Goal: Task Accomplishment & Management: Manage account settings

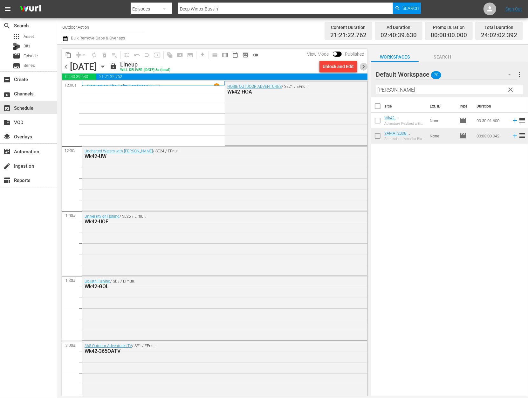
click at [366, 67] on span "chevron_right" at bounding box center [363, 67] width 8 height 8
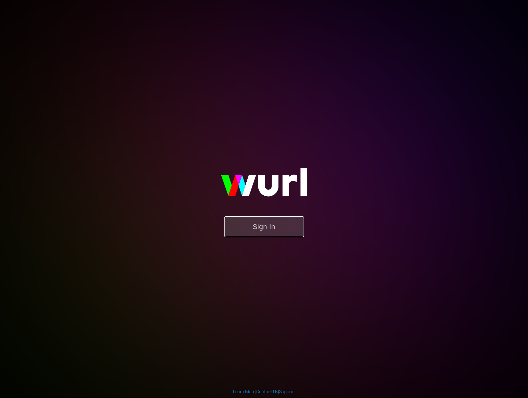
click at [277, 226] on button "Sign In" at bounding box center [263, 226] width 79 height 21
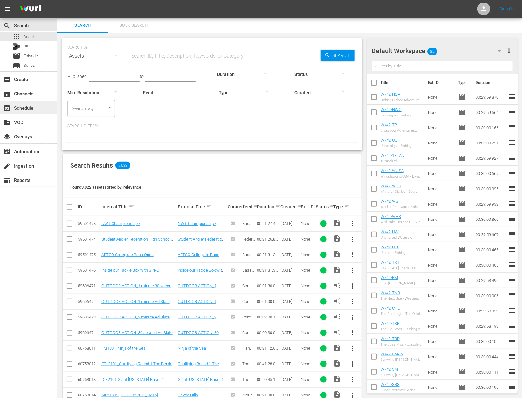
click at [31, 110] on div "event_available Schedule" at bounding box center [18, 107] width 36 height 6
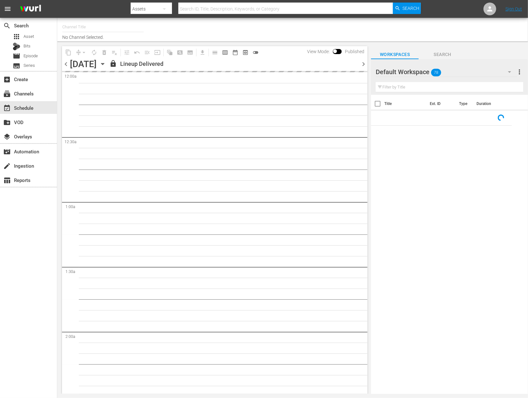
type input "Outdoor Action (1158)"
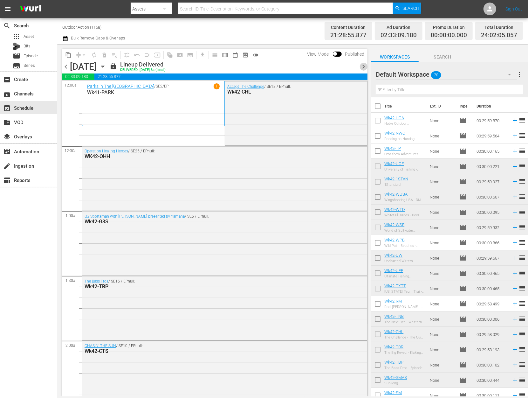
click at [361, 66] on span "chevron_right" at bounding box center [363, 67] width 8 height 8
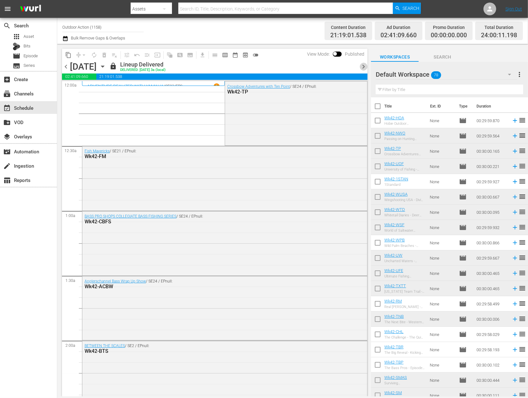
click at [361, 67] on span "chevron_right" at bounding box center [363, 67] width 8 height 8
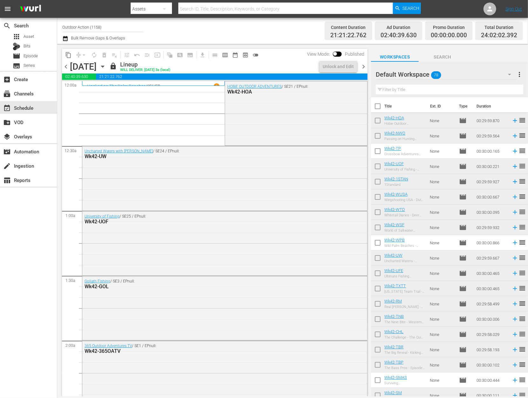
click at [361, 67] on span "chevron_right" at bounding box center [363, 67] width 8 height 8
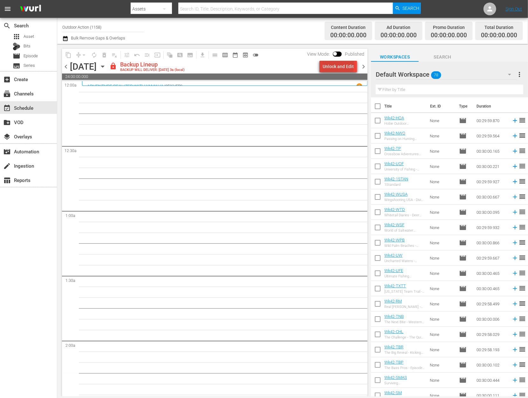
click at [339, 62] on div "Unlock and Edit" at bounding box center [338, 66] width 31 height 11
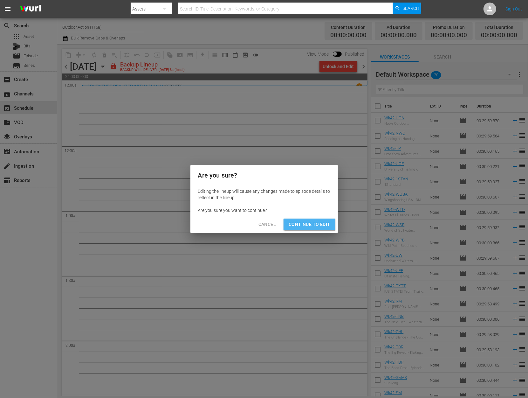
click at [306, 225] on span "Continue to Edit" at bounding box center [309, 224] width 41 height 8
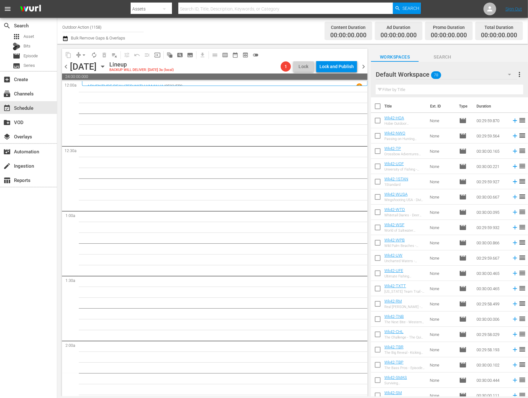
click at [449, 89] on input "text" at bounding box center [449, 90] width 147 height 10
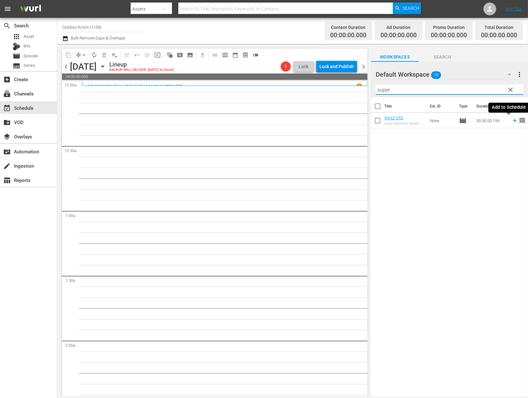
click at [513, 122] on icon at bounding box center [515, 121] width 4 height 4
click at [463, 89] on input "super" at bounding box center [449, 90] width 147 height 10
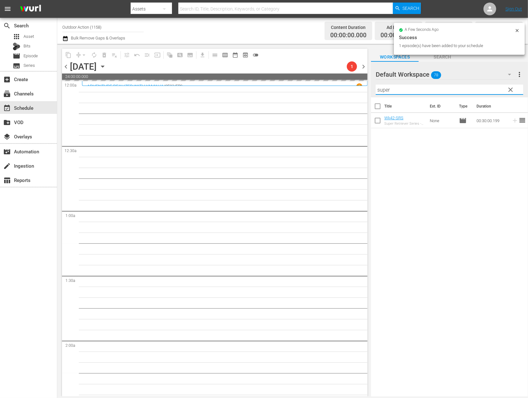
click at [463, 89] on input "super" at bounding box center [449, 90] width 147 height 10
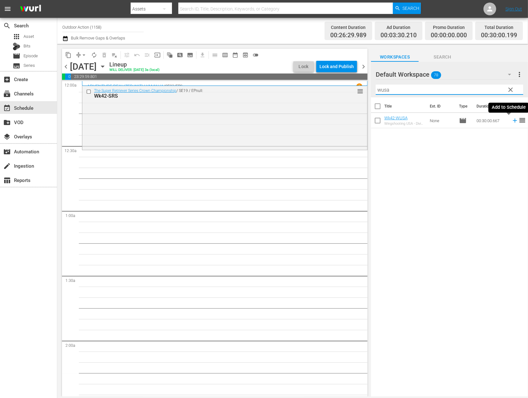
click at [513, 120] on icon at bounding box center [515, 121] width 4 height 4
click at [471, 88] on input "wusa" at bounding box center [449, 90] width 147 height 10
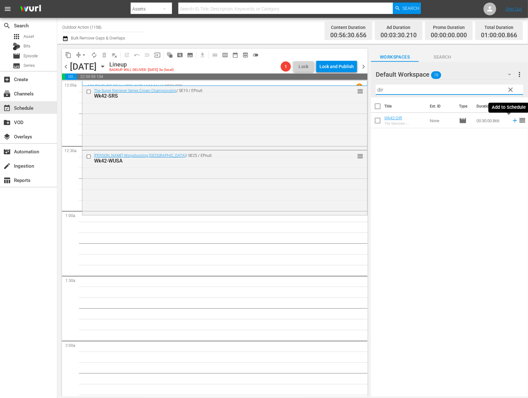
click at [511, 122] on icon at bounding box center [514, 120] width 7 height 7
click at [481, 89] on input "dir" at bounding box center [449, 90] width 147 height 10
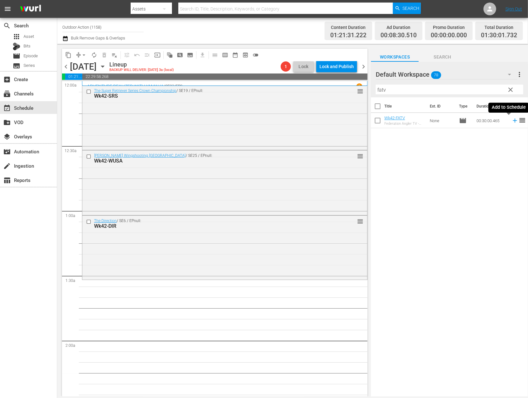
click at [511, 121] on icon at bounding box center [514, 120] width 7 height 7
click at [480, 92] on input "fatv" at bounding box center [449, 90] width 147 height 10
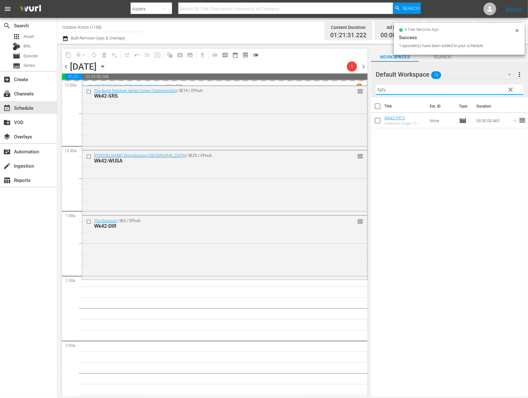
click at [480, 92] on input "fatv" at bounding box center [449, 90] width 147 height 10
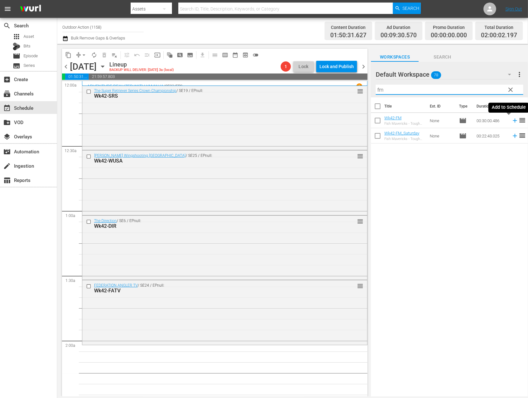
click at [513, 121] on icon at bounding box center [515, 121] width 4 height 4
click at [493, 92] on input "fm" at bounding box center [449, 90] width 147 height 10
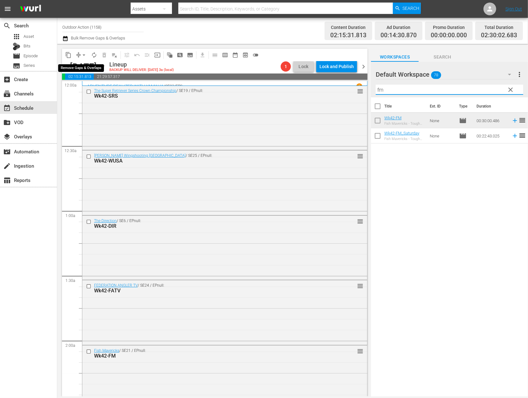
click at [80, 54] on button "arrow_drop_down" at bounding box center [84, 55] width 10 height 10
click at [86, 69] on li "Align to Midnight" at bounding box center [84, 67] width 67 height 10
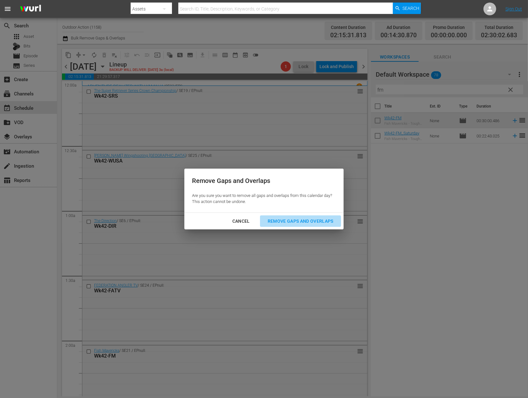
click at [308, 221] on div "Remove Gaps and Overlaps" at bounding box center [301, 221] width 76 height 8
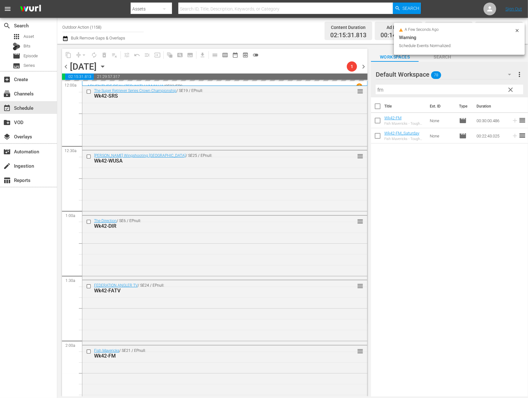
click at [399, 88] on input "fm" at bounding box center [449, 90] width 147 height 10
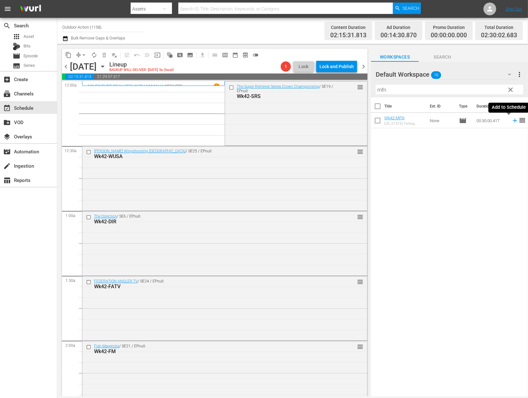
click at [511, 121] on icon at bounding box center [514, 120] width 7 height 7
click at [474, 92] on input "mfn" at bounding box center [449, 90] width 147 height 10
click at [511, 122] on icon at bounding box center [514, 120] width 7 height 7
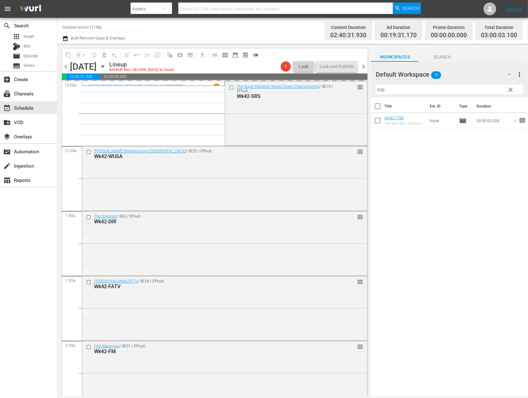
click at [477, 88] on input "tnb" at bounding box center [449, 90] width 147 height 10
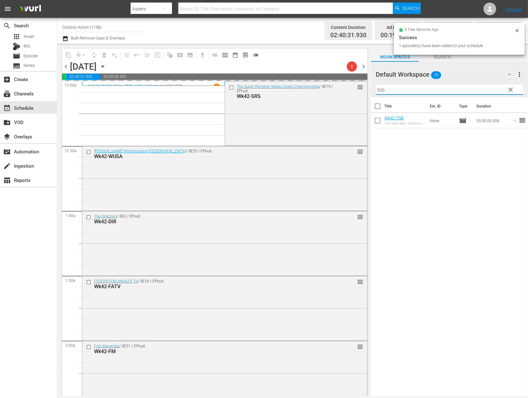
click at [477, 88] on input "tnb" at bounding box center [449, 90] width 147 height 10
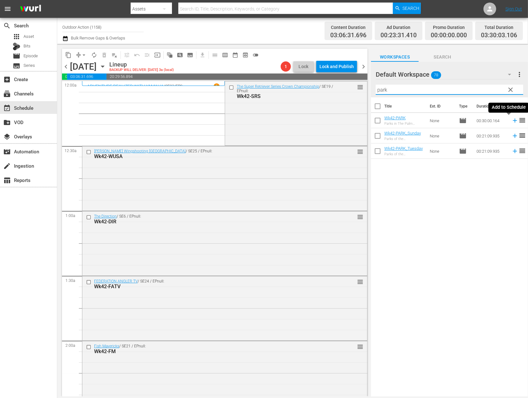
click at [511, 121] on icon at bounding box center [514, 120] width 7 height 7
click at [478, 91] on input "park" at bounding box center [449, 90] width 147 height 10
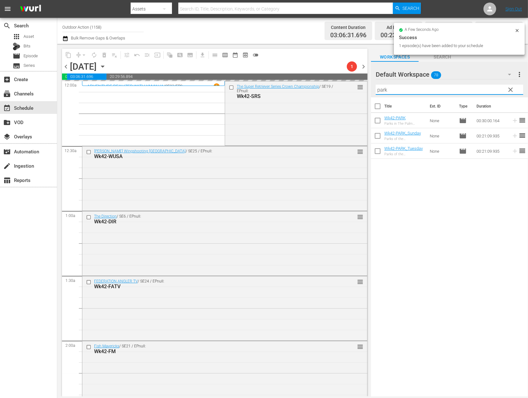
click at [478, 91] on input "park" at bounding box center [449, 90] width 147 height 10
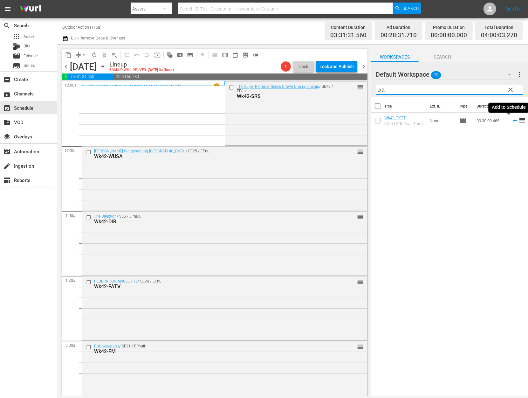
click at [511, 122] on icon at bounding box center [514, 120] width 7 height 7
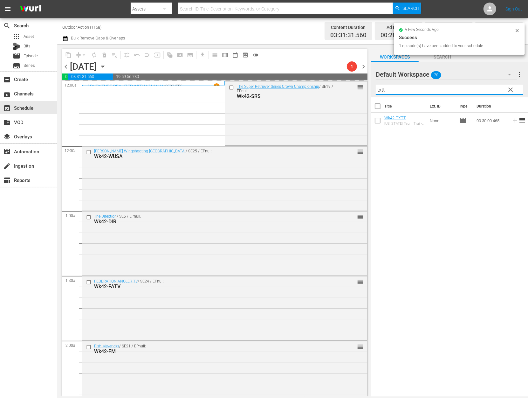
click at [482, 88] on input "txtt" at bounding box center [449, 90] width 147 height 10
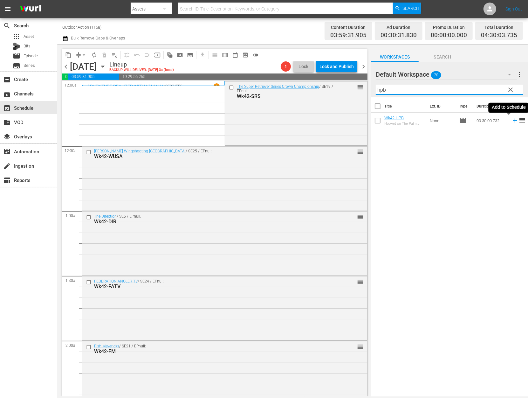
click at [511, 121] on icon at bounding box center [514, 120] width 7 height 7
click at [483, 87] on input "hpb" at bounding box center [449, 90] width 147 height 10
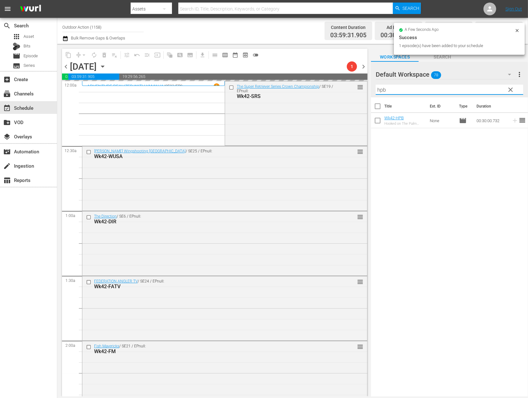
click at [483, 87] on input "hpb" at bounding box center [449, 90] width 147 height 10
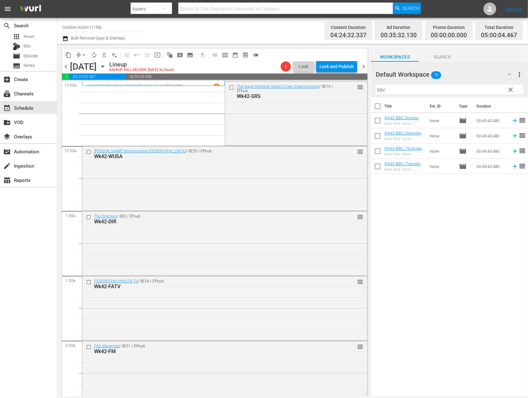
click at [472, 208] on div "Title Ext. ID Type Duration Wk42-BBC_Sunday Bass Boot Camp - Lake Eufula None m…" at bounding box center [449, 247] width 157 height 300
click at [511, 150] on icon at bounding box center [514, 150] width 7 height 7
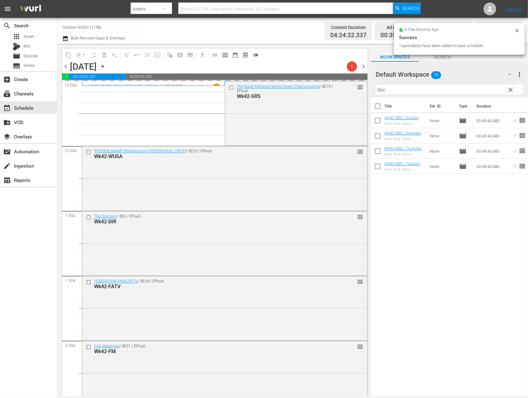
click at [449, 90] on input "bbc" at bounding box center [449, 90] width 147 height 10
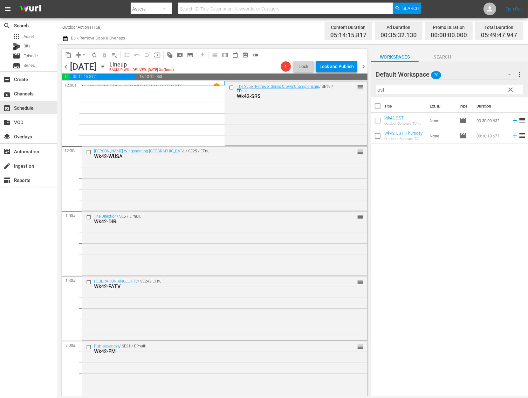
click at [398, 154] on div "Title Ext. ID Type Duration Wk42-OST Outdoor Scholars TV - FLW National Champio…" at bounding box center [449, 247] width 157 height 300
click at [511, 136] on icon at bounding box center [514, 135] width 7 height 7
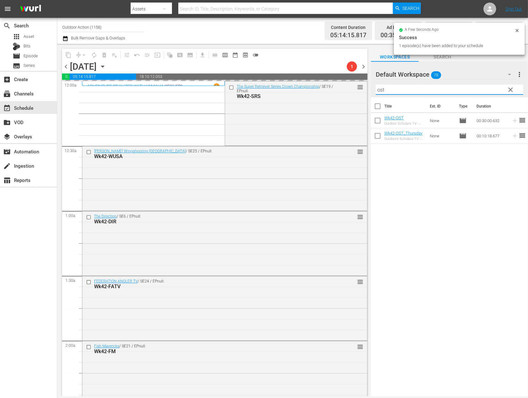
click at [486, 93] on input "ost" at bounding box center [449, 90] width 147 height 10
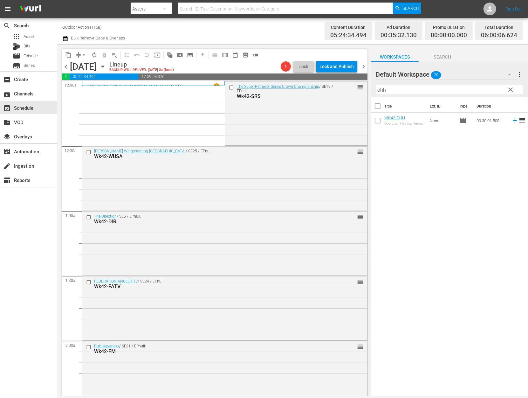
click at [491, 165] on div "Title Ext. ID Type Duration WK42-OHH Operation Healing Heroes - Ken Plant None …" at bounding box center [449, 247] width 157 height 300
click at [397, 157] on div "Title Ext. ID Type Duration WK42-OHH Operation Healing Heroes - Ken Plant None …" at bounding box center [449, 247] width 157 height 300
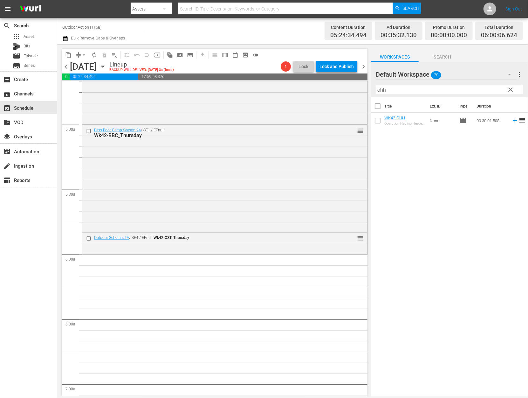
scroll to position [591, 0]
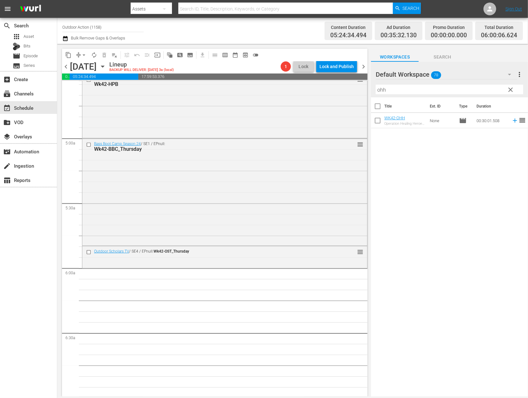
click at [407, 86] on input "ohh" at bounding box center [449, 90] width 147 height 10
type input "o"
click at [511, 123] on icon at bounding box center [514, 120] width 7 height 7
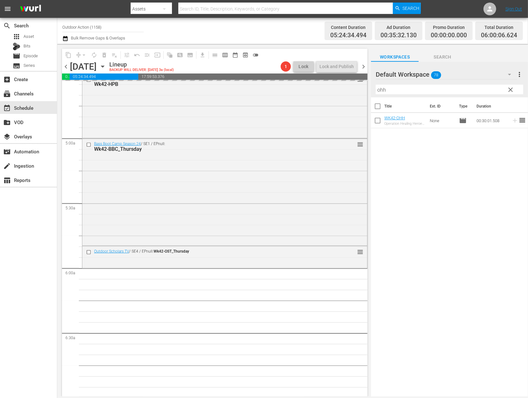
click at [470, 90] on input "ohh" at bounding box center [449, 90] width 147 height 10
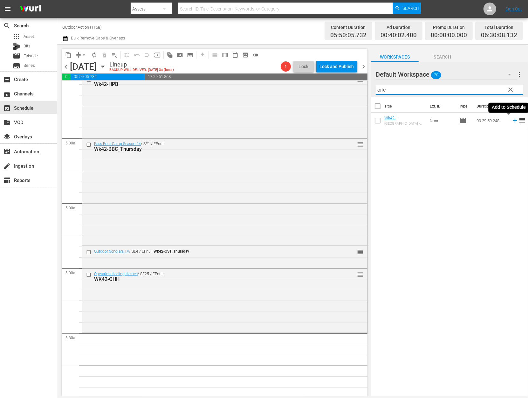
click at [511, 119] on icon at bounding box center [514, 120] width 7 height 7
click at [489, 88] on input "oifc" at bounding box center [449, 90] width 147 height 10
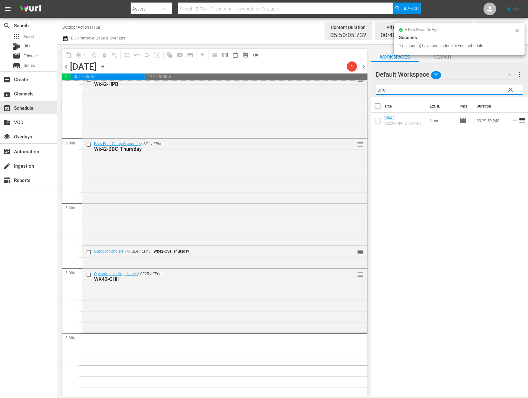
click at [489, 88] on input "oifc" at bounding box center [449, 90] width 147 height 10
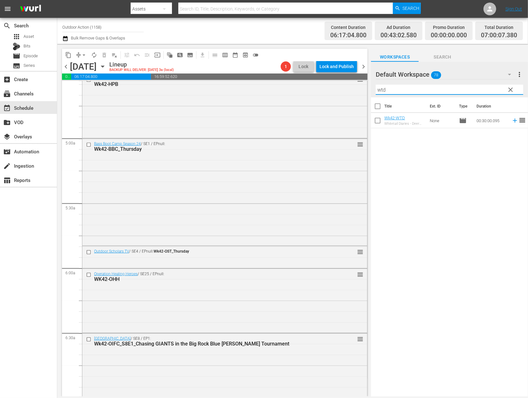
click at [513, 121] on icon at bounding box center [515, 121] width 4 height 4
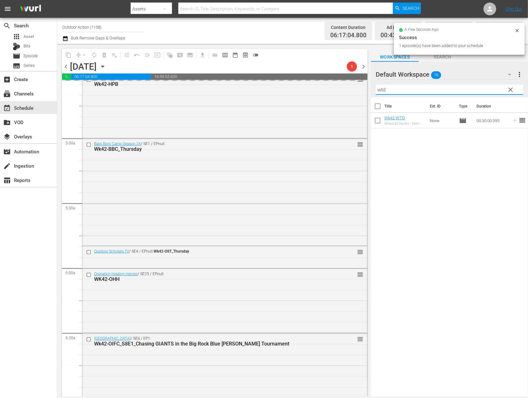
click at [485, 92] on input "wtd" at bounding box center [449, 90] width 147 height 10
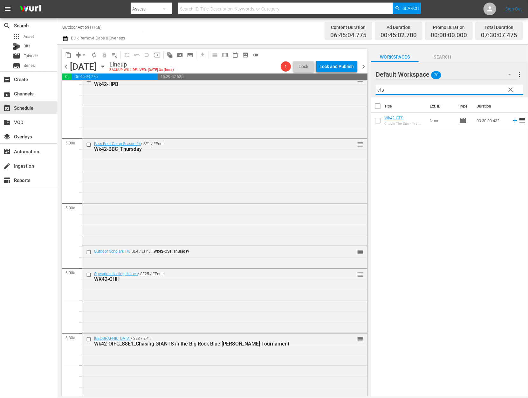
click at [511, 121] on icon at bounding box center [514, 120] width 7 height 7
click at [490, 88] on input "cts" at bounding box center [449, 90] width 147 height 10
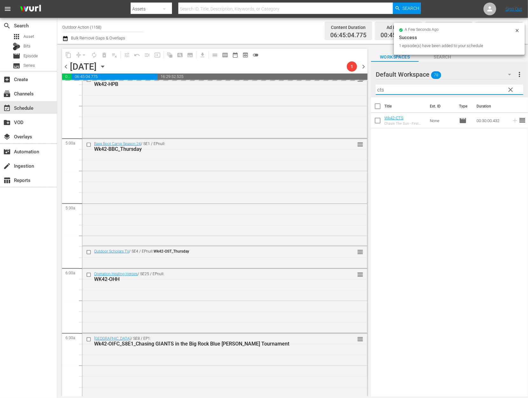
click at [490, 88] on input "cts" at bounding box center [449, 90] width 147 height 10
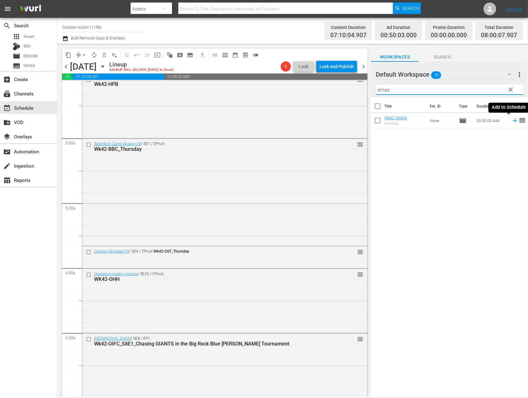
click at [511, 120] on icon at bounding box center [514, 120] width 7 height 7
click at [491, 87] on input "smas" at bounding box center [449, 90] width 147 height 10
click at [511, 137] on icon at bounding box center [514, 135] width 7 height 7
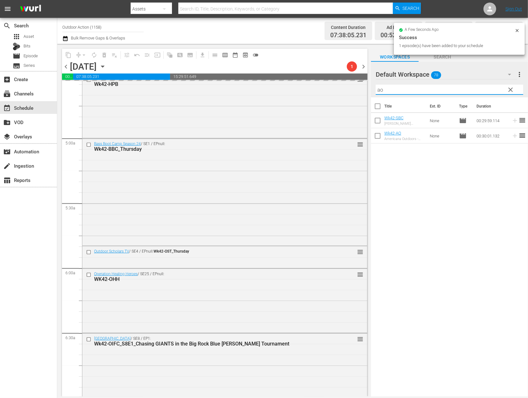
click at [480, 87] on input "ao" at bounding box center [449, 90] width 147 height 10
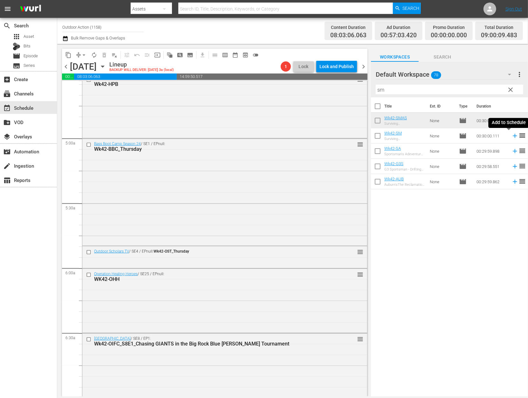
click at [511, 137] on icon at bounding box center [514, 135] width 7 height 7
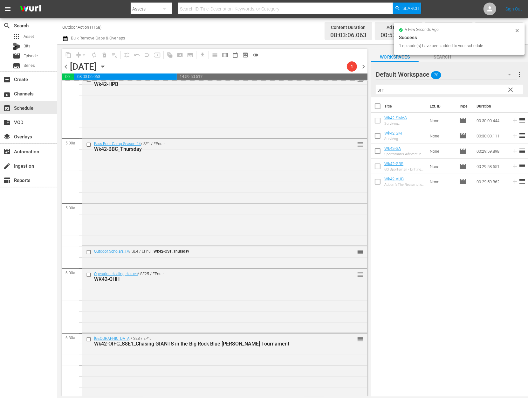
click at [477, 88] on input "sm" at bounding box center [449, 90] width 147 height 10
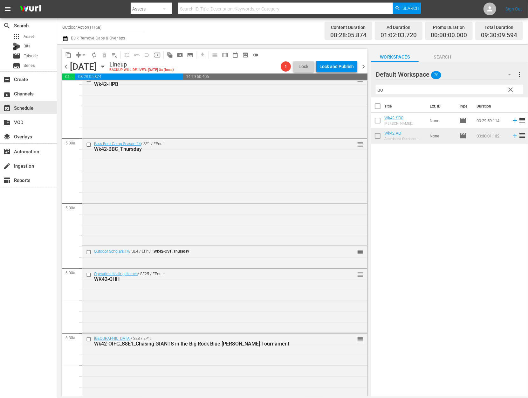
click at [508, 171] on div "Title Ext. ID Type Duration Wk42-SBC Skeeter Bass Champs - AOY South Region Non…" at bounding box center [449, 247] width 157 height 300
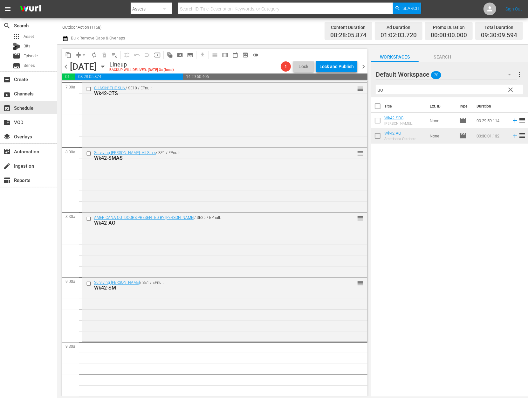
scroll to position [979, 0]
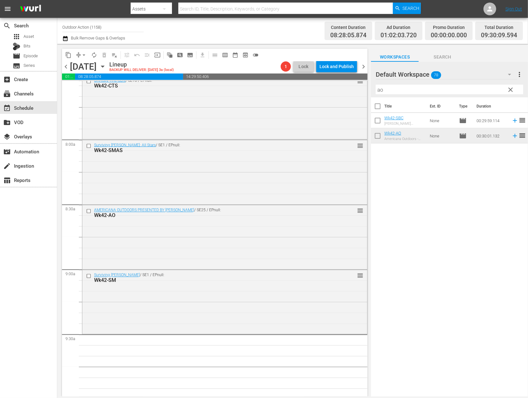
click at [402, 89] on input "ao" at bounding box center [449, 90] width 147 height 10
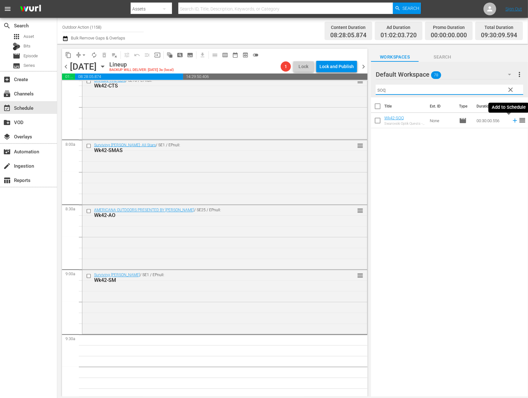
click at [513, 120] on icon at bounding box center [515, 121] width 4 height 4
click at [487, 91] on input "soq" at bounding box center [449, 90] width 147 height 10
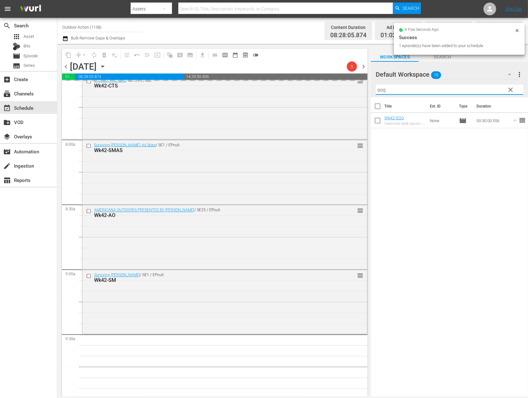
click at [487, 91] on input "soq" at bounding box center [449, 90] width 147 height 10
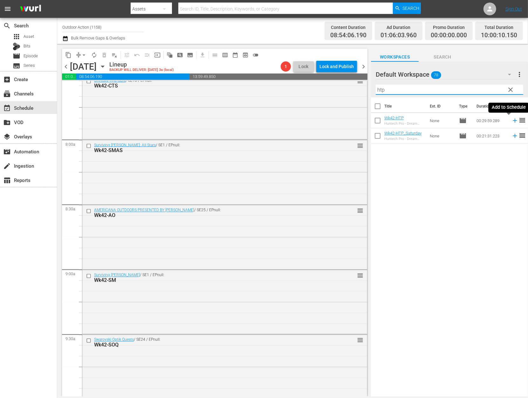
click at [513, 120] on icon at bounding box center [515, 121] width 4 height 4
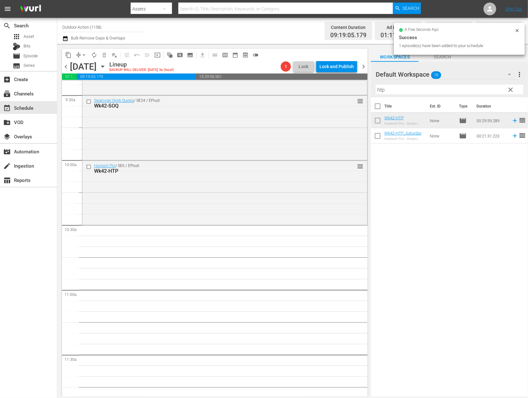
scroll to position [1222, 0]
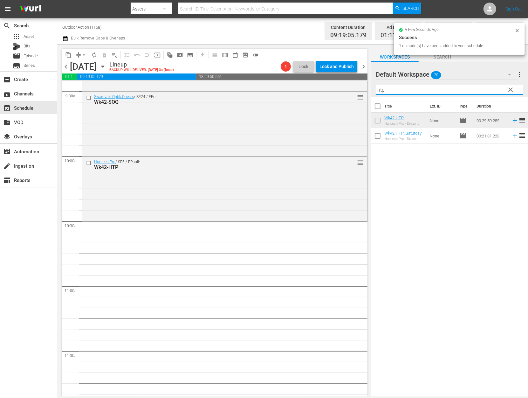
click at [409, 90] on input "htp" at bounding box center [449, 90] width 147 height 10
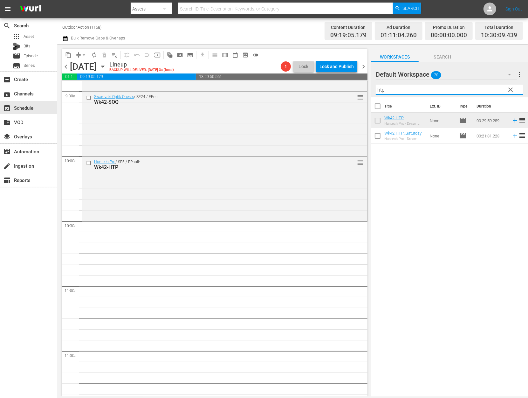
click at [409, 90] on input "htp" at bounding box center [449, 90] width 147 height 10
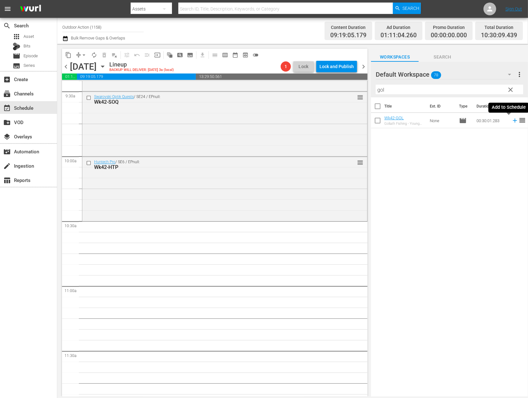
click at [513, 120] on icon at bounding box center [515, 121] width 4 height 4
click at [469, 88] on input "gol" at bounding box center [449, 90] width 147 height 10
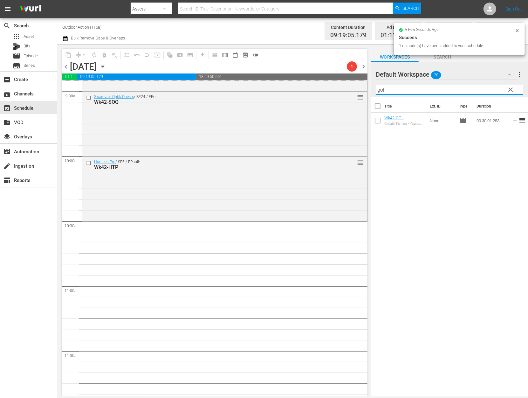
click at [469, 88] on input "gol" at bounding box center [449, 90] width 147 height 10
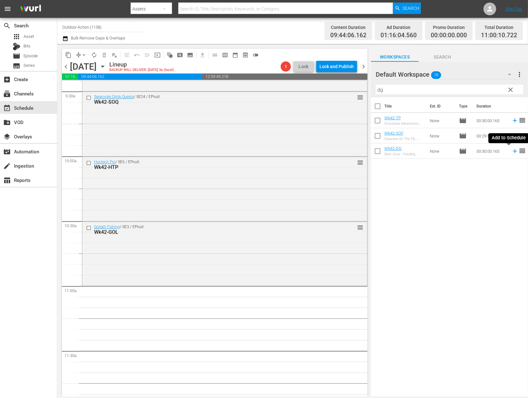
click at [511, 151] on icon at bounding box center [514, 150] width 7 height 7
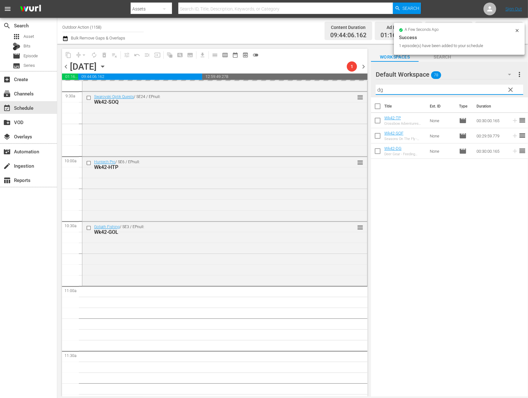
click at [484, 85] on input "dg" at bounding box center [449, 90] width 147 height 10
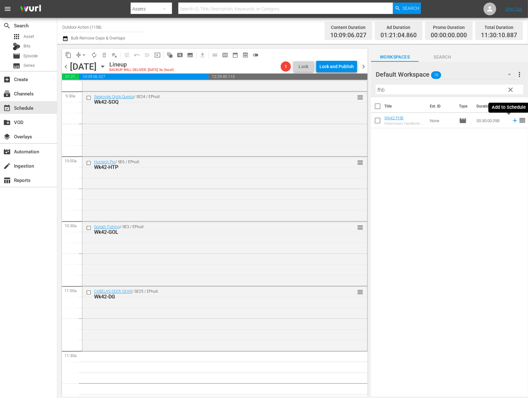
click at [511, 122] on icon at bounding box center [514, 120] width 7 height 7
click at [484, 89] on input "fhb" at bounding box center [449, 90] width 147 height 10
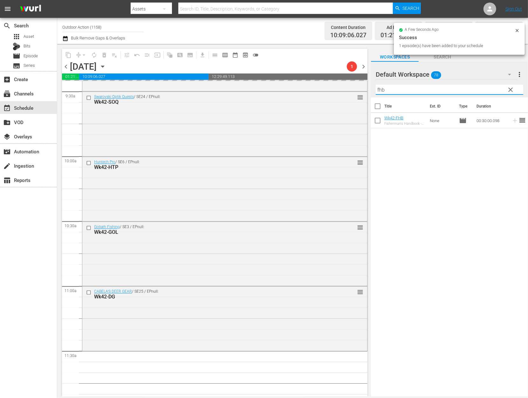
click at [484, 89] on input "fhb" at bounding box center [449, 90] width 147 height 10
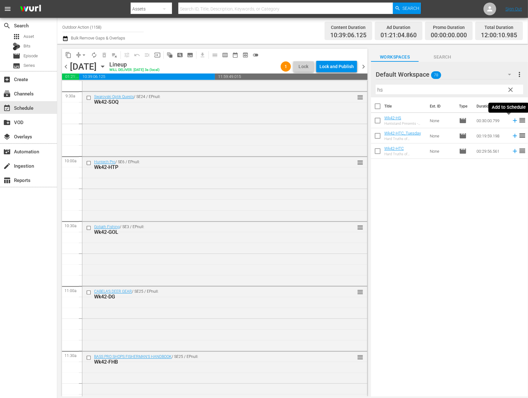
click at [511, 121] on icon at bounding box center [514, 120] width 7 height 7
click at [470, 87] on input "hs" at bounding box center [449, 90] width 147 height 10
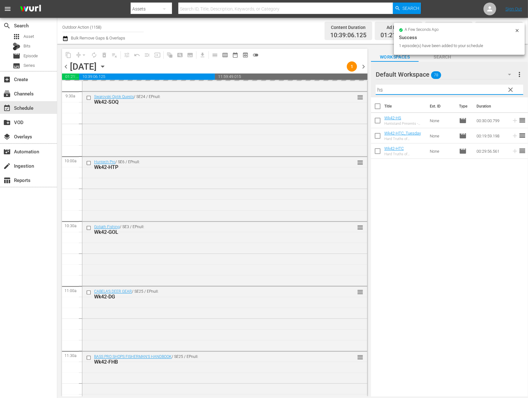
click at [470, 87] on input "hs" at bounding box center [449, 90] width 147 height 10
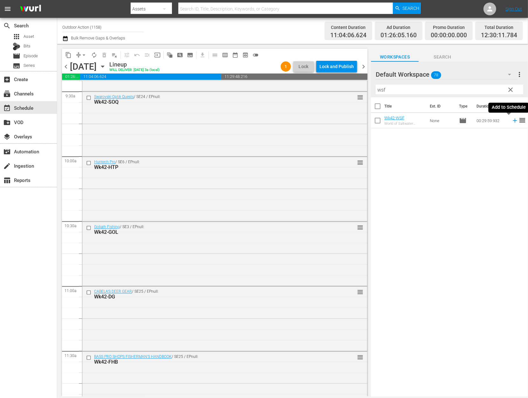
click at [511, 119] on icon at bounding box center [514, 120] width 7 height 7
click at [477, 87] on input "wsf" at bounding box center [449, 90] width 147 height 10
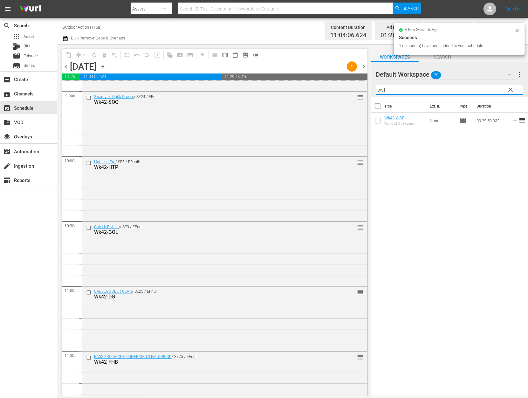
click at [477, 87] on input "wsf" at bounding box center [449, 90] width 147 height 10
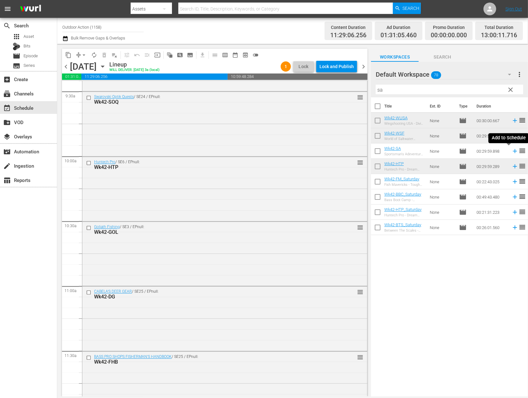
click at [511, 149] on icon at bounding box center [514, 150] width 7 height 7
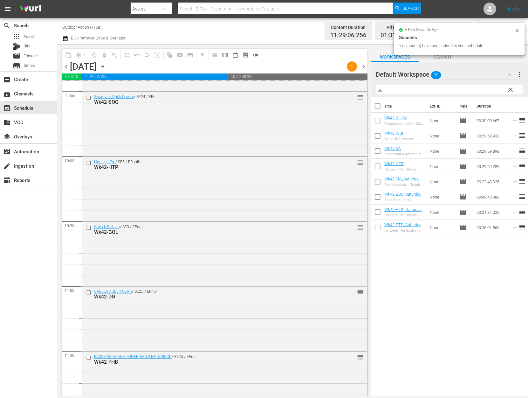
click at [471, 88] on input "sa" at bounding box center [449, 90] width 147 height 10
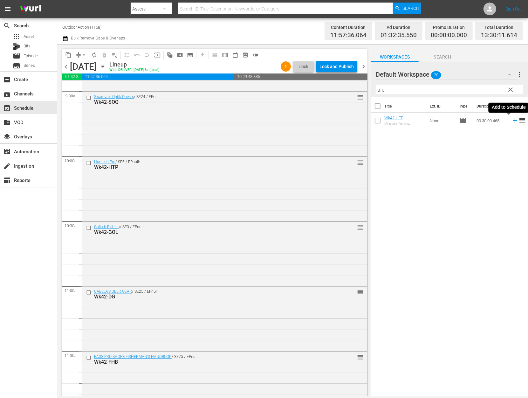
click at [511, 123] on icon at bounding box center [514, 120] width 7 height 7
click at [477, 88] on input "ufe" at bounding box center [449, 90] width 147 height 10
click at [510, 125] on td at bounding box center [514, 120] width 10 height 15
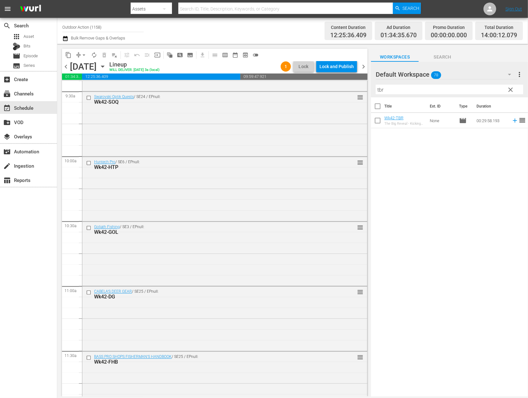
click at [511, 121] on icon at bounding box center [514, 120] width 7 height 7
click at [499, 85] on input "tbr" at bounding box center [449, 90] width 147 height 10
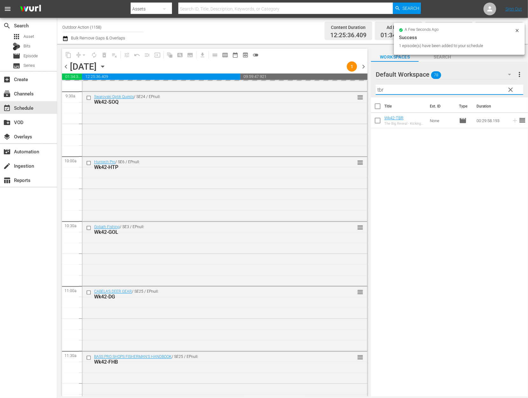
click at [499, 85] on input "tbr" at bounding box center [449, 90] width 147 height 10
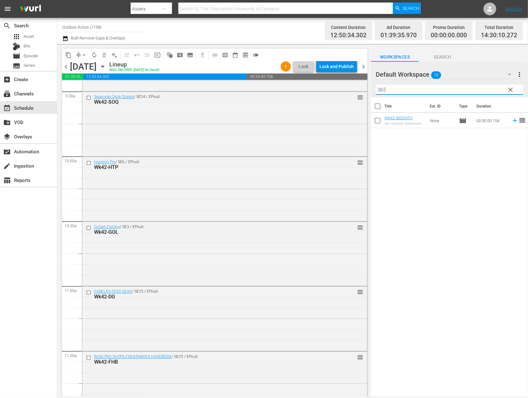
click at [513, 120] on icon at bounding box center [515, 121] width 4 height 4
click at [490, 89] on input "365" at bounding box center [449, 90] width 147 height 10
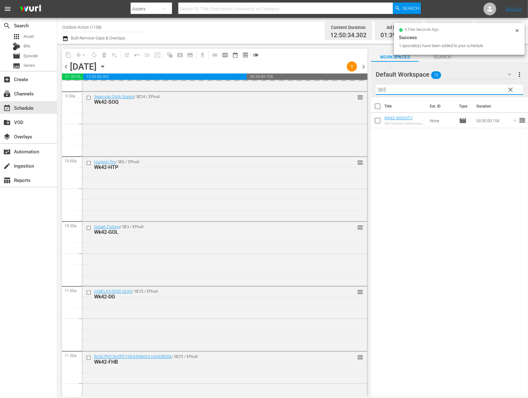
click at [490, 89] on input "365" at bounding box center [449, 90] width 147 height 10
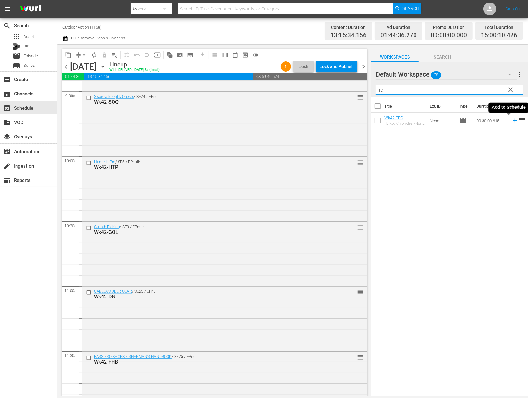
click at [513, 121] on icon at bounding box center [515, 121] width 4 height 4
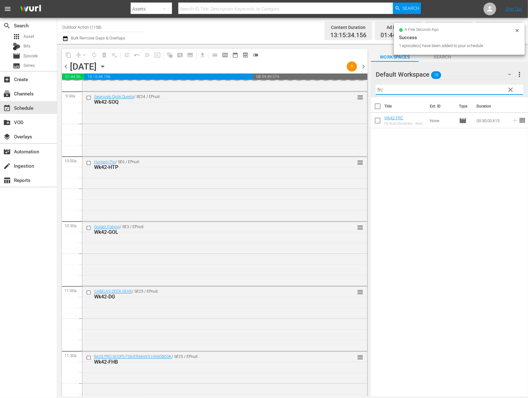
click at [495, 92] on input "frc" at bounding box center [449, 90] width 147 height 10
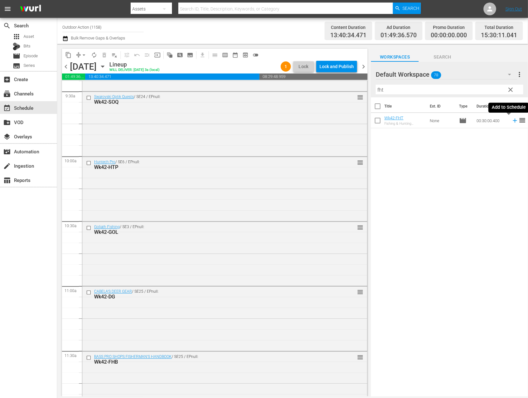
click at [511, 120] on icon at bounding box center [514, 120] width 7 height 7
click at [472, 87] on input "fht" at bounding box center [449, 90] width 147 height 10
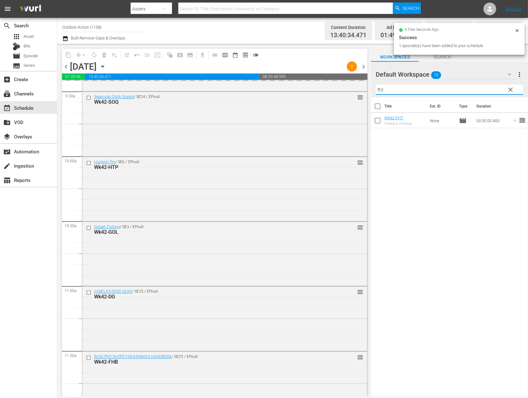
click at [472, 87] on input "fht" at bounding box center [449, 90] width 147 height 10
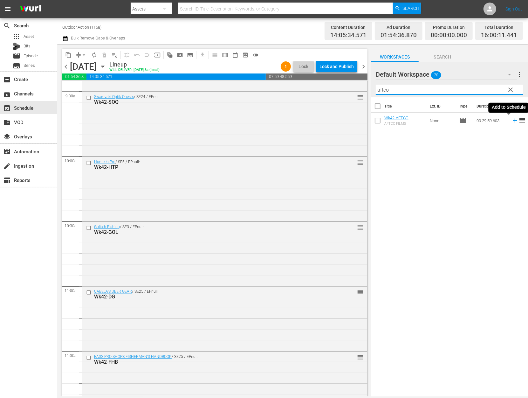
click at [513, 122] on icon at bounding box center [515, 121] width 4 height 4
click at [485, 90] on input "aftco" at bounding box center [449, 90] width 147 height 10
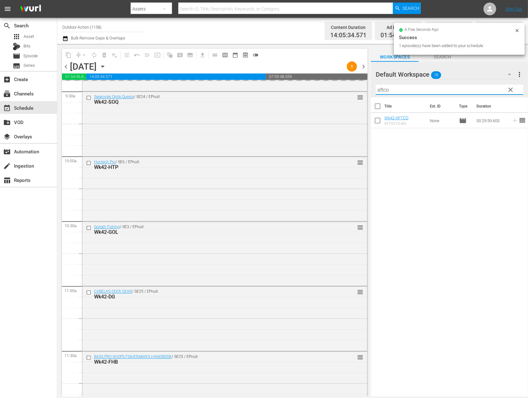
click at [485, 90] on input "aftco" at bounding box center [449, 90] width 147 height 10
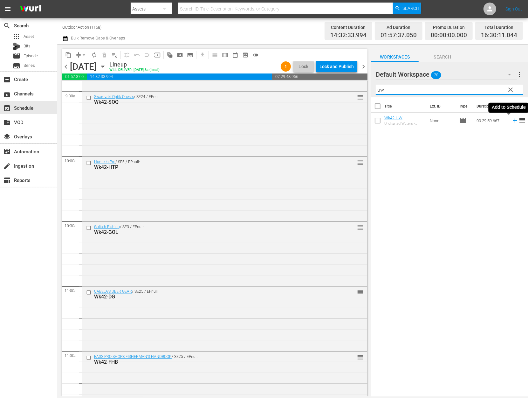
click at [511, 122] on icon at bounding box center [514, 120] width 7 height 7
click at [483, 87] on input "uw" at bounding box center [449, 90] width 147 height 10
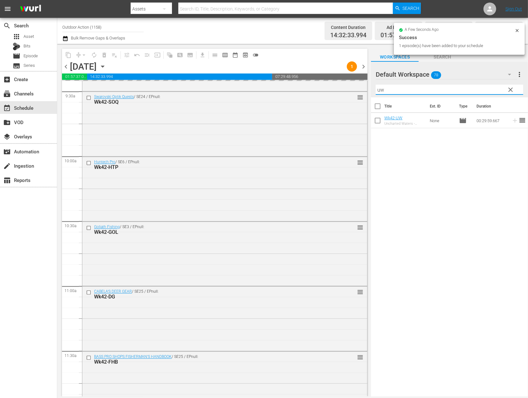
click at [483, 87] on input "uw" at bounding box center [449, 90] width 147 height 10
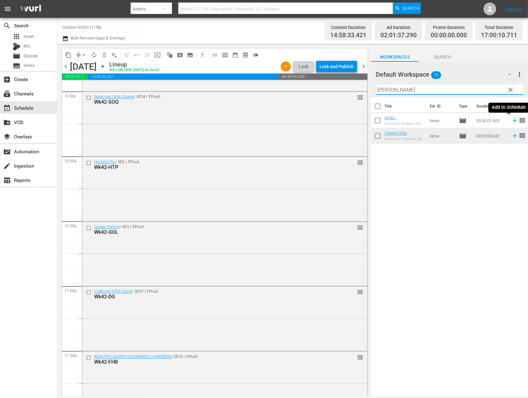
click at [513, 121] on icon at bounding box center [515, 121] width 4 height 4
click at [481, 91] on input "yamat" at bounding box center [449, 90] width 147 height 10
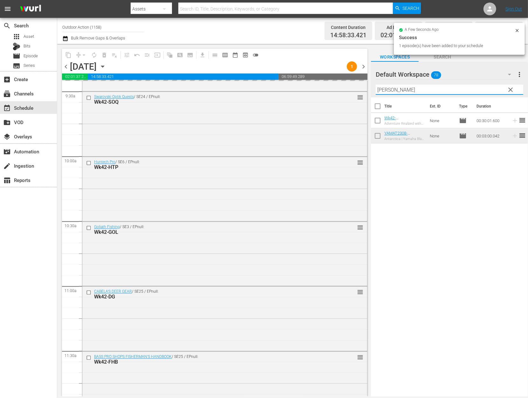
click at [481, 91] on input "yamat" at bounding box center [449, 90] width 147 height 10
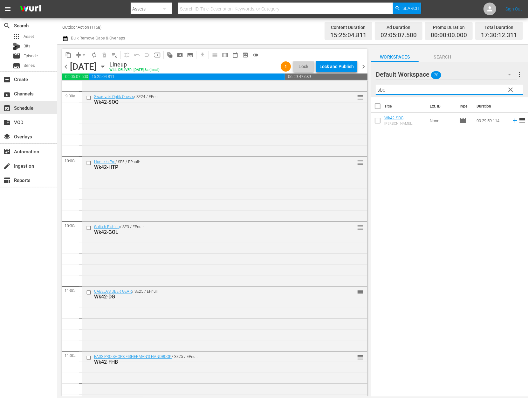
click at [511, 120] on icon at bounding box center [514, 120] width 7 height 7
click at [481, 90] on input "sbc" at bounding box center [449, 90] width 147 height 10
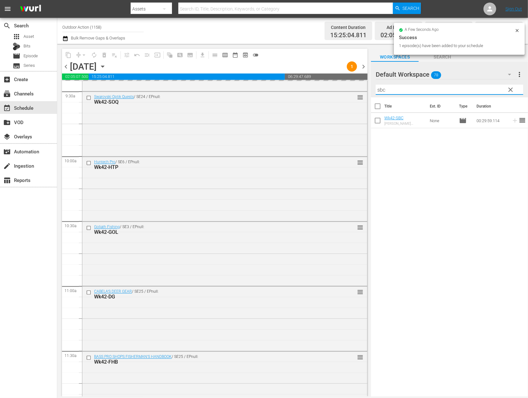
click at [481, 90] on input "sbc" at bounding box center [449, 90] width 147 height 10
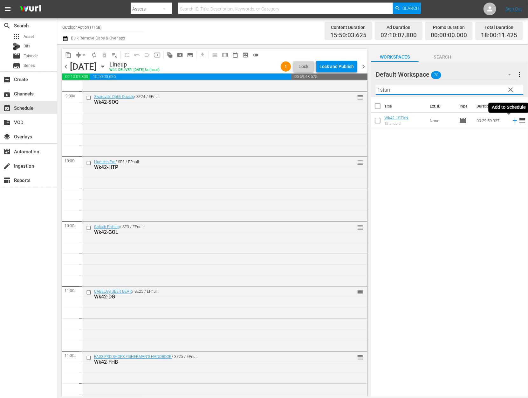
click at [511, 120] on icon at bounding box center [514, 120] width 7 height 7
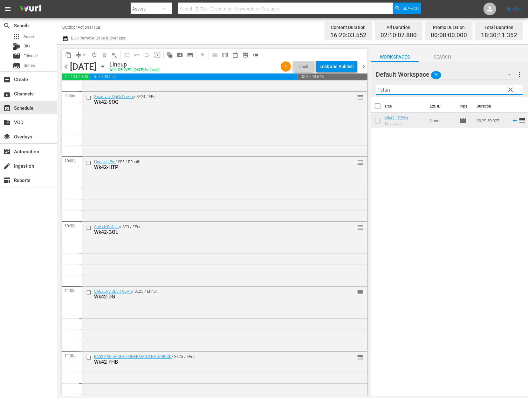
click at [412, 92] on input "1stan" at bounding box center [449, 90] width 147 height 10
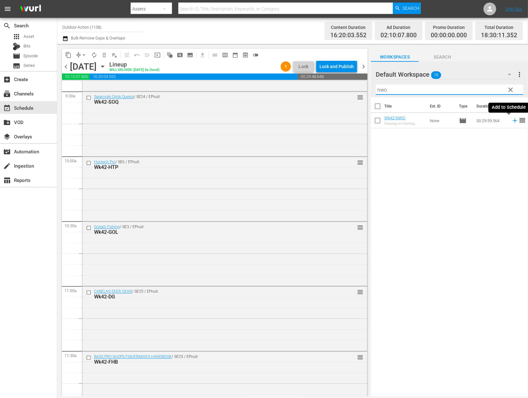
click at [511, 121] on icon at bounding box center [514, 120] width 7 height 7
click at [477, 91] on input "nwo" at bounding box center [449, 90] width 147 height 10
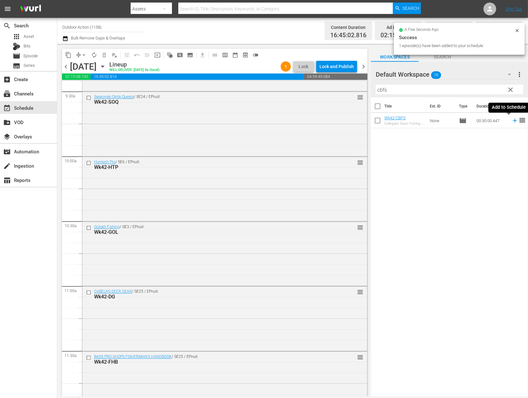
click at [511, 120] on icon at bounding box center [514, 120] width 7 height 7
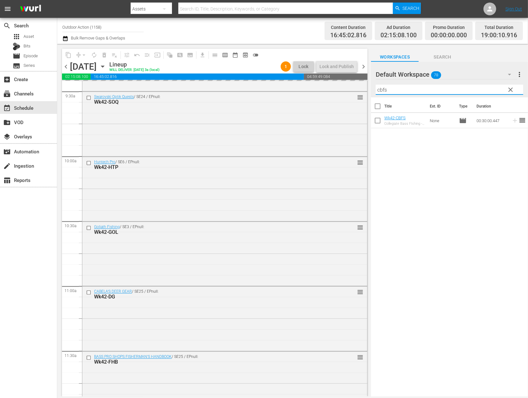
click at [469, 89] on input "cbfs" at bounding box center [449, 90] width 147 height 10
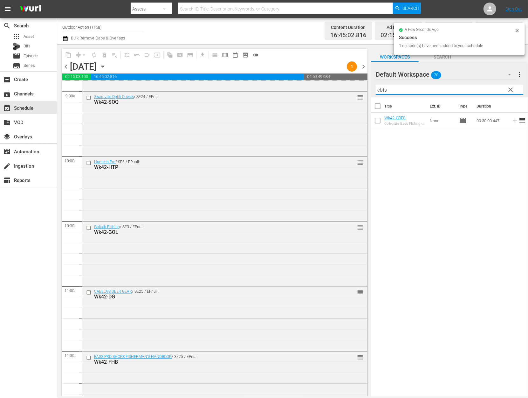
click at [469, 89] on input "cbfs" at bounding box center [449, 90] width 147 height 10
type input "g3s"
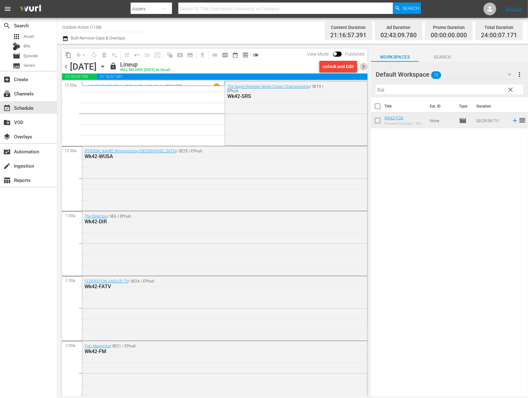
click at [365, 66] on span "chevron_right" at bounding box center [363, 67] width 8 height 8
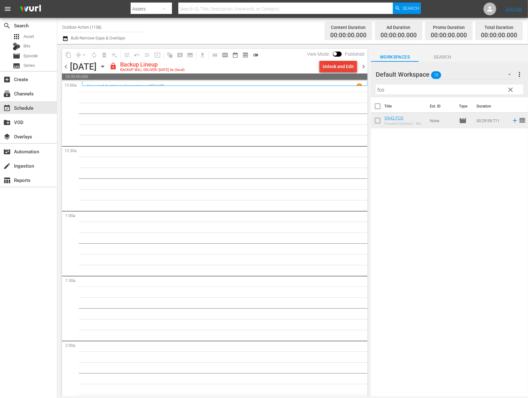
click at [344, 67] on div "Unlock and Edit" at bounding box center [338, 66] width 31 height 11
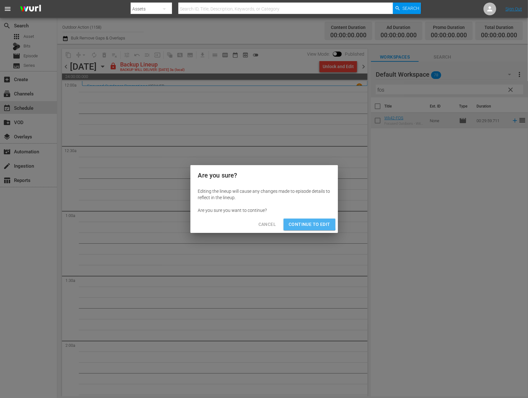
click at [304, 223] on span "Continue to Edit" at bounding box center [309, 224] width 41 height 8
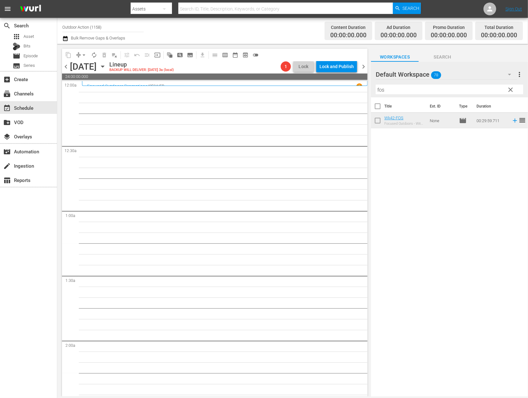
click at [407, 90] on input "fos" at bounding box center [449, 90] width 147 height 10
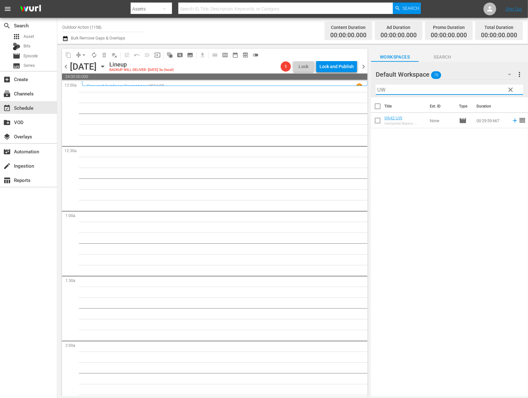
click at [511, 120] on icon at bounding box center [514, 120] width 7 height 7
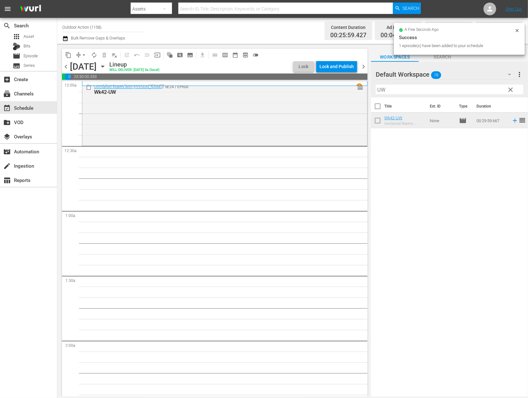
click at [390, 92] on input "UW" at bounding box center [449, 90] width 147 height 10
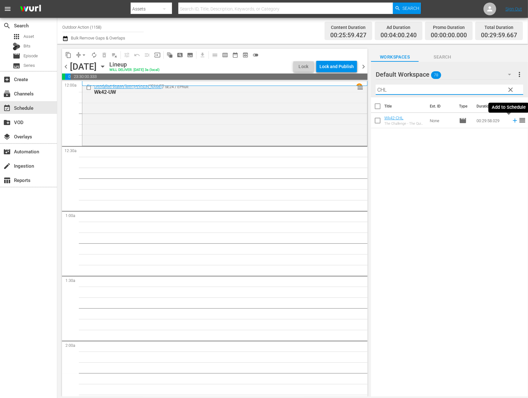
click at [511, 120] on icon at bounding box center [514, 120] width 7 height 7
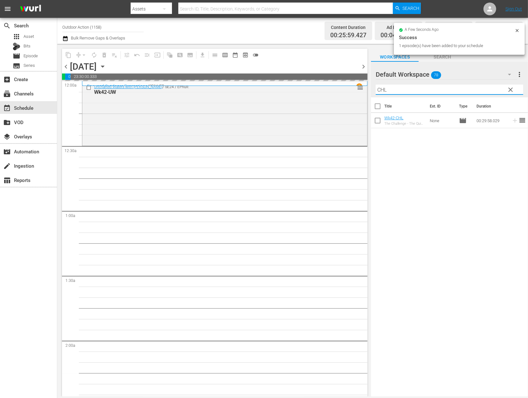
click at [468, 88] on input "CHL" at bounding box center [449, 90] width 147 height 10
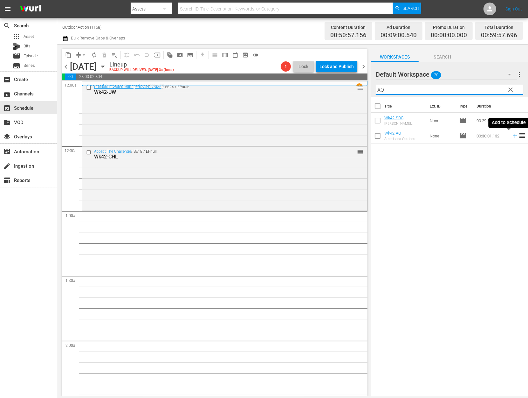
click at [511, 134] on icon at bounding box center [514, 135] width 7 height 7
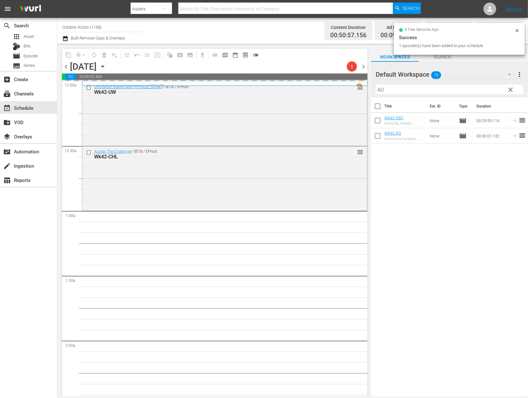
click at [470, 92] on input "AO" at bounding box center [449, 90] width 147 height 10
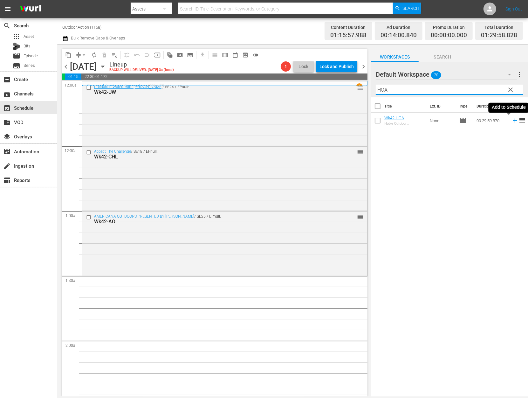
click at [513, 121] on icon at bounding box center [515, 121] width 4 height 4
click at [484, 88] on input "HOA" at bounding box center [449, 90] width 147 height 10
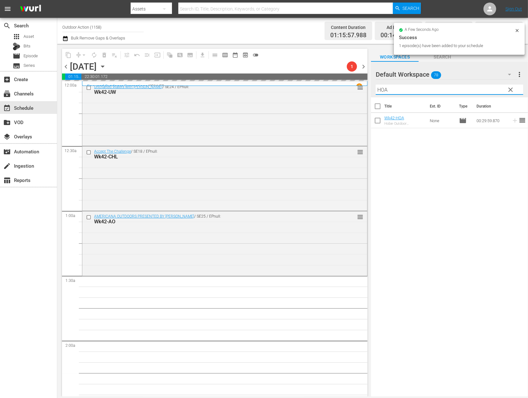
click at [484, 88] on input "HOA" at bounding box center [449, 90] width 147 height 10
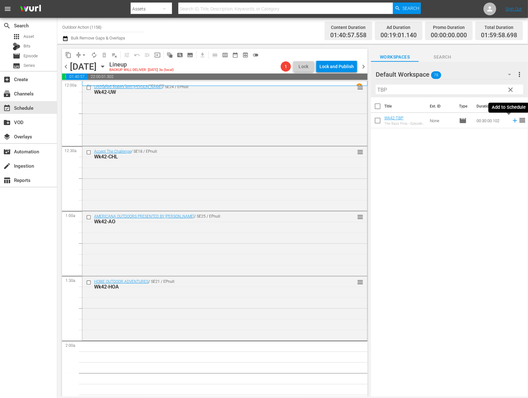
click at [511, 123] on icon at bounding box center [514, 120] width 7 height 7
click at [479, 88] on input "TBP" at bounding box center [449, 90] width 147 height 10
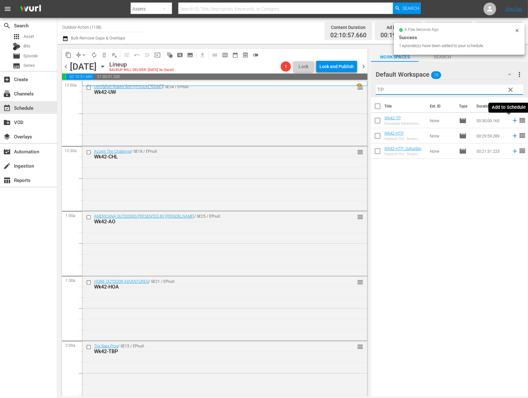
click at [511, 120] on icon at bounding box center [514, 120] width 7 height 7
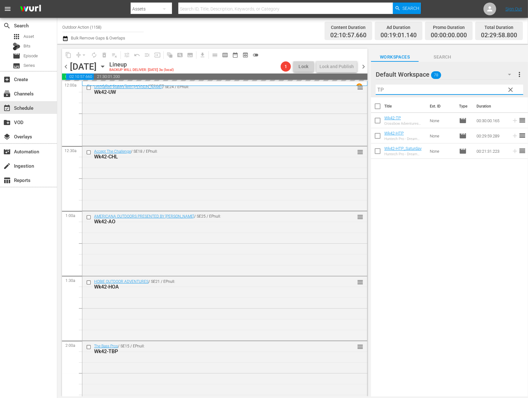
click at [482, 88] on input "TP" at bounding box center [449, 90] width 147 height 10
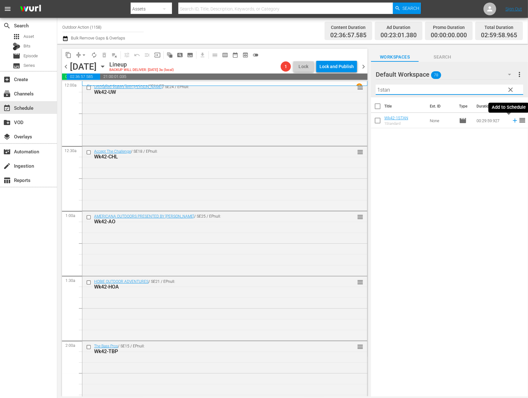
click at [511, 122] on icon at bounding box center [514, 120] width 7 height 7
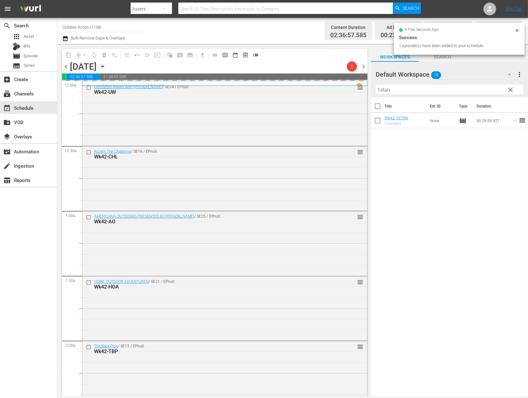
click at [488, 91] on input "1stan" at bounding box center [449, 90] width 147 height 10
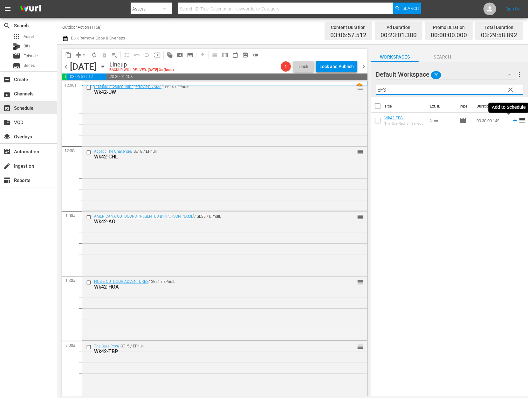
click at [511, 122] on icon at bounding box center [514, 120] width 7 height 7
click at [489, 91] on input "EFS" at bounding box center [449, 90] width 147 height 10
click at [513, 121] on icon at bounding box center [515, 121] width 4 height 4
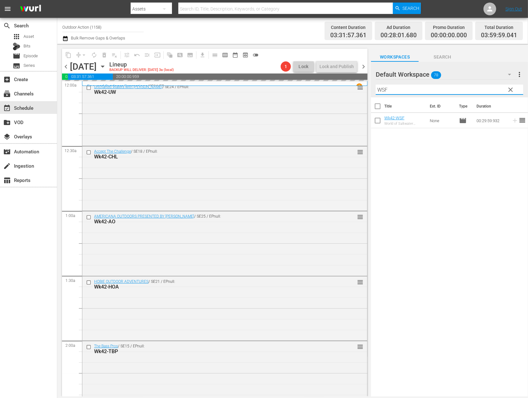
click at [486, 89] on input "WSF" at bounding box center [449, 90] width 147 height 10
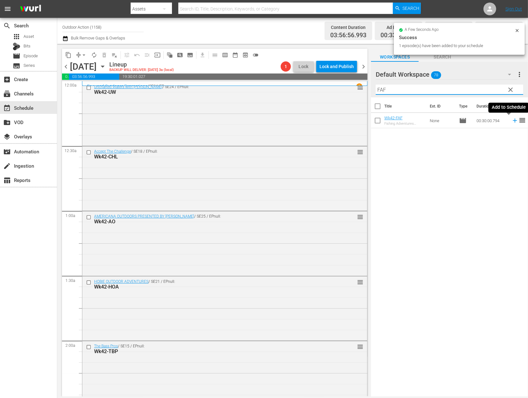
click at [511, 121] on icon at bounding box center [514, 120] width 7 height 7
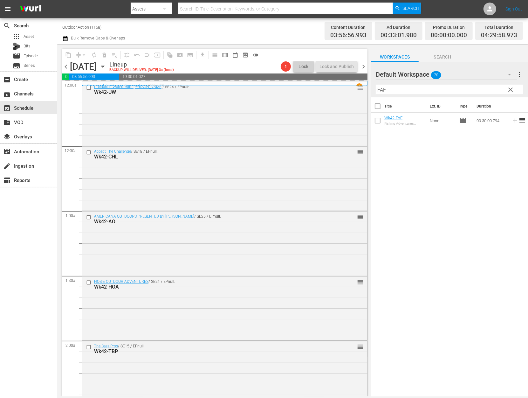
click at [489, 93] on input "FAF" at bounding box center [449, 90] width 147 height 10
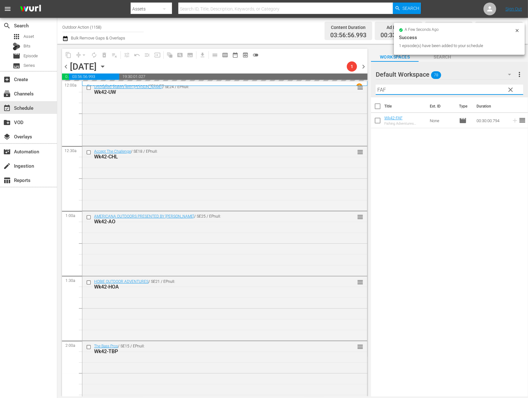
click at [489, 93] on input "FAF" at bounding box center [449, 90] width 147 height 10
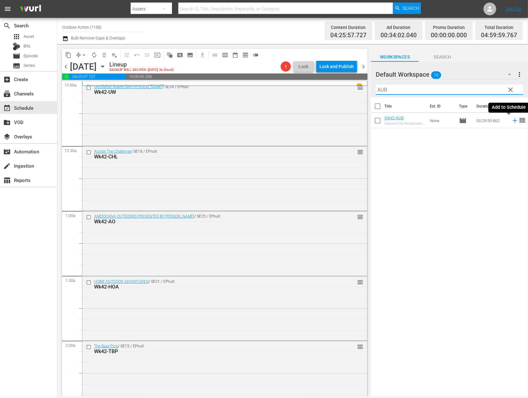
click at [511, 120] on icon at bounding box center [514, 120] width 7 height 7
click at [471, 87] on input "AUB" at bounding box center [449, 90] width 147 height 10
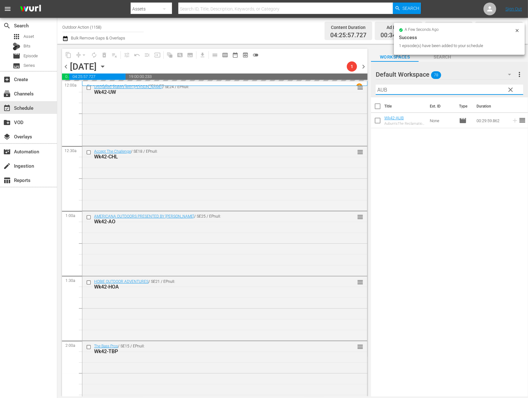
click at [471, 87] on input "AUB" at bounding box center [449, 90] width 147 height 10
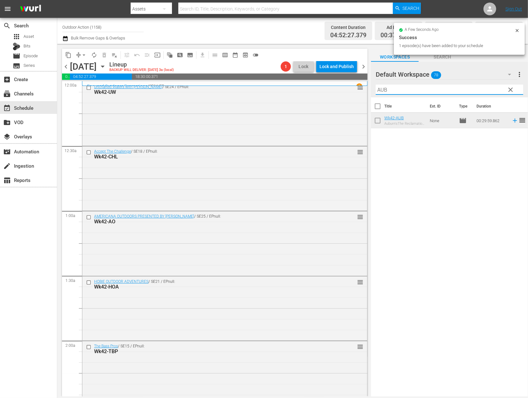
type input "T"
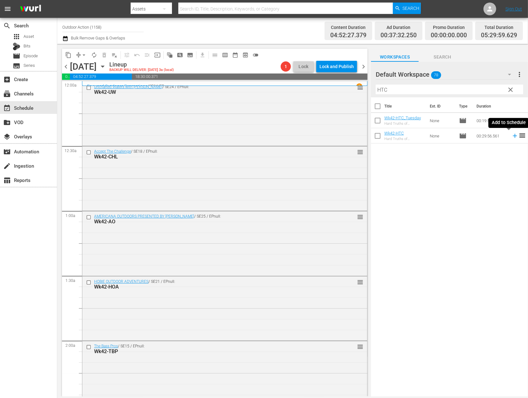
click at [511, 134] on icon at bounding box center [514, 135] width 7 height 7
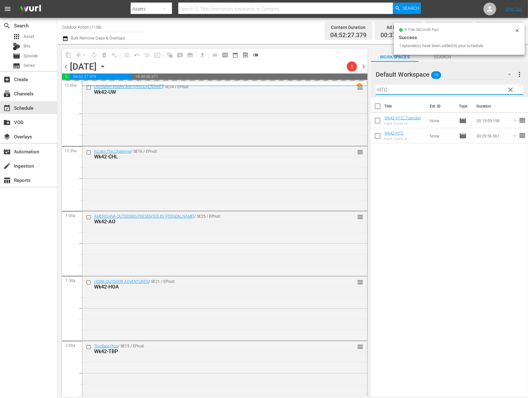
click at [482, 91] on input "HTC" at bounding box center [449, 90] width 147 height 10
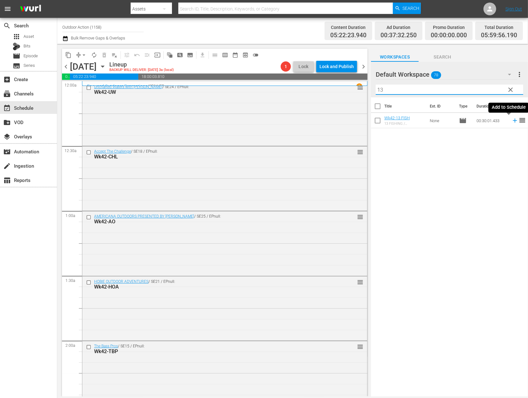
click at [513, 121] on icon at bounding box center [515, 121] width 4 height 4
click at [482, 89] on input "13" at bounding box center [449, 90] width 147 height 10
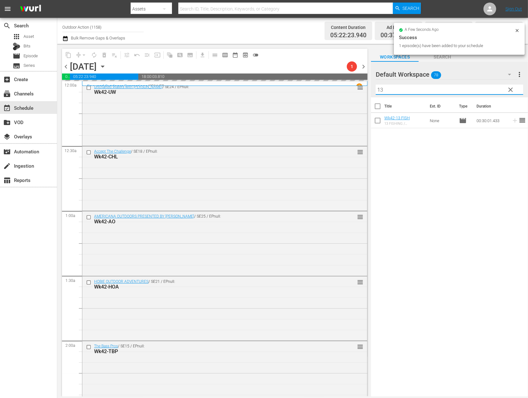
click at [482, 89] on input "13" at bounding box center [449, 90] width 147 height 10
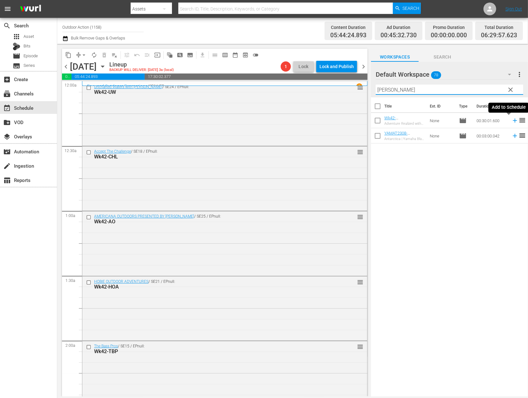
click at [511, 122] on icon at bounding box center [514, 120] width 7 height 7
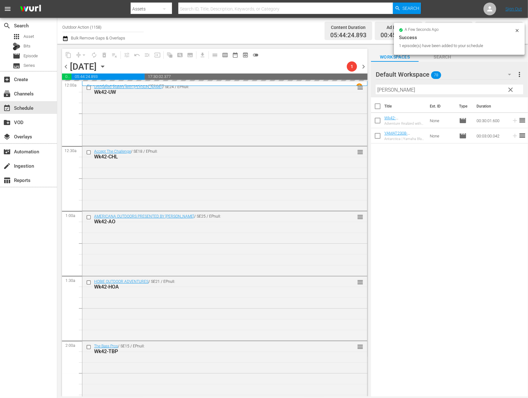
click at [473, 85] on input "[PERSON_NAME]" at bounding box center [449, 90] width 147 height 10
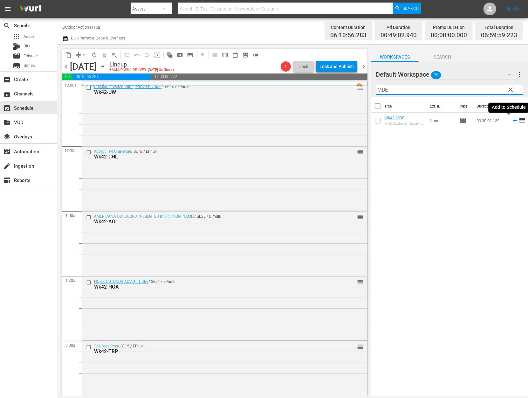
click at [513, 120] on icon at bounding box center [515, 121] width 4 height 4
click at [479, 88] on input "MDE" at bounding box center [449, 90] width 147 height 10
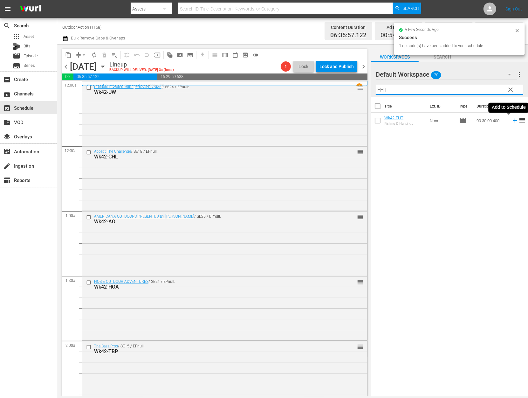
click at [511, 121] on icon at bounding box center [514, 120] width 7 height 7
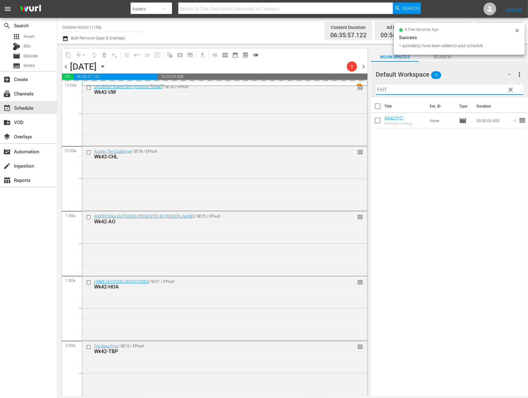
click at [485, 88] on input "FHT" at bounding box center [449, 90] width 147 height 10
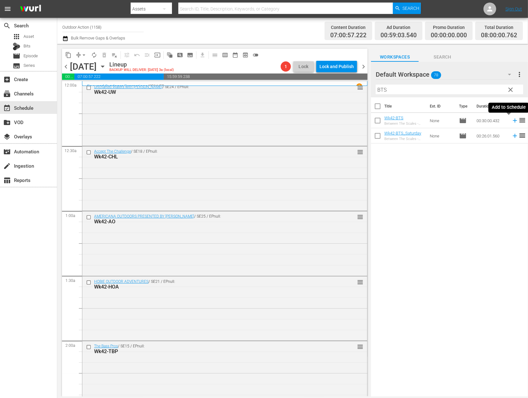
click at [511, 120] on icon at bounding box center [514, 120] width 7 height 7
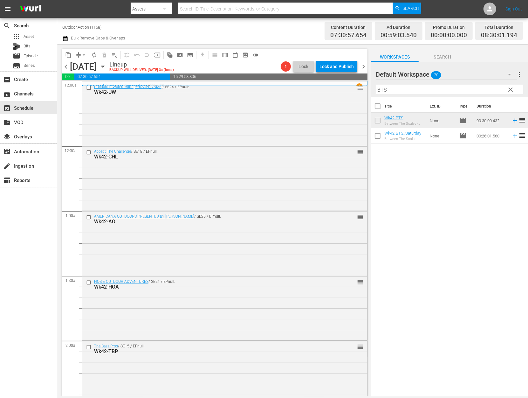
click at [465, 90] on input "BTS" at bounding box center [449, 90] width 147 height 10
click at [511, 151] on icon at bounding box center [514, 150] width 7 height 7
click at [481, 89] on input "DG" at bounding box center [449, 90] width 147 height 10
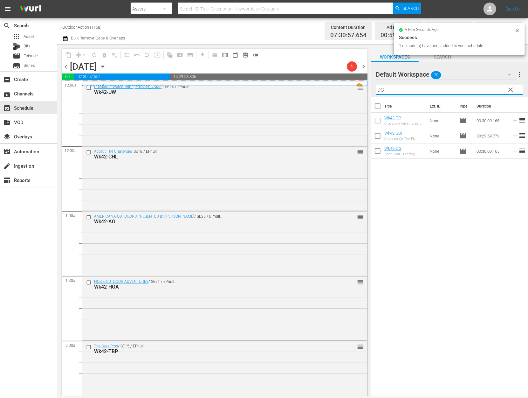
click at [481, 89] on input "DG" at bounding box center [449, 90] width 147 height 10
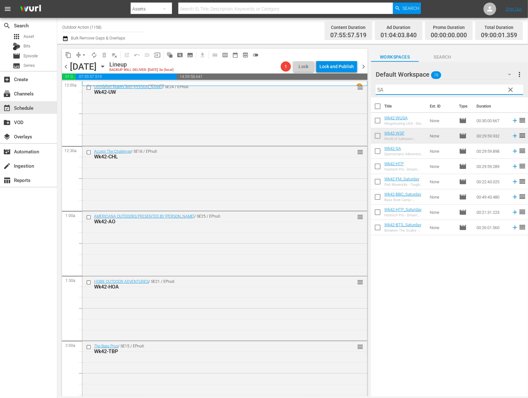
click at [513, 151] on icon at bounding box center [515, 151] width 4 height 4
click at [474, 87] on input "SA" at bounding box center [449, 90] width 147 height 10
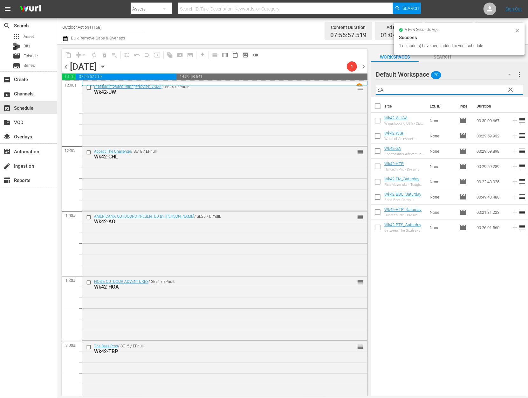
click at [474, 87] on input "SA" at bounding box center [449, 90] width 147 height 10
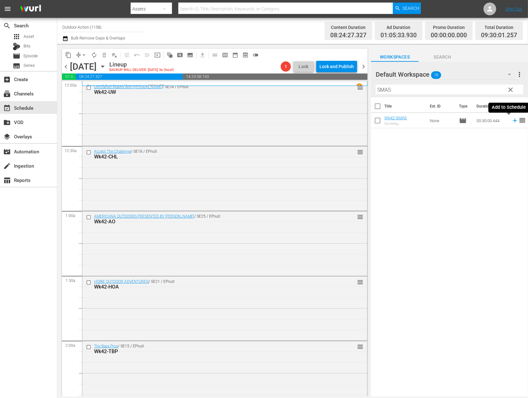
click at [511, 121] on icon at bounding box center [514, 120] width 7 height 7
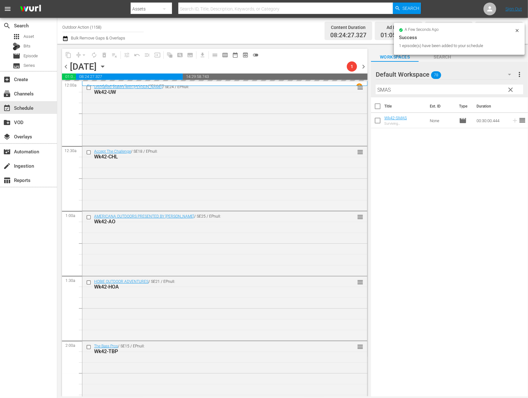
click at [478, 93] on input "SMAS" at bounding box center [449, 90] width 147 height 10
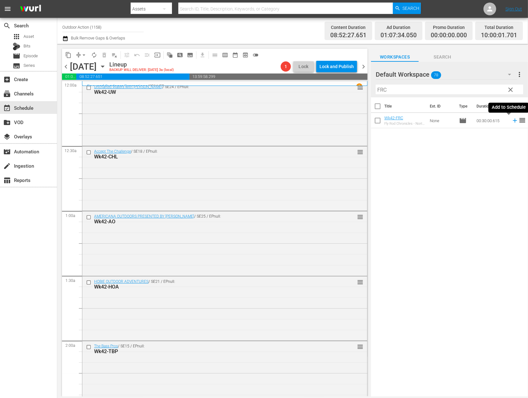
click at [511, 121] on icon at bounding box center [514, 120] width 7 height 7
click at [473, 88] on input "FRC" at bounding box center [449, 90] width 147 height 10
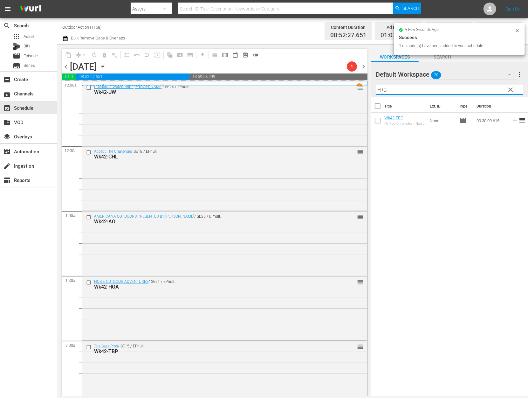
click at [473, 88] on input "FRC" at bounding box center [449, 90] width 147 height 10
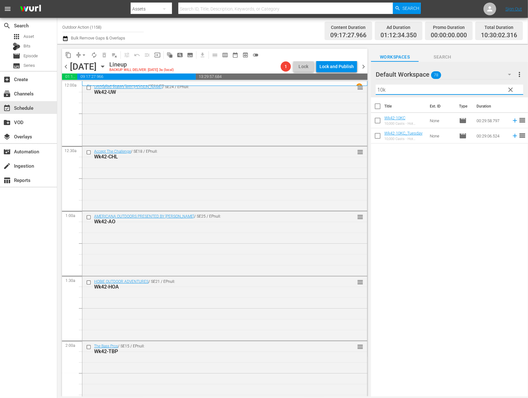
click at [511, 121] on icon at bounding box center [514, 120] width 7 height 7
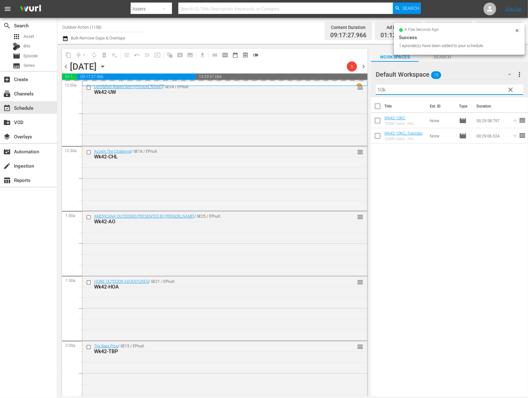
click at [485, 85] on input "10k" at bounding box center [449, 90] width 147 height 10
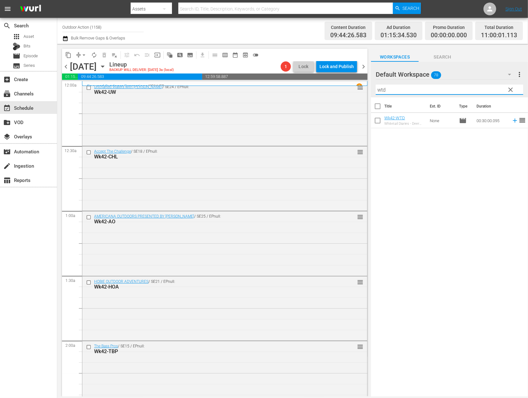
click at [511, 121] on icon at bounding box center [514, 120] width 7 height 7
click at [476, 84] on div "Filter by Title wtd" at bounding box center [449, 89] width 147 height 15
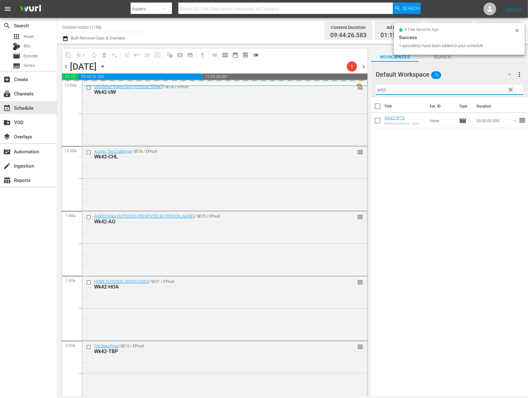
click at [470, 89] on input "wtd" at bounding box center [449, 90] width 147 height 10
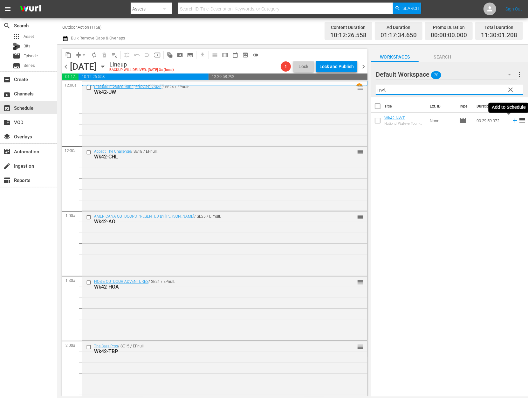
click at [511, 121] on icon at bounding box center [514, 120] width 7 height 7
click at [482, 86] on input "nwt" at bounding box center [449, 90] width 147 height 10
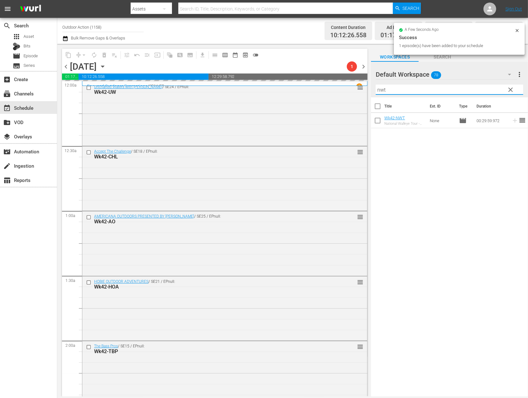
click at [482, 86] on input "nwt" at bounding box center [449, 90] width 147 height 10
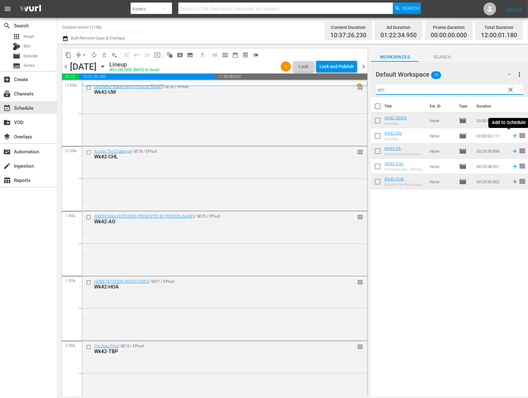
click at [511, 138] on icon at bounding box center [514, 135] width 7 height 7
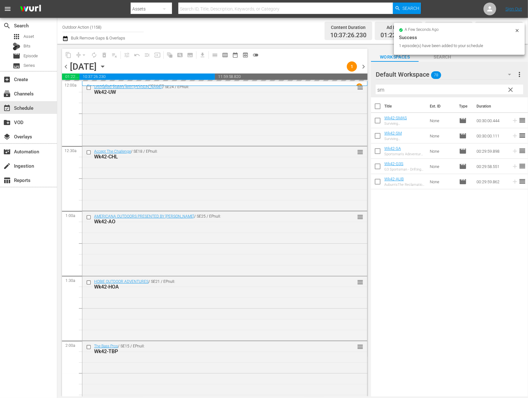
click at [479, 87] on input "sm" at bounding box center [449, 90] width 147 height 10
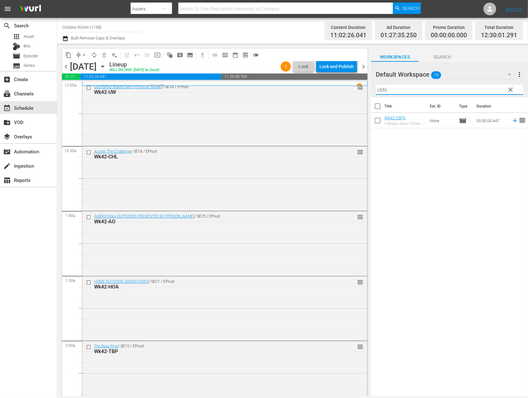
click at [511, 122] on icon at bounding box center [514, 120] width 7 height 7
click at [478, 87] on input "cbfs" at bounding box center [449, 90] width 147 height 10
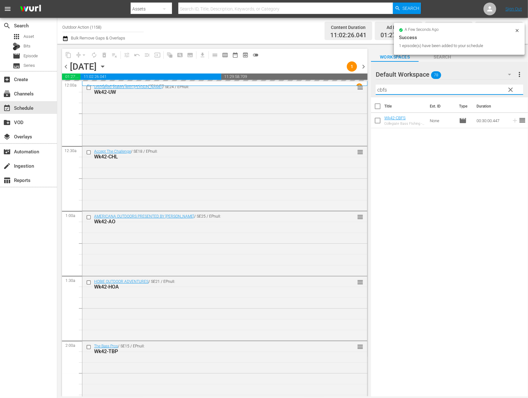
click at [478, 87] on input "cbfs" at bounding box center [449, 90] width 147 height 10
click at [513, 120] on icon at bounding box center [515, 121] width 4 height 4
click at [482, 91] on input "oifc" at bounding box center [449, 90] width 147 height 10
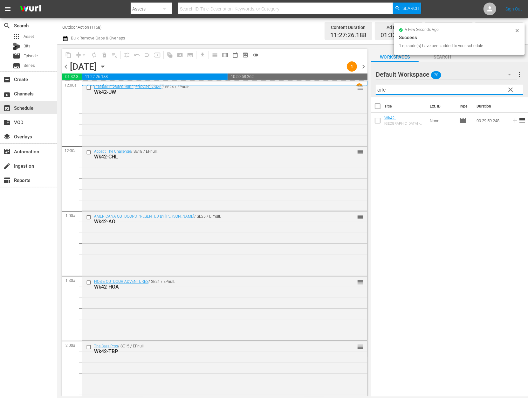
click at [482, 91] on input "oifc" at bounding box center [449, 90] width 147 height 10
click at [513, 119] on icon at bounding box center [515, 121] width 4 height 4
click at [474, 90] on input "sof" at bounding box center [449, 90] width 147 height 10
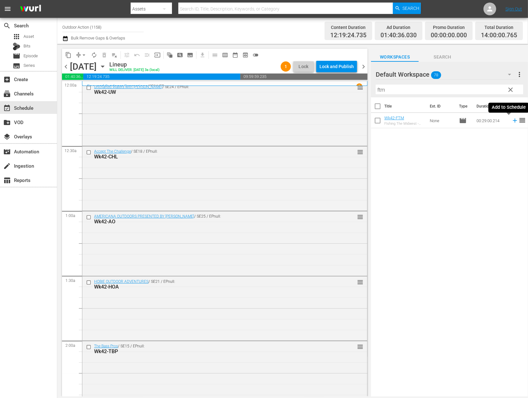
click at [511, 121] on icon at bounding box center [514, 120] width 7 height 7
click at [487, 89] on input "ftm" at bounding box center [449, 90] width 147 height 10
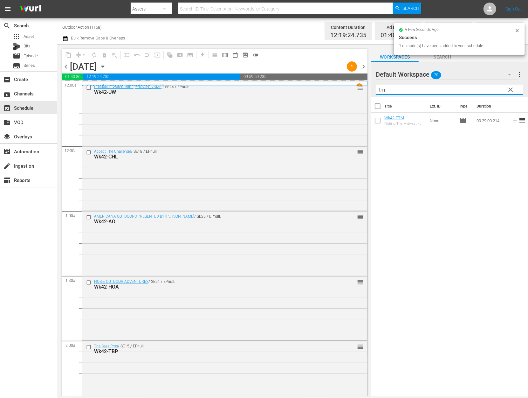
click at [487, 89] on input "ftm" at bounding box center [449, 90] width 147 height 10
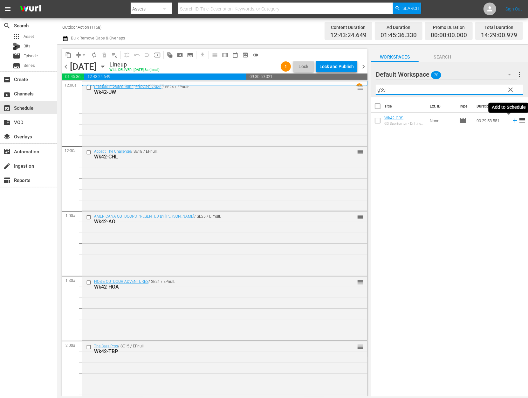
click at [511, 118] on icon at bounding box center [514, 120] width 7 height 7
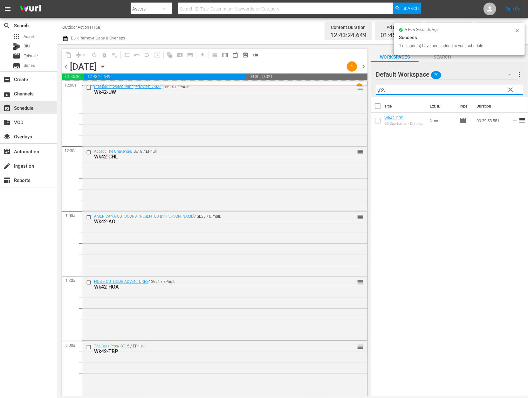
click at [468, 91] on input "g3s" at bounding box center [449, 90] width 147 height 10
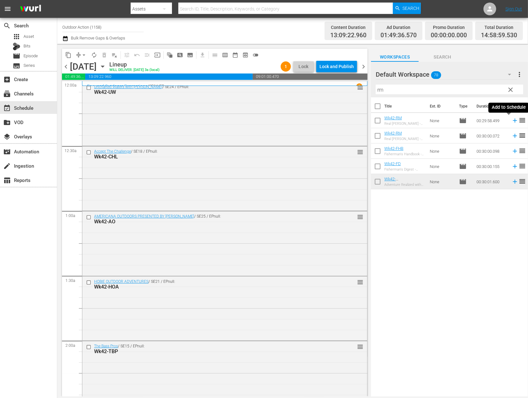
click at [513, 120] on icon at bounding box center [515, 121] width 4 height 4
click at [473, 85] on input "rm" at bounding box center [449, 90] width 147 height 10
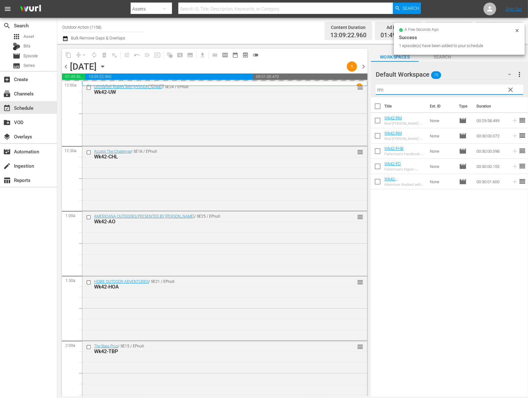
click at [473, 85] on input "rm" at bounding box center [449, 90] width 147 height 10
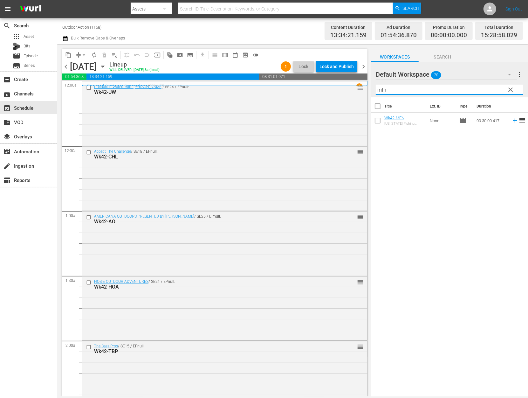
click at [511, 121] on icon at bounding box center [514, 120] width 7 height 7
click at [485, 90] on input "mfn" at bounding box center [449, 90] width 147 height 10
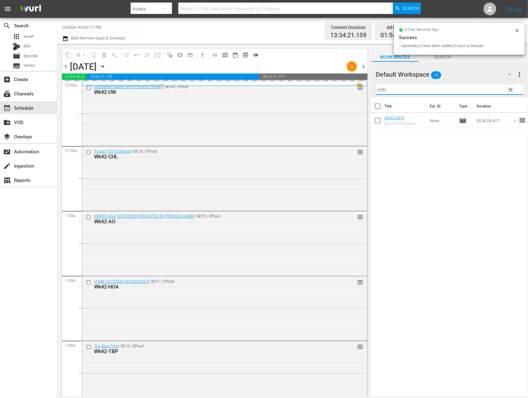
click at [485, 90] on input "mfn" at bounding box center [449, 90] width 147 height 10
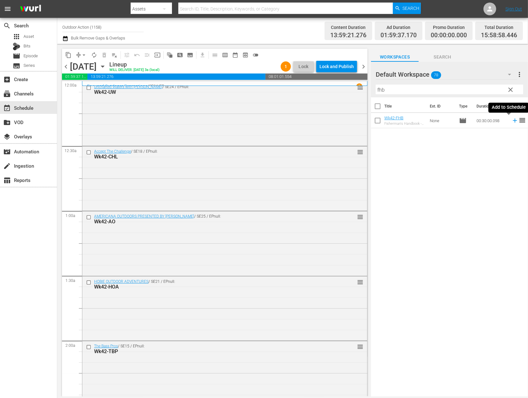
click at [511, 122] on icon at bounding box center [514, 120] width 7 height 7
click at [475, 85] on input "fhb" at bounding box center [449, 90] width 147 height 10
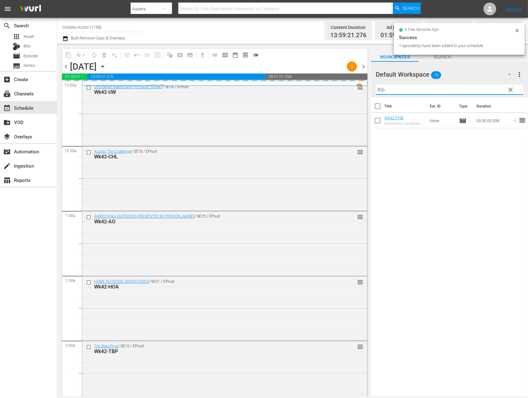
click at [475, 85] on input "fhb" at bounding box center [449, 90] width 147 height 10
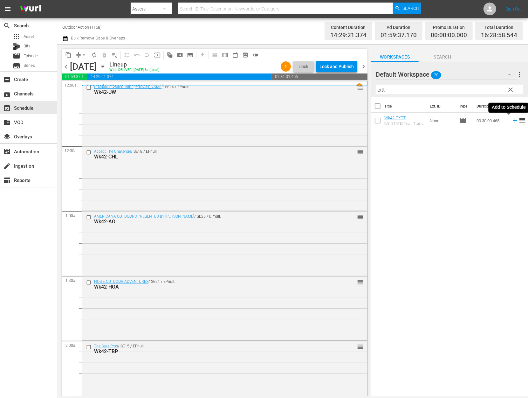
click at [511, 118] on icon at bounding box center [514, 120] width 7 height 7
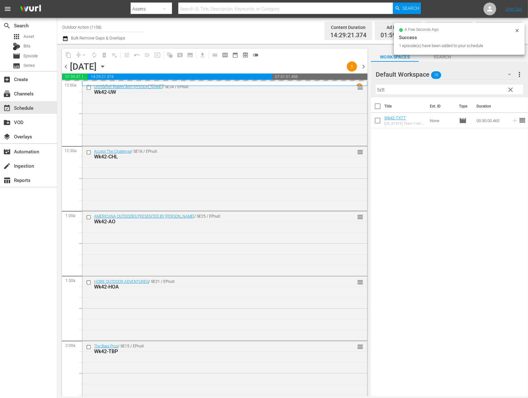
click at [475, 90] on input "txtt" at bounding box center [449, 90] width 147 height 10
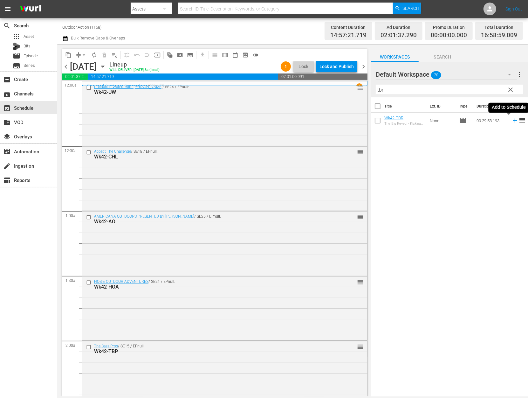
click at [511, 119] on icon at bounding box center [514, 120] width 7 height 7
click at [473, 89] on input "tbr" at bounding box center [449, 90] width 147 height 10
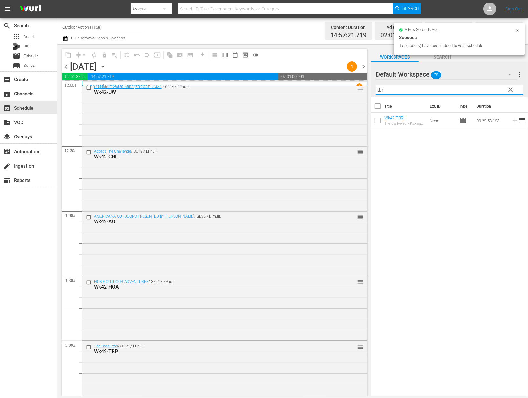
click at [473, 89] on input "tbr" at bounding box center [449, 90] width 147 height 10
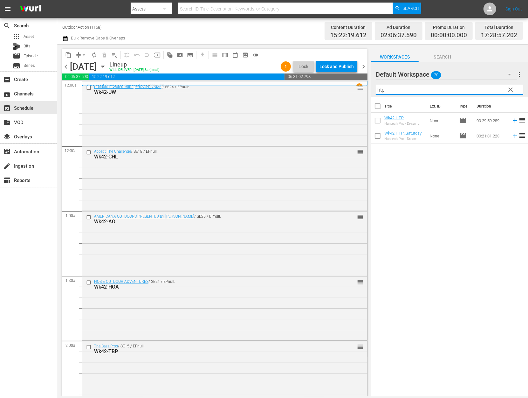
click at [511, 122] on icon at bounding box center [514, 120] width 7 height 7
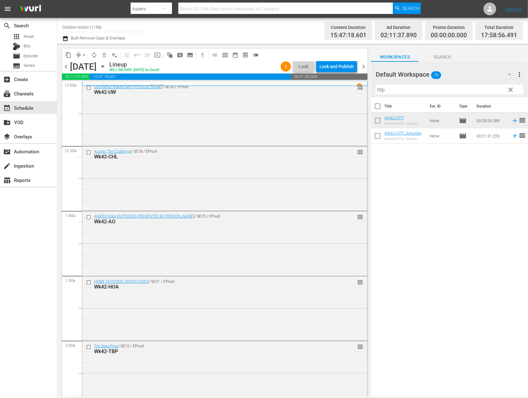
click at [406, 88] on input "htp" at bounding box center [449, 90] width 147 height 10
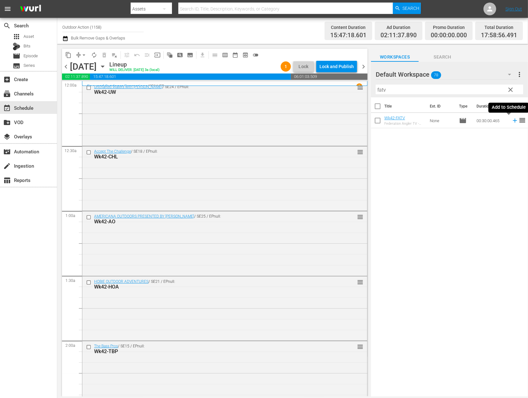
click at [511, 121] on icon at bounding box center [514, 120] width 7 height 7
click at [460, 86] on input "fatv" at bounding box center [449, 90] width 147 height 10
click at [511, 122] on icon at bounding box center [514, 120] width 7 height 7
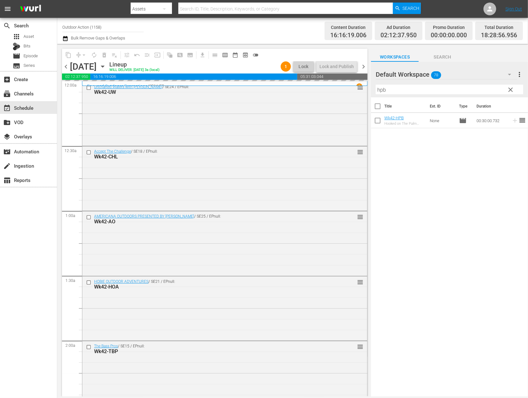
click at [479, 88] on input "hpb" at bounding box center [449, 90] width 147 height 10
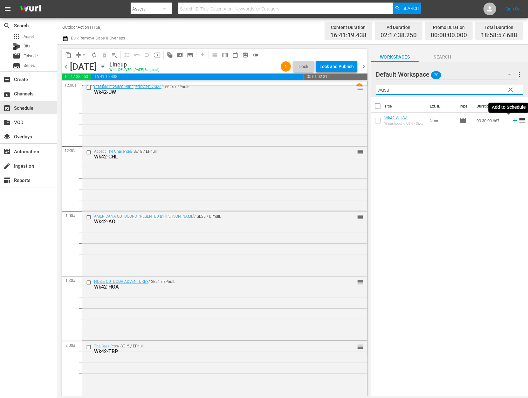
click at [513, 120] on icon at bounding box center [515, 121] width 4 height 4
click at [478, 90] on input "wusa" at bounding box center [449, 90] width 147 height 10
click at [501, 138] on div "Title Ext. ID Type Duration WK42-OHH Operation Healing Heroes - Ken Plant None …" at bounding box center [449, 247] width 157 height 300
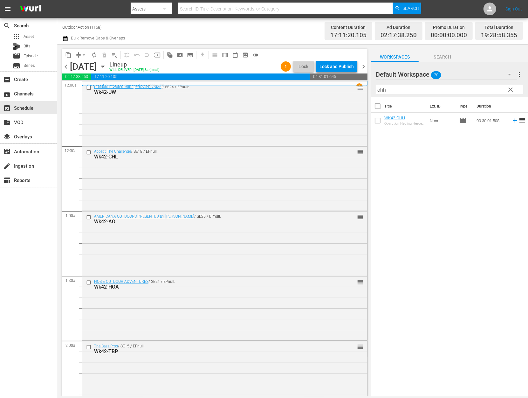
click at [511, 120] on icon at bounding box center [514, 120] width 7 height 7
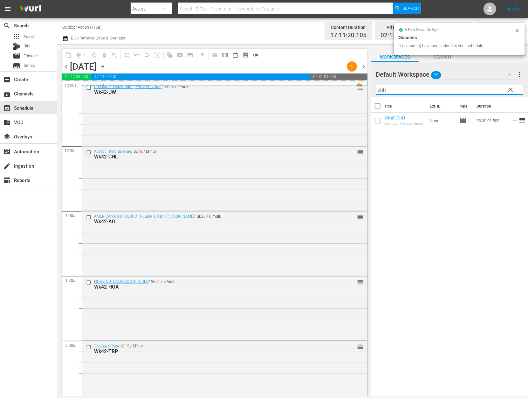
click at [484, 86] on input "ohh" at bounding box center [449, 90] width 147 height 10
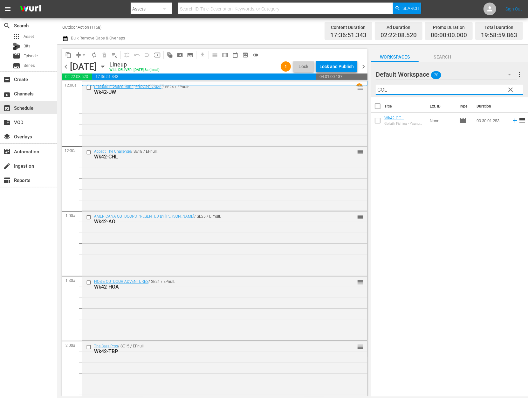
click at [511, 121] on icon at bounding box center [514, 120] width 7 height 7
click at [466, 86] on input "GOL" at bounding box center [449, 90] width 147 height 10
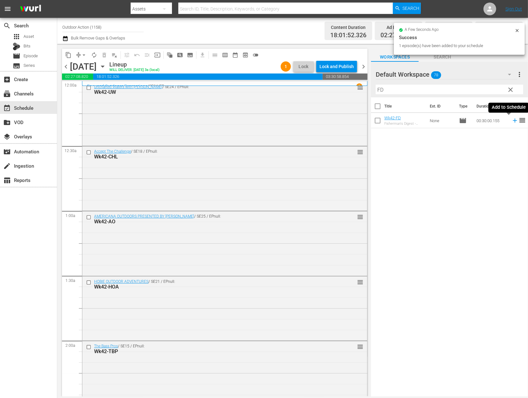
click at [513, 121] on icon at bounding box center [515, 121] width 4 height 4
click at [476, 0] on div "search Search apps Asset Bits movie Episode subtitles Series add_box Create sub…" at bounding box center [292, 0] width 471 height 0
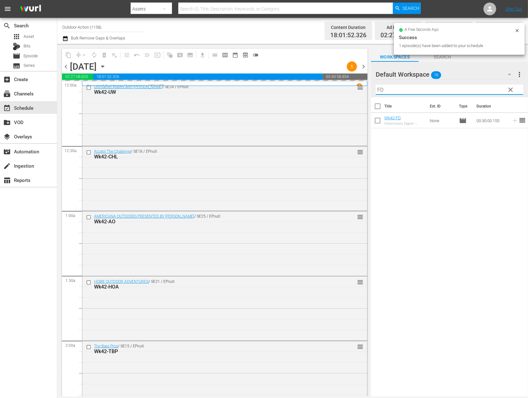
click at [476, 91] on input "FD" at bounding box center [449, 90] width 147 height 10
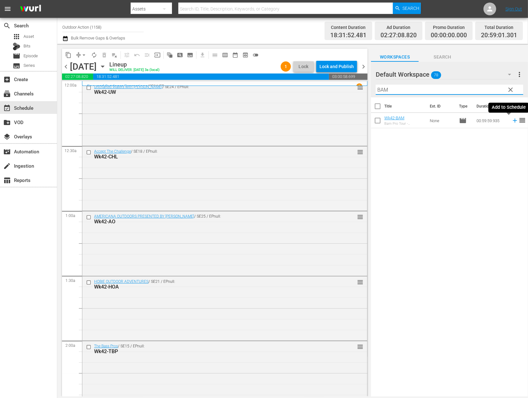
click at [511, 123] on icon at bounding box center [514, 120] width 7 height 7
click at [483, 87] on input "BAM" at bounding box center [449, 90] width 147 height 10
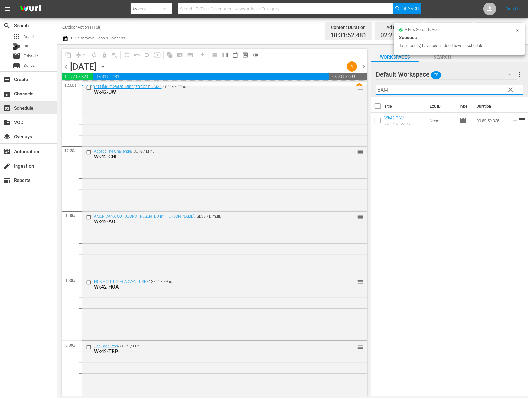
click at [483, 87] on input "BAM" at bounding box center [449, 90] width 147 height 10
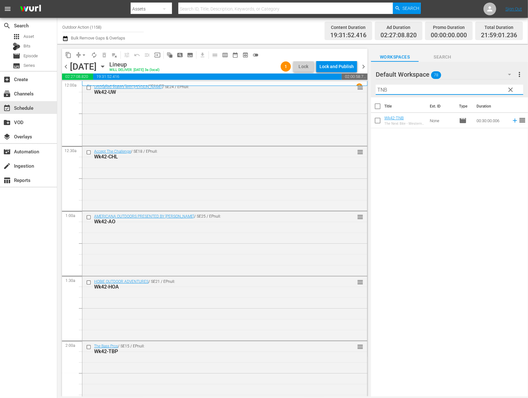
click at [511, 122] on icon at bounding box center [514, 120] width 7 height 7
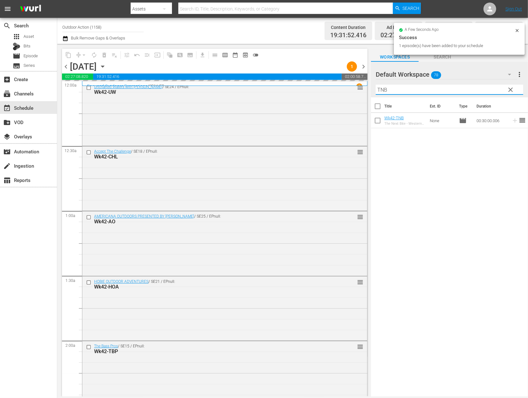
click at [481, 89] on input "TNB" at bounding box center [449, 90] width 147 height 10
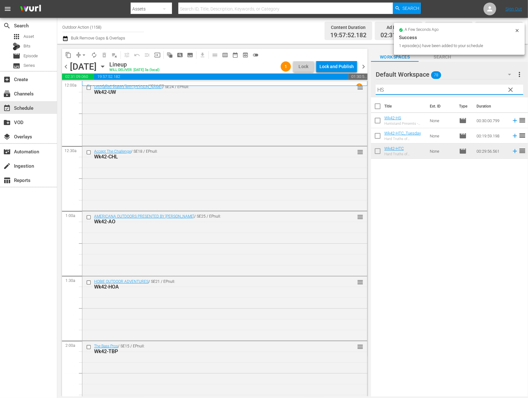
click at [513, 119] on icon at bounding box center [515, 121] width 4 height 4
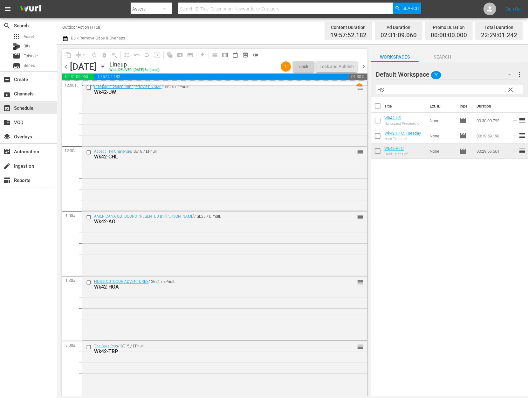
click at [479, 88] on input "HS" at bounding box center [449, 90] width 147 height 10
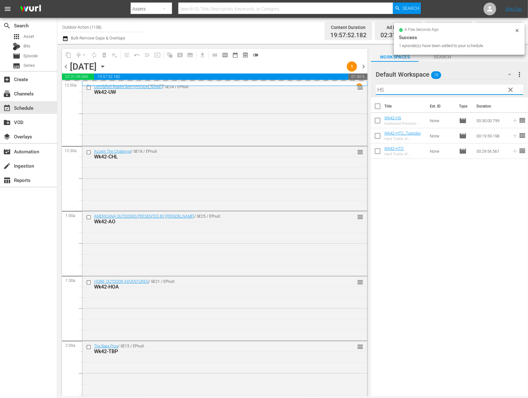
click at [479, 88] on input "HS" at bounding box center [449, 90] width 147 height 10
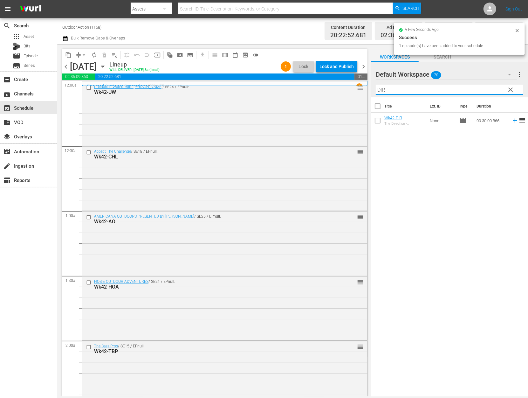
click at [511, 121] on icon at bounding box center [514, 120] width 7 height 7
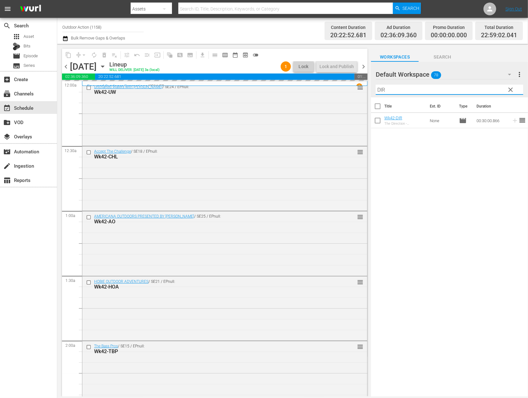
click at [470, 89] on input "DIR" at bounding box center [449, 90] width 147 height 10
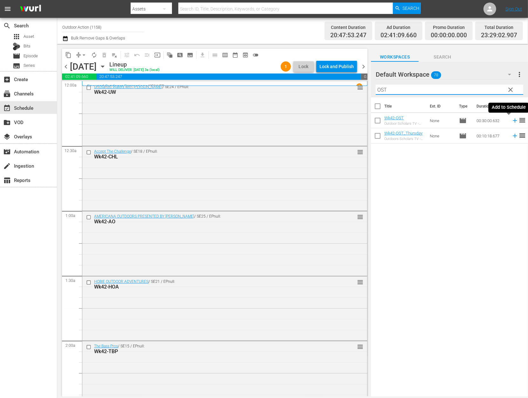
click at [513, 122] on icon at bounding box center [515, 121] width 4 height 4
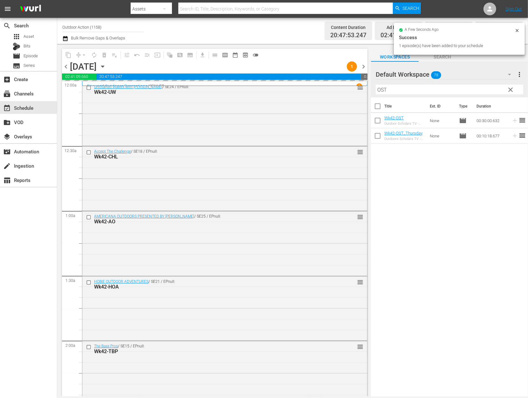
scroll to position [2797, 0]
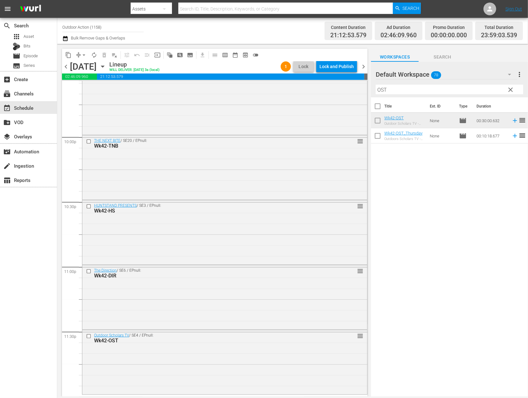
click at [453, 88] on input "OST" at bounding box center [449, 90] width 147 height 10
type input "yam"
click at [513, 136] on icon at bounding box center [515, 136] width 4 height 4
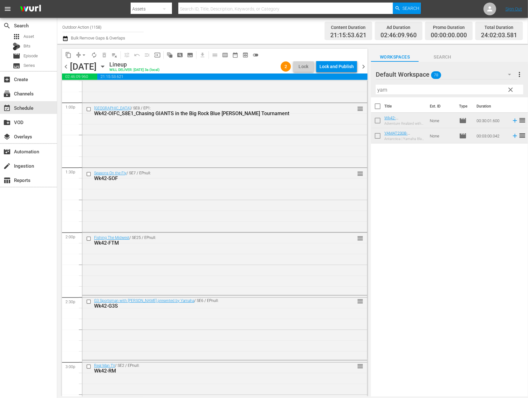
scroll to position [1663, 0]
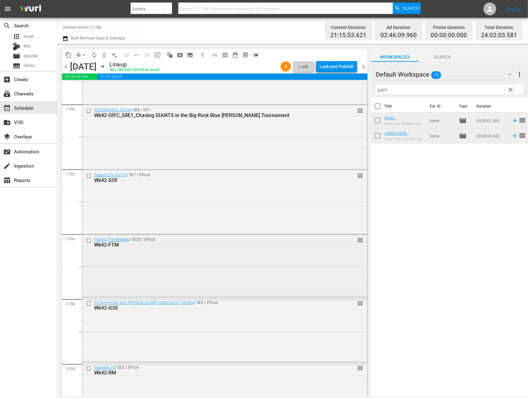
click at [276, 247] on div "Wk42-FTM" at bounding box center [213, 245] width 238 height 6
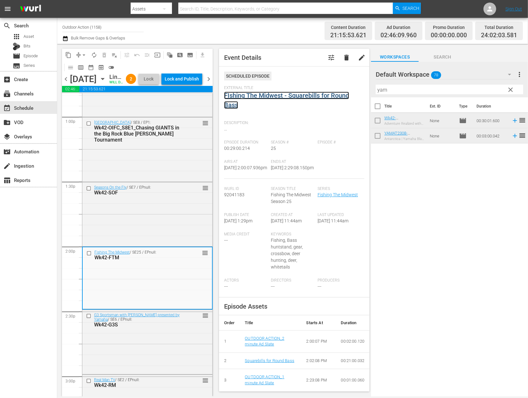
click at [254, 94] on link "FIshing The Midwest - Squarebills for Round Bass" at bounding box center [286, 100] width 125 height 17
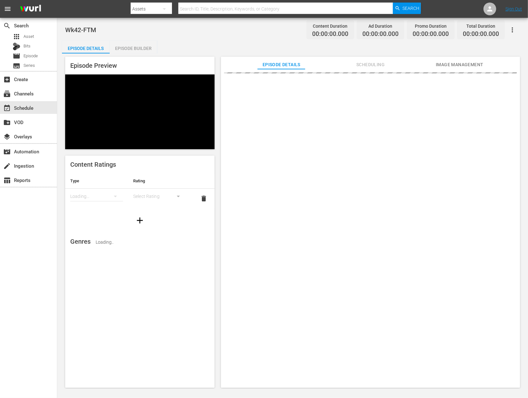
click at [142, 51] on div "Episode Builder" at bounding box center [134, 48] width 48 height 15
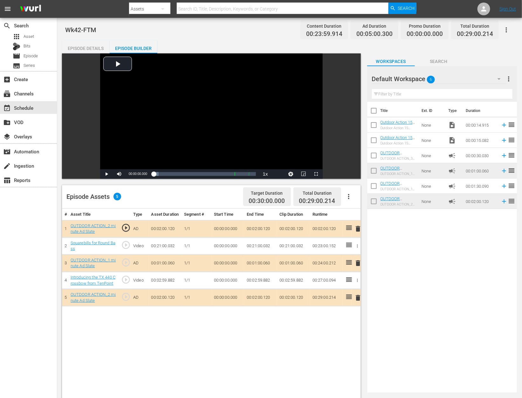
click at [358, 267] on span "delete" at bounding box center [358, 263] width 8 height 8
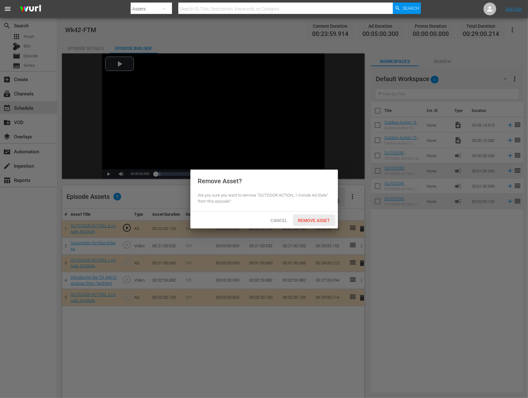
click at [322, 219] on span "Remove Asset" at bounding box center [314, 220] width 42 height 5
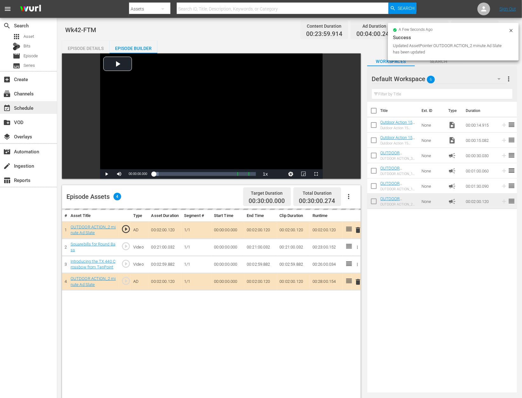
click at [27, 108] on div "event_available Schedule" at bounding box center [18, 107] width 36 height 6
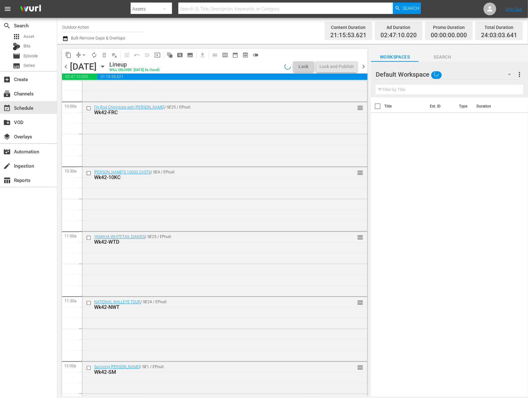
scroll to position [2802, 0]
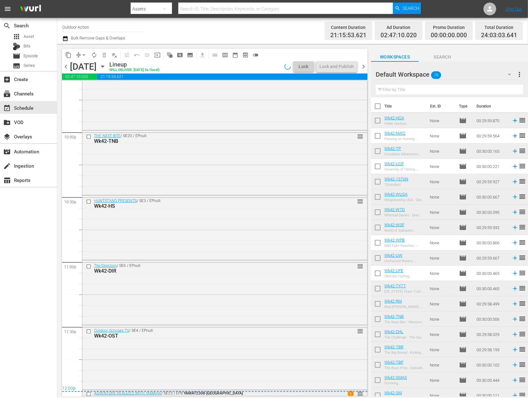
click at [89, 394] on input "checkbox" at bounding box center [89, 393] width 7 height 5
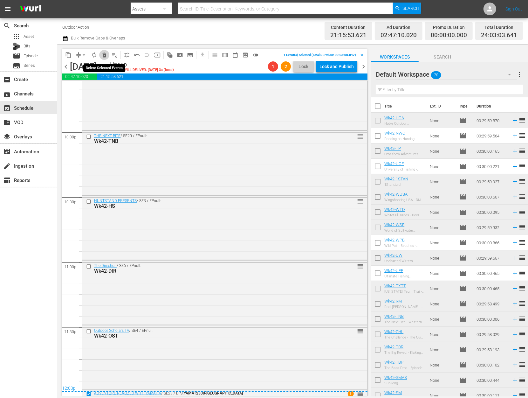
click at [104, 56] on span "delete_forever_outlined" at bounding box center [104, 55] width 6 height 6
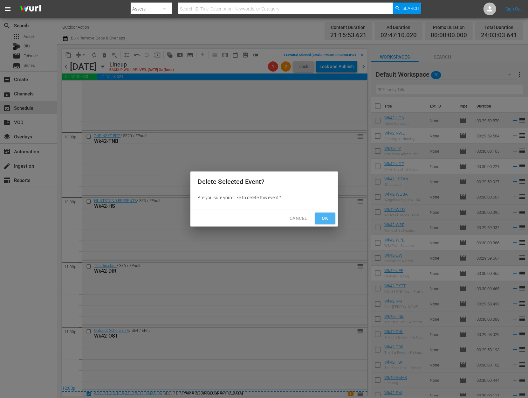
click at [324, 216] on span "Ok" at bounding box center [325, 218] width 10 height 8
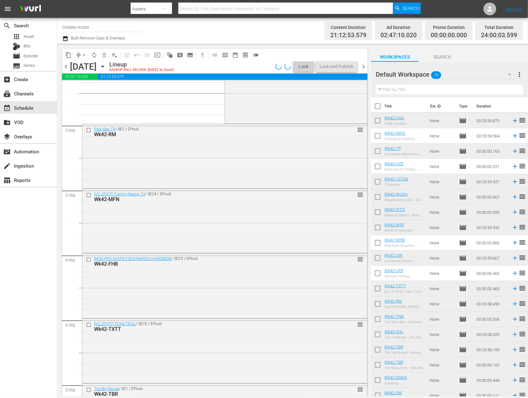
scroll to position [1744, 0]
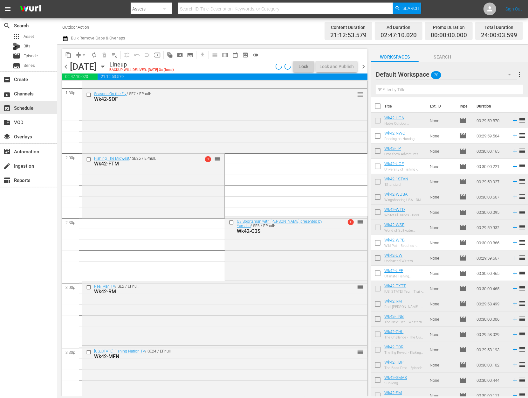
click at [75, 55] on span "compress" at bounding box center [78, 55] width 6 height 6
click at [83, 47] on div "content_copy compress arrow_drop_down autorenew_outlined delete_forever_outline…" at bounding box center [213, 220] width 312 height 352
click at [81, 56] on span "arrow_drop_down" at bounding box center [84, 55] width 6 height 6
click at [81, 67] on li "Align to Midnight" at bounding box center [84, 67] width 67 height 10
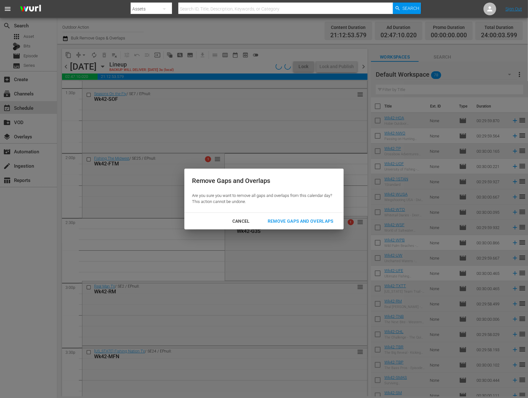
click at [302, 222] on div "Remove Gaps and Overlaps" at bounding box center [301, 221] width 76 height 8
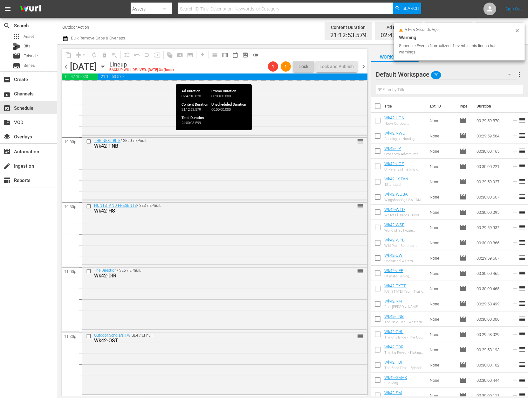
scroll to position [2797, 0]
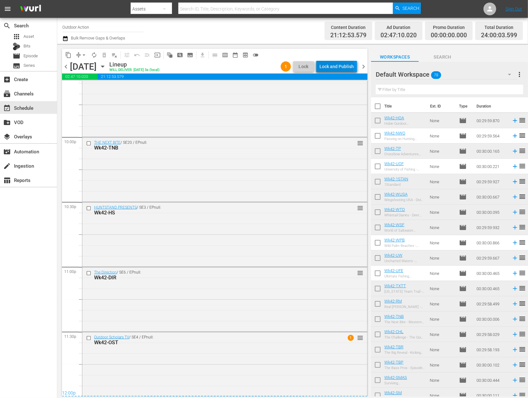
click at [338, 66] on div "Lock and Publish" at bounding box center [336, 66] width 34 height 11
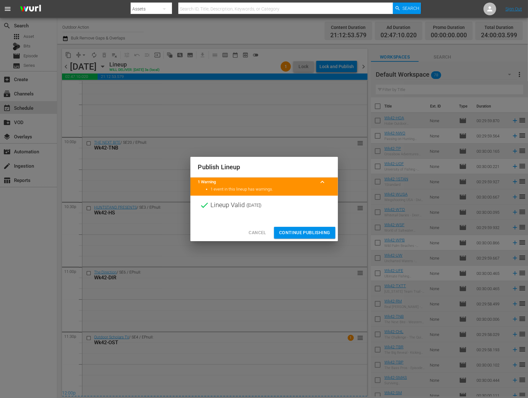
click at [296, 230] on span "Continue Publishing" at bounding box center [304, 233] width 51 height 8
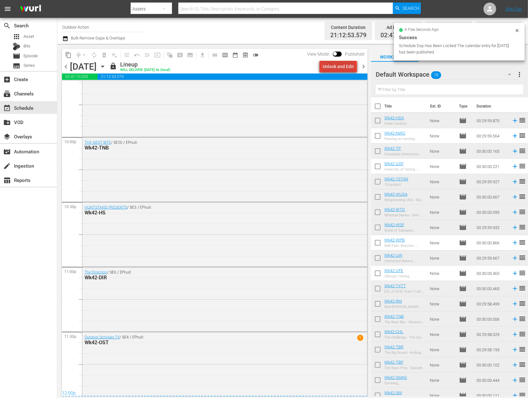
click at [341, 67] on div "Unlock and Edit" at bounding box center [338, 66] width 31 height 11
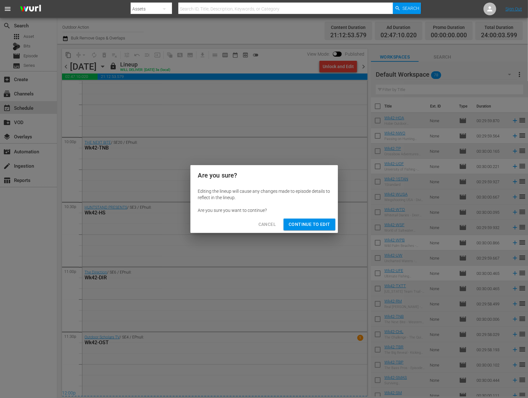
click at [300, 222] on span "Continue to Edit" at bounding box center [309, 224] width 41 height 8
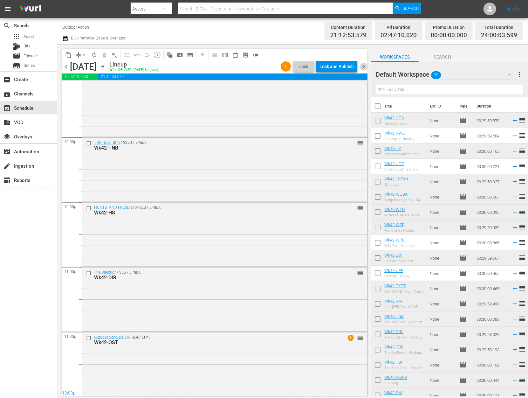
click at [363, 65] on span "chevron_right" at bounding box center [363, 67] width 8 height 8
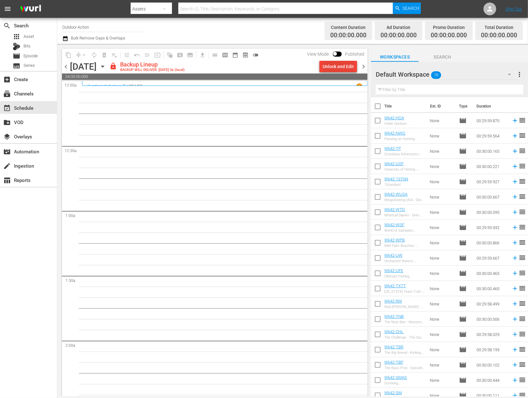
click at [348, 69] on div "Unlock and Edit" at bounding box center [338, 66] width 31 height 11
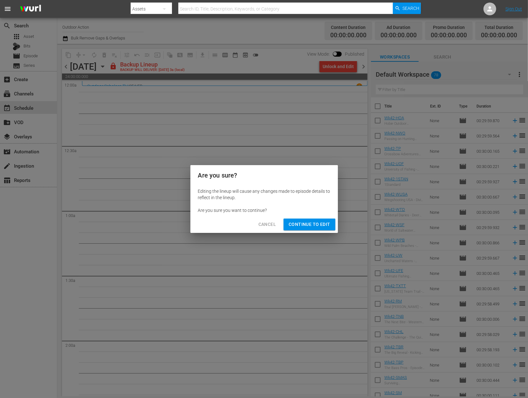
click at [293, 227] on span "Continue to Edit" at bounding box center [309, 224] width 41 height 8
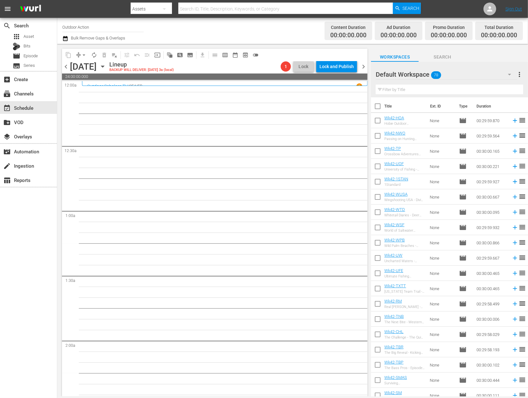
click at [403, 89] on input "text" at bounding box center [449, 90] width 147 height 10
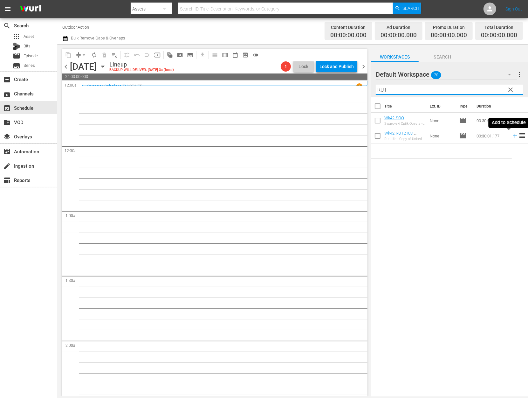
click at [513, 136] on icon at bounding box center [515, 136] width 4 height 4
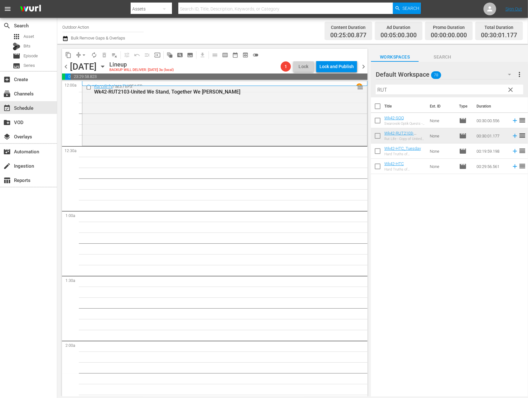
click at [393, 90] on input "RUT" at bounding box center [449, 90] width 147 height 10
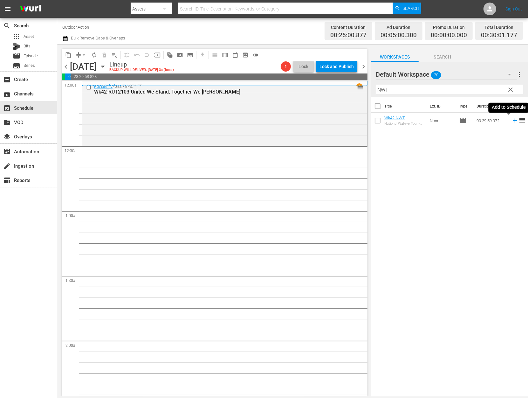
click at [511, 120] on icon at bounding box center [514, 120] width 7 height 7
click at [462, 88] on input "NWT" at bounding box center [449, 90] width 147 height 10
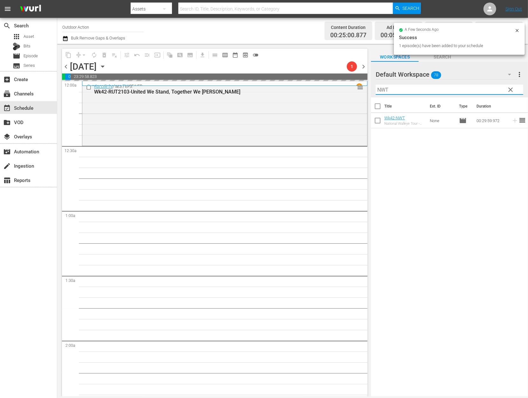
click at [462, 88] on input "NWT" at bounding box center [449, 90] width 147 height 10
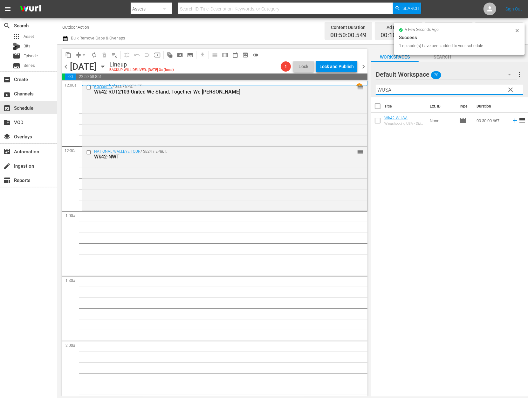
click at [511, 119] on icon at bounding box center [514, 120] width 7 height 7
click at [474, 85] on input "WUSA" at bounding box center [449, 90] width 147 height 10
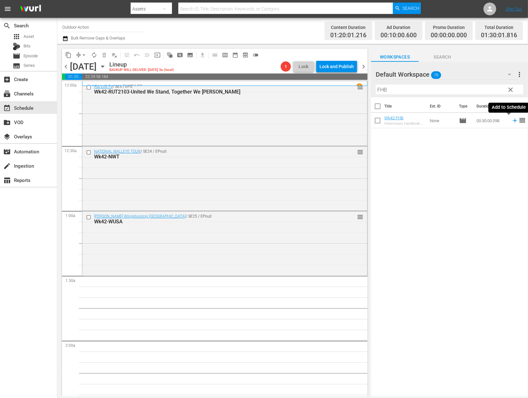
click at [513, 120] on icon at bounding box center [515, 121] width 4 height 4
click at [494, 89] on input "FHB" at bounding box center [449, 90] width 147 height 10
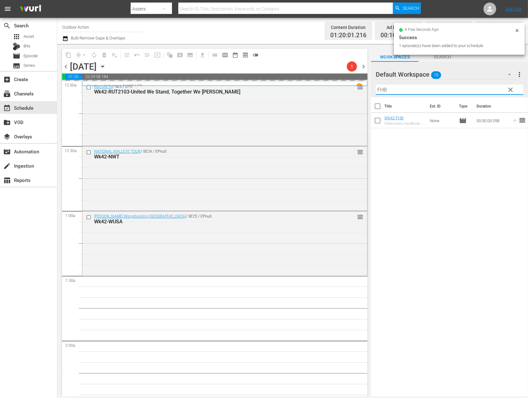
click at [494, 89] on input "FHB" at bounding box center [449, 90] width 147 height 10
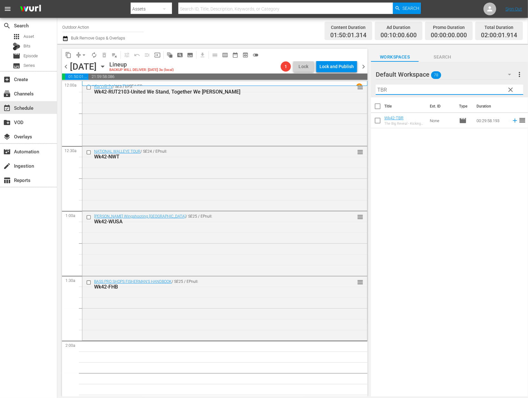
click at [511, 121] on icon at bounding box center [514, 120] width 7 height 7
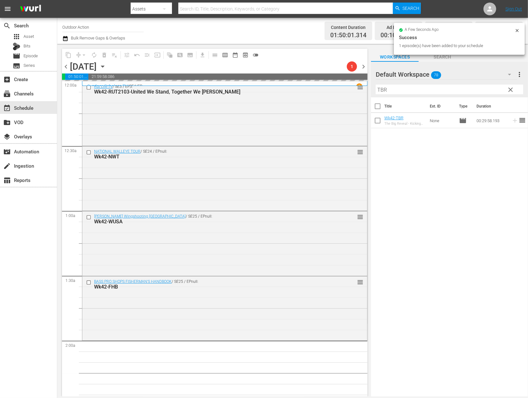
click at [476, 89] on input "TBR" at bounding box center [449, 90] width 147 height 10
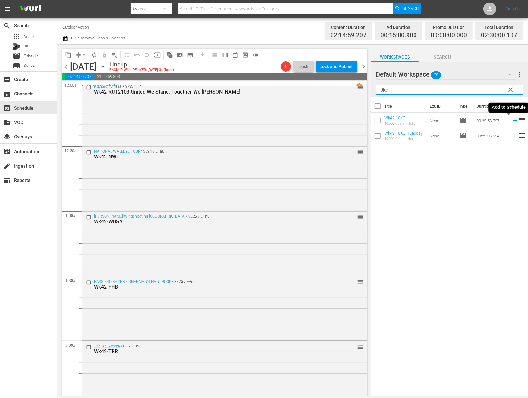
click at [511, 121] on icon at bounding box center [514, 120] width 7 height 7
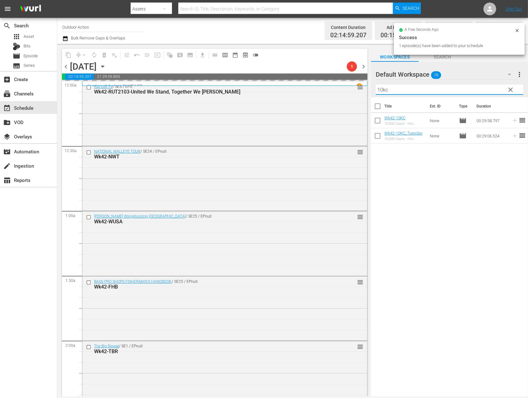
click at [477, 89] on input "10kc" at bounding box center [449, 90] width 147 height 10
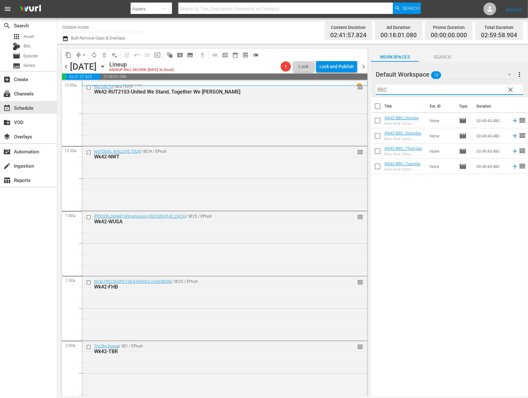
click at [453, 199] on div "Title Ext. ID Type Duration Wk42-BBC_Sunday Bass Boot Camp - Lake Eufula None m…" at bounding box center [449, 247] width 157 height 300
click at [513, 135] on icon at bounding box center [515, 136] width 4 height 4
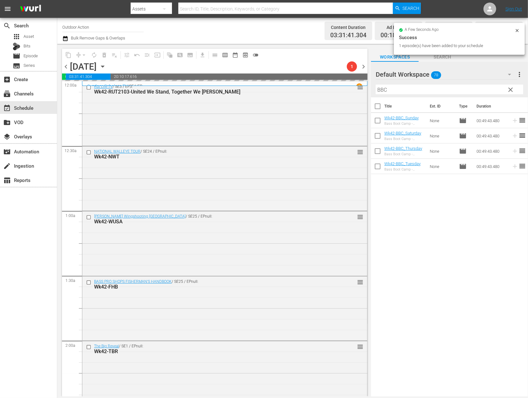
click at [409, 90] on input "BBC" at bounding box center [449, 90] width 147 height 10
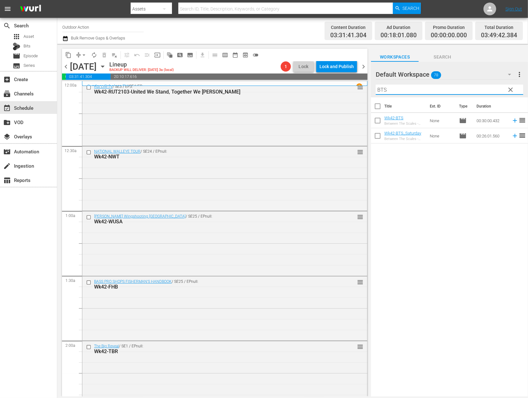
click at [418, 195] on div "Title Ext. ID Type Duration Wk42-BTS Between The Scales - Skeet Reese None movi…" at bounding box center [449, 247] width 157 height 300
click at [511, 138] on icon at bounding box center [514, 135] width 7 height 7
click at [424, 88] on input "BTS" at bounding box center [449, 90] width 147 height 10
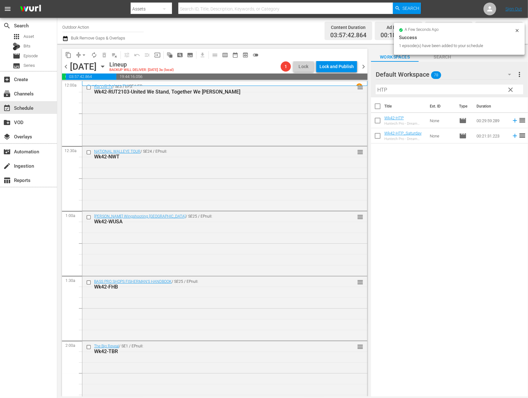
click at [439, 166] on div "Title Ext. ID Type Duration Wk42-HTP Huntech Pro - Dream Hunts at Ikamela Safar…" at bounding box center [449, 247] width 157 height 300
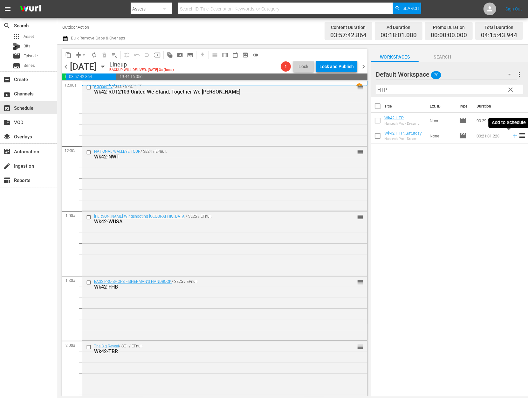
click at [511, 136] on icon at bounding box center [514, 135] width 7 height 7
click at [467, 91] on input "HTP" at bounding box center [449, 90] width 147 height 10
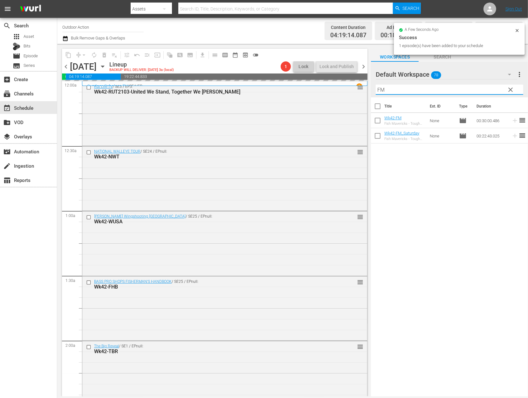
click at [450, 222] on div "Title Ext. ID Type Duration Wk42-FM Fish Mavericks - Tough Tuna Part 1 None mov…" at bounding box center [449, 247] width 157 height 300
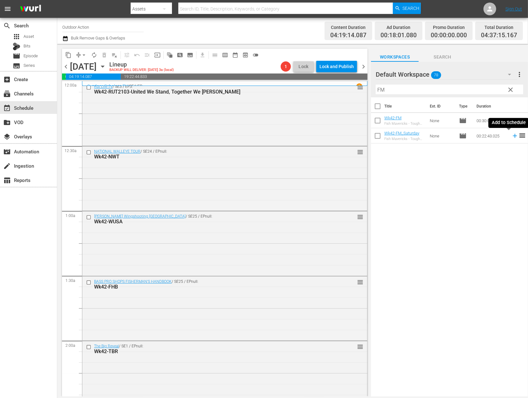
click at [511, 136] on icon at bounding box center [514, 135] width 7 height 7
click at [474, 90] on input "FM" at bounding box center [449, 90] width 147 height 10
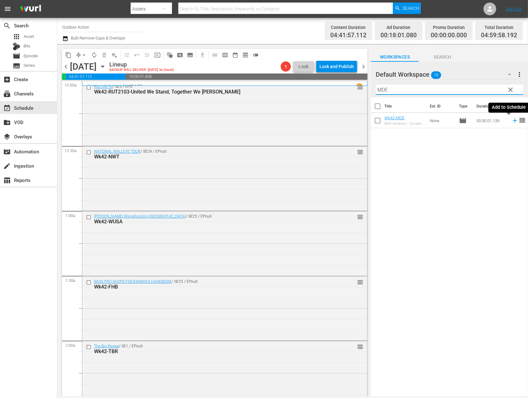
click at [511, 120] on icon at bounding box center [514, 120] width 7 height 7
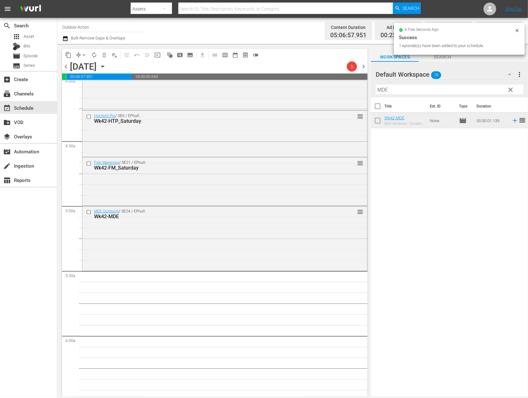
scroll to position [518, 0]
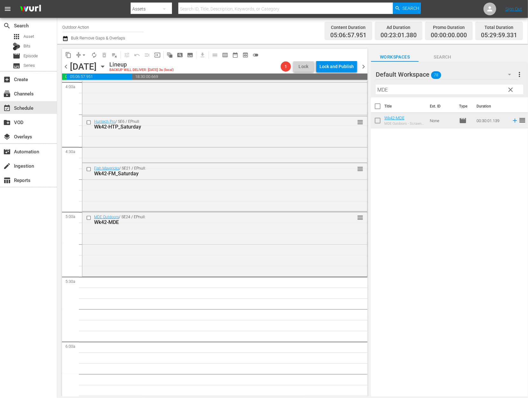
click at [398, 94] on input "MDE" at bounding box center [449, 90] width 147 height 10
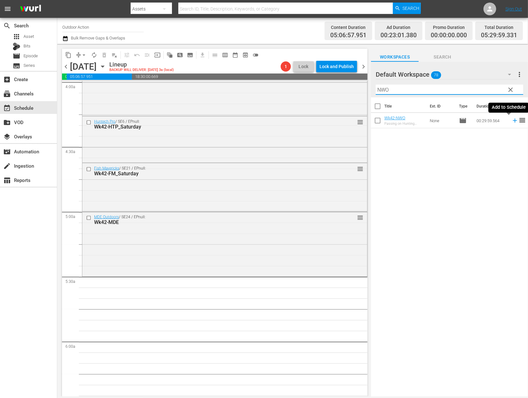
click at [511, 122] on icon at bounding box center [514, 120] width 7 height 7
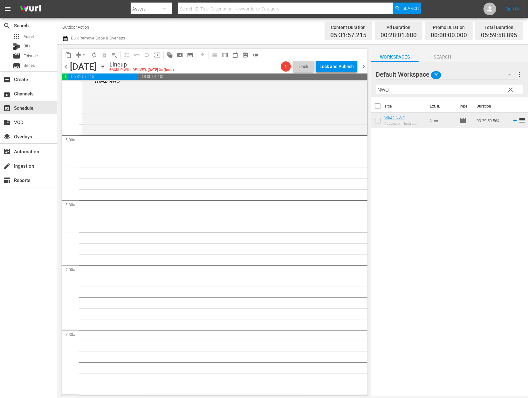
scroll to position [708, 0]
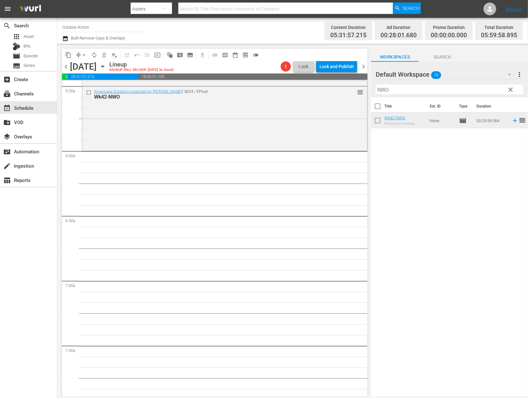
click at [392, 88] on input "NWO" at bounding box center [449, 90] width 147 height 10
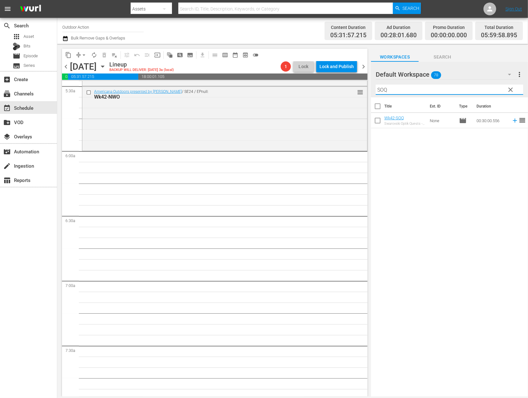
click at [511, 121] on icon at bounding box center [514, 120] width 7 height 7
click at [455, 88] on input "SOQ" at bounding box center [449, 90] width 147 height 10
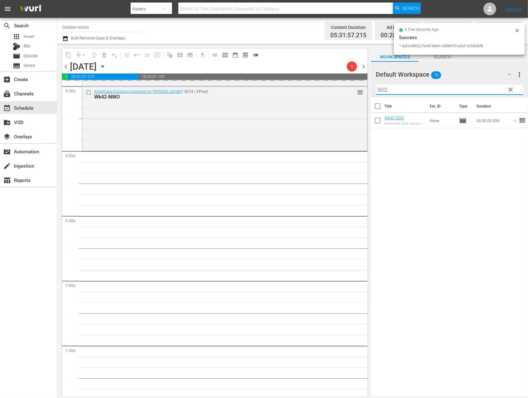
click at [455, 88] on input "SOQ" at bounding box center [449, 90] width 147 height 10
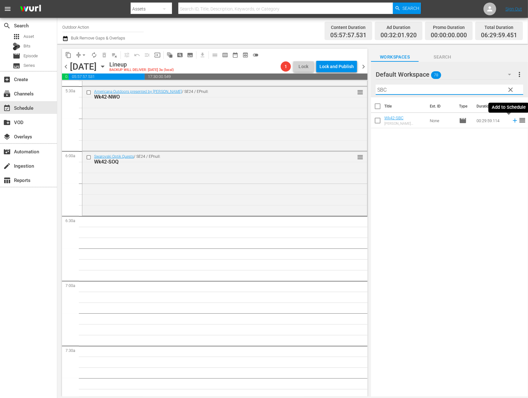
click at [511, 121] on icon at bounding box center [514, 120] width 7 height 7
click at [465, 87] on input "SBC" at bounding box center [449, 90] width 147 height 10
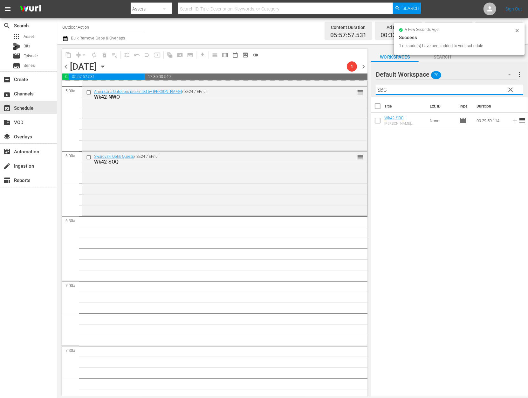
click at [465, 87] on input "SBC" at bounding box center [449, 90] width 147 height 10
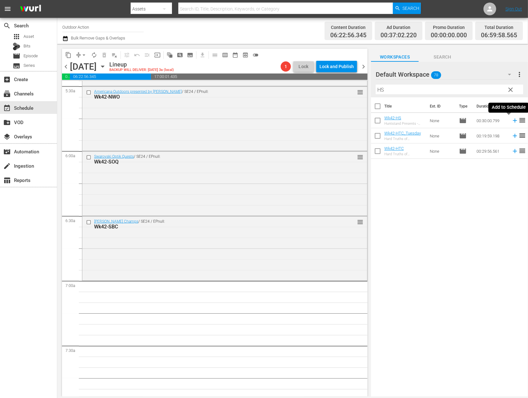
click at [511, 120] on icon at bounding box center [514, 120] width 7 height 7
click at [480, 89] on input "HS" at bounding box center [449, 90] width 147 height 10
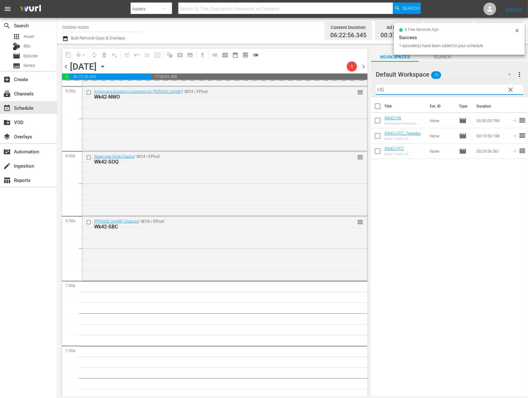
click at [480, 89] on input "HS" at bounding box center [449, 90] width 147 height 10
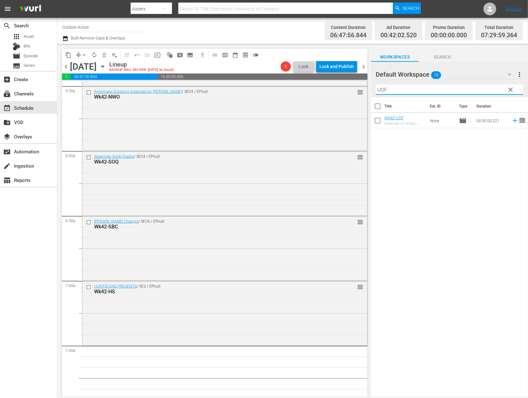
click at [511, 122] on icon at bounding box center [514, 120] width 7 height 7
click at [475, 90] on input "UOF" at bounding box center [449, 90] width 147 height 10
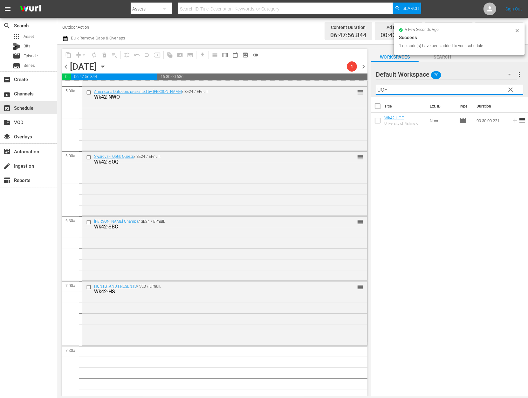
click at [475, 90] on input "UOF" at bounding box center [449, 90] width 147 height 10
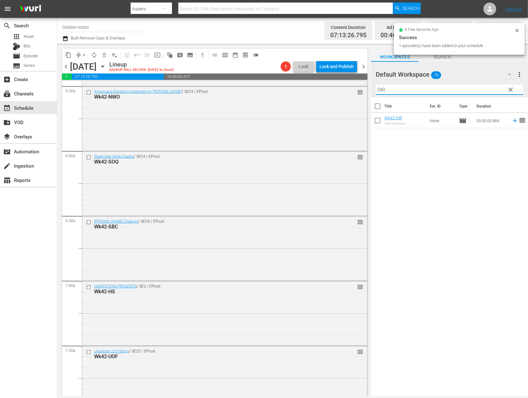
click at [511, 121] on icon at bounding box center [514, 120] width 7 height 7
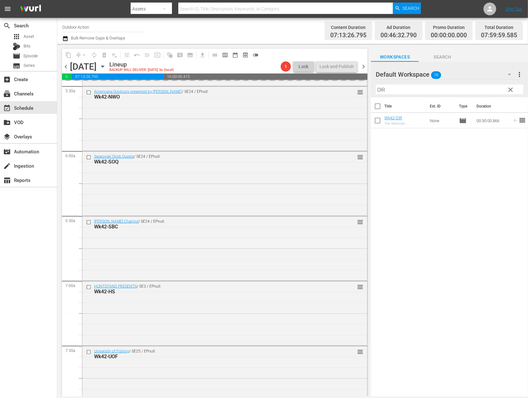
click at [477, 89] on input "DIR" at bounding box center [449, 90] width 147 height 10
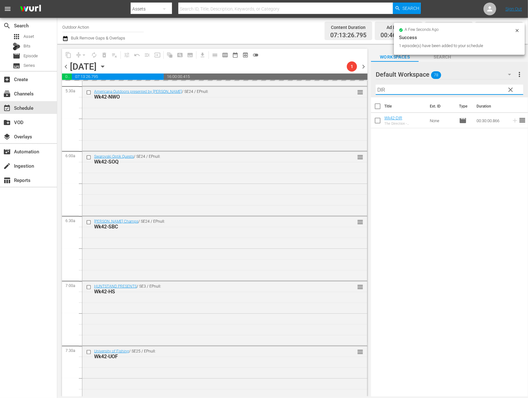
click at [477, 89] on input "DIR" at bounding box center [449, 90] width 147 height 10
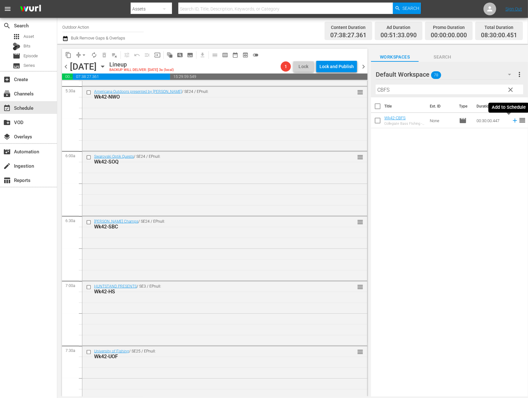
click at [511, 121] on icon at bounding box center [514, 120] width 7 height 7
click at [482, 88] on input "CBFS" at bounding box center [449, 90] width 147 height 10
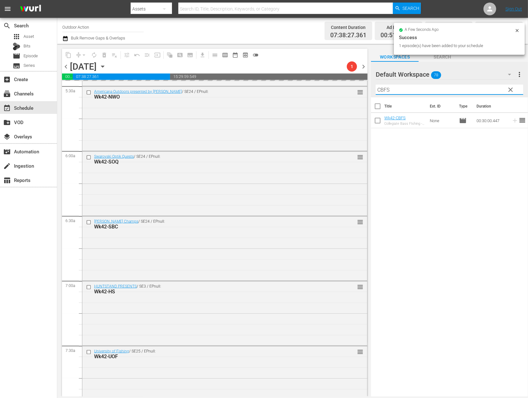
click at [482, 88] on input "CBFS" at bounding box center [449, 90] width 147 height 10
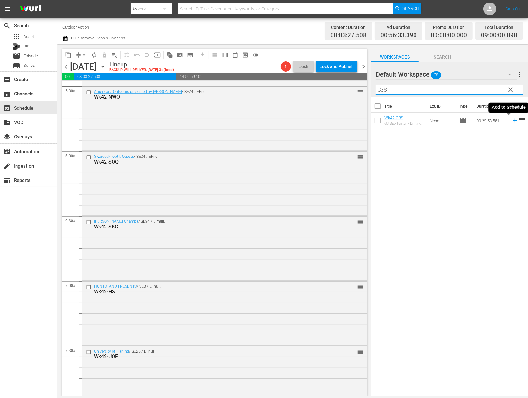
click at [511, 121] on icon at bounding box center [514, 120] width 7 height 7
click at [487, 88] on input "G3S" at bounding box center [449, 90] width 147 height 10
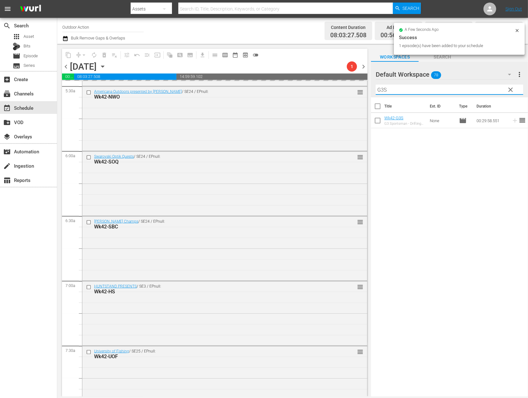
click at [487, 88] on input "G3S" at bounding box center [449, 90] width 147 height 10
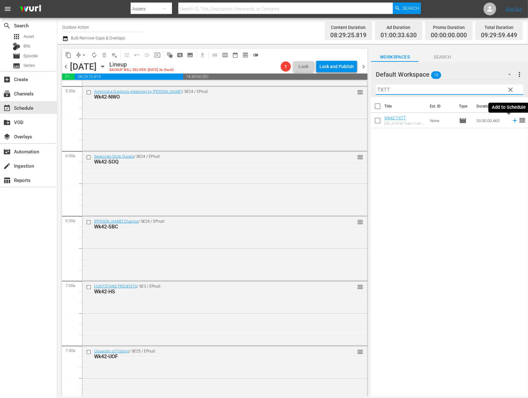
click at [511, 124] on icon at bounding box center [514, 120] width 7 height 7
click at [470, 87] on input "TXTT" at bounding box center [449, 90] width 147 height 10
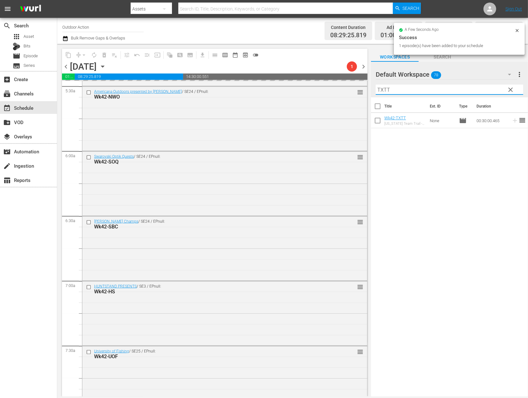
click at [470, 87] on input "TXTT" at bounding box center [449, 90] width 147 height 10
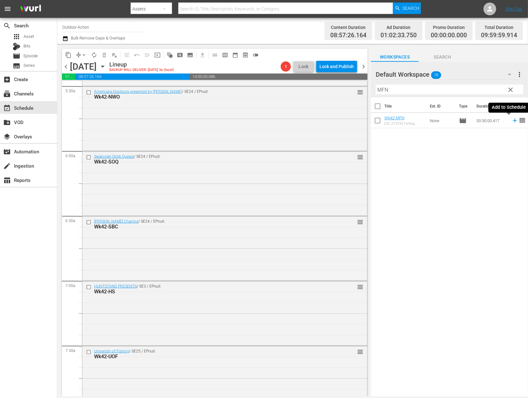
click at [511, 121] on icon at bounding box center [514, 120] width 7 height 7
click at [476, 90] on input "MFN" at bounding box center [449, 90] width 147 height 10
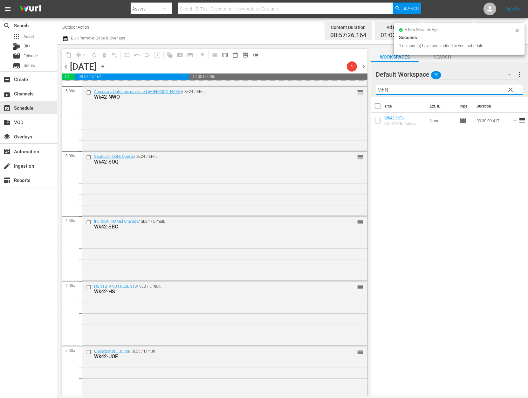
click at [476, 90] on input "MFN" at bounding box center [449, 90] width 147 height 10
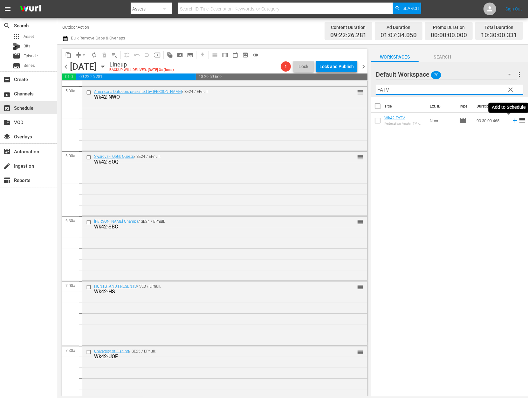
click at [513, 120] on icon at bounding box center [515, 121] width 4 height 4
click at [487, 92] on input "FATV" at bounding box center [449, 90] width 147 height 10
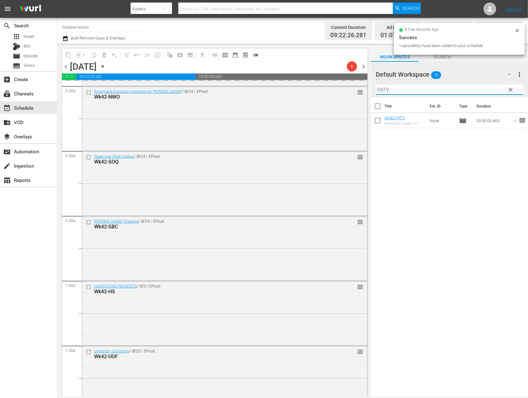
click at [487, 92] on input "FATV" at bounding box center [449, 90] width 147 height 10
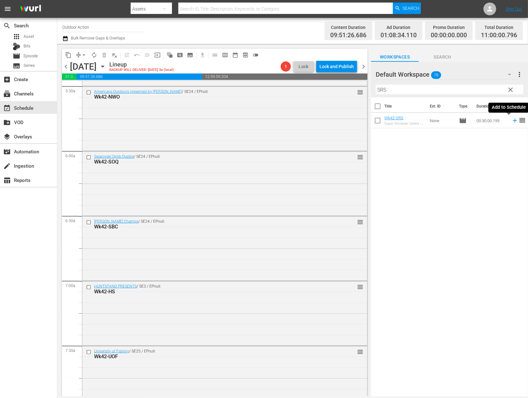
click at [513, 120] on icon at bounding box center [515, 121] width 4 height 4
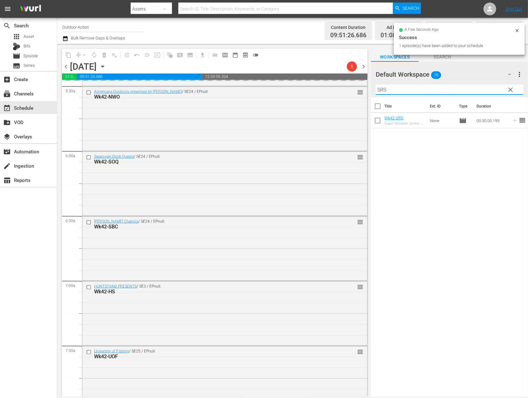
click at [482, 90] on input "SRS" at bounding box center [449, 90] width 147 height 10
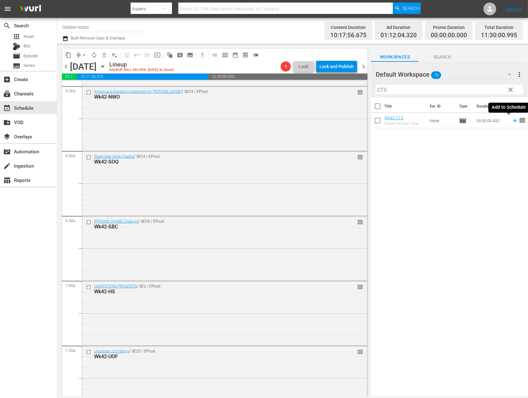
click at [513, 120] on icon at bounding box center [515, 121] width 4 height 4
click at [482, 91] on input "CTS" at bounding box center [449, 90] width 147 height 10
click at [511, 132] on icon at bounding box center [514, 135] width 7 height 7
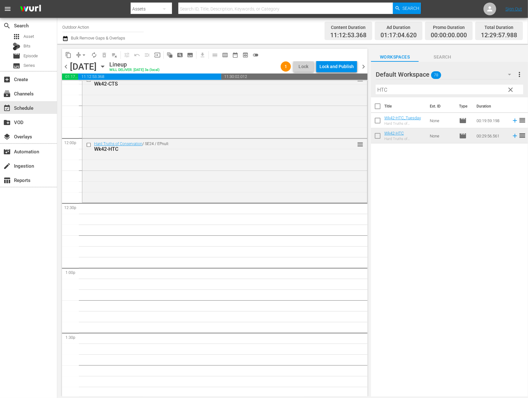
scroll to position [1497, 0]
click at [397, 91] on input "HTC" at bounding box center [449, 90] width 147 height 10
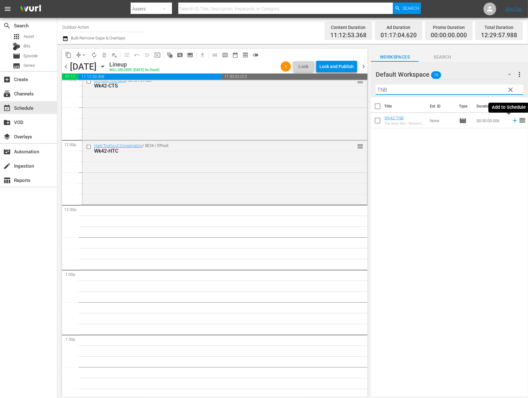
click at [513, 122] on icon at bounding box center [515, 121] width 4 height 4
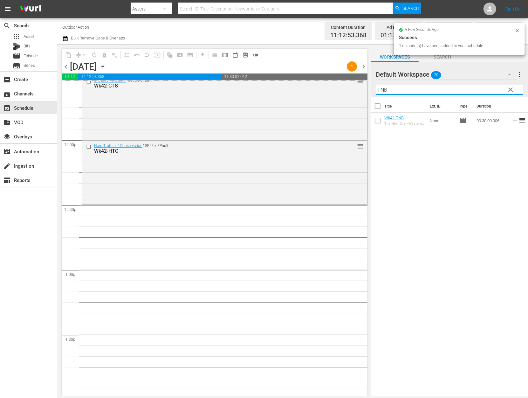
click at [461, 86] on input "TNB" at bounding box center [449, 90] width 147 height 10
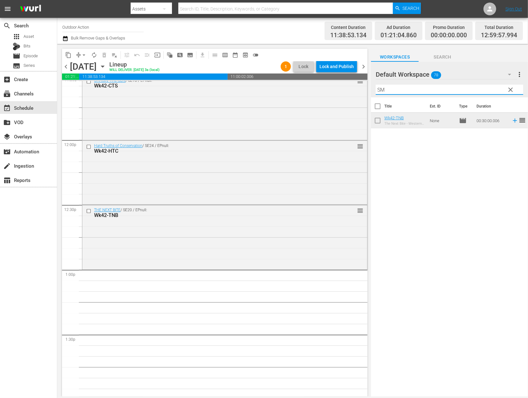
type input "SMA"
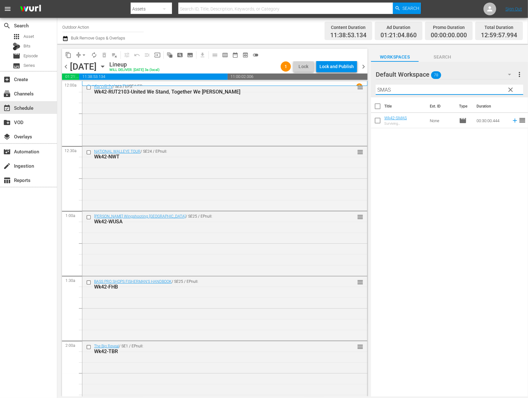
scroll to position [1497, 0]
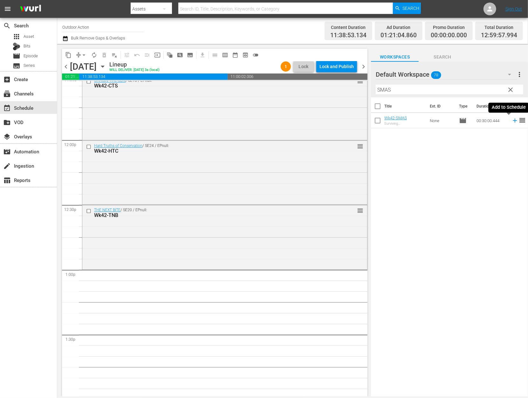
click at [511, 121] on icon at bounding box center [514, 120] width 7 height 7
click at [470, 90] on input "SMAS" at bounding box center [449, 90] width 147 height 10
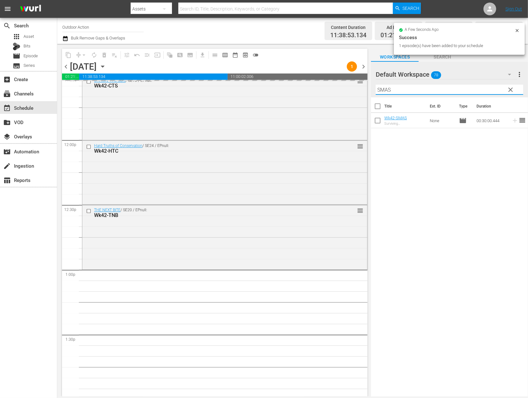
click at [470, 90] on input "SMAS" at bounding box center [449, 90] width 147 height 10
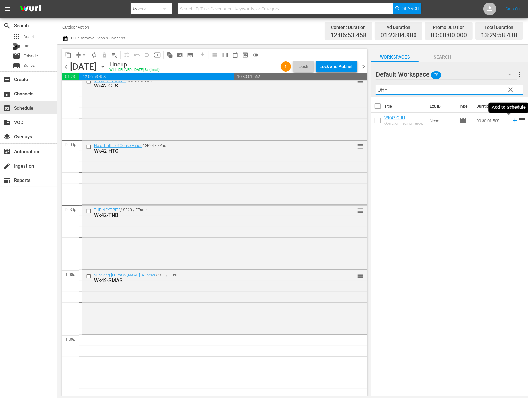
click at [511, 121] on icon at bounding box center [514, 120] width 7 height 7
click at [481, 88] on input "OHH" at bounding box center [449, 90] width 147 height 10
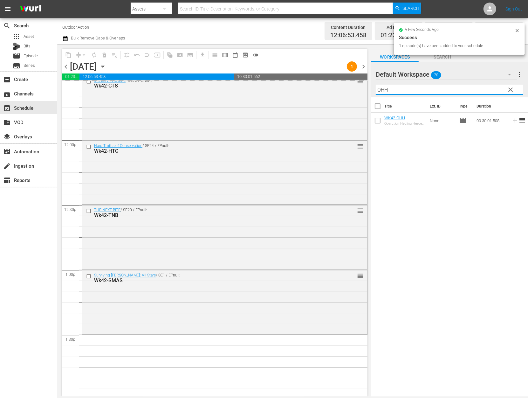
click at [481, 88] on input "OHH" at bounding box center [449, 90] width 147 height 10
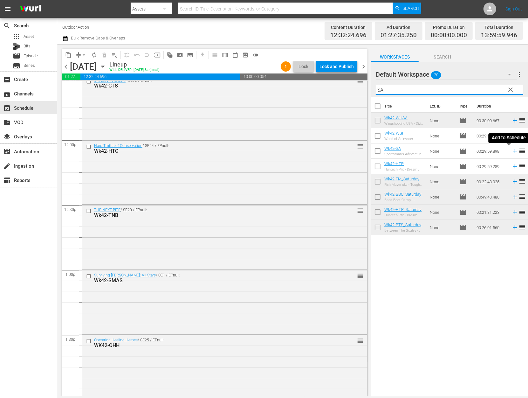
click at [511, 150] on icon at bounding box center [514, 150] width 7 height 7
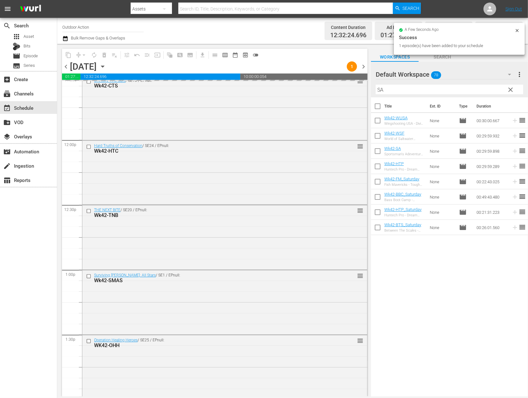
click at [480, 89] on input "SA" at bounding box center [449, 90] width 147 height 10
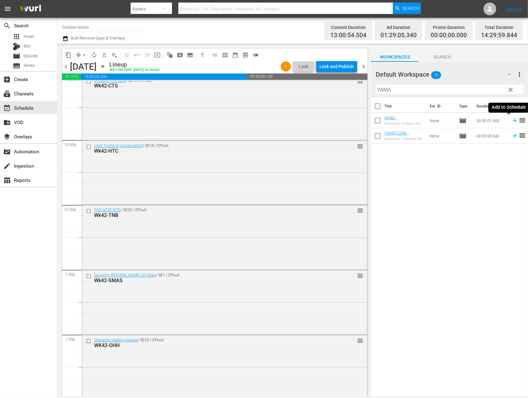
click at [511, 122] on icon at bounding box center [514, 120] width 7 height 7
click at [481, 89] on input "YAMA" at bounding box center [449, 90] width 147 height 10
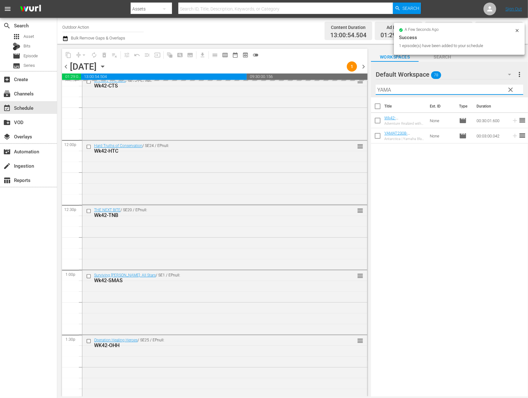
click at [481, 89] on input "YAMA" at bounding box center [449, 90] width 147 height 10
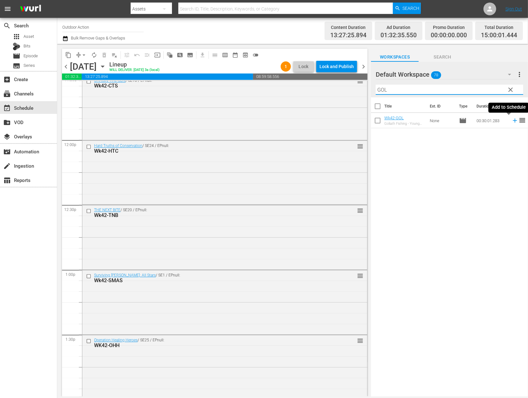
click at [511, 122] on icon at bounding box center [514, 120] width 7 height 7
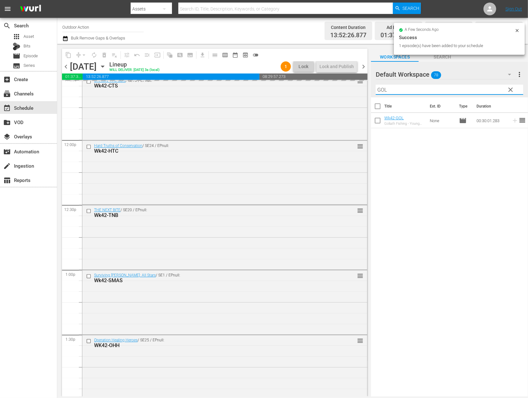
click at [464, 88] on input "GOL" at bounding box center [449, 90] width 147 height 10
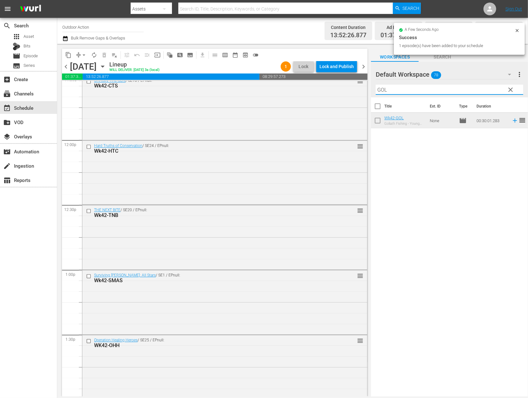
click at [464, 88] on input "GOL" at bounding box center [449, 90] width 147 height 10
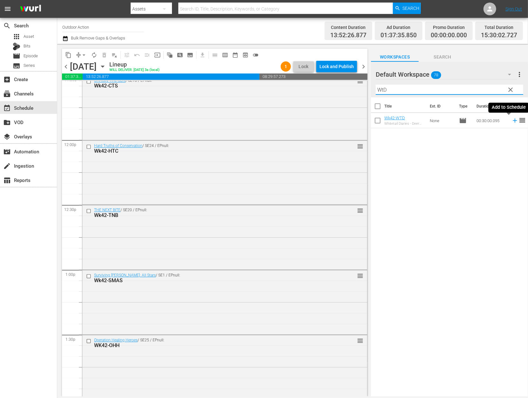
click at [511, 120] on icon at bounding box center [514, 120] width 7 height 7
click at [482, 89] on input "WtD" at bounding box center [449, 90] width 147 height 10
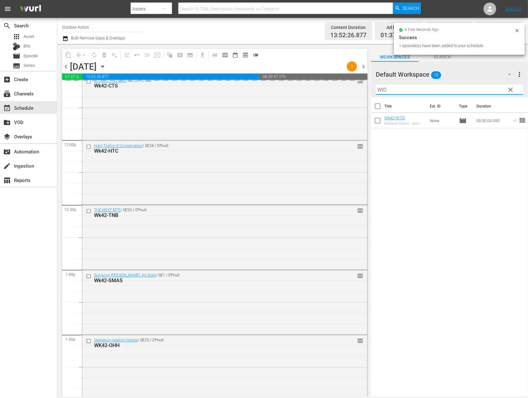
click at [482, 89] on input "WtD" at bounding box center [449, 90] width 147 height 10
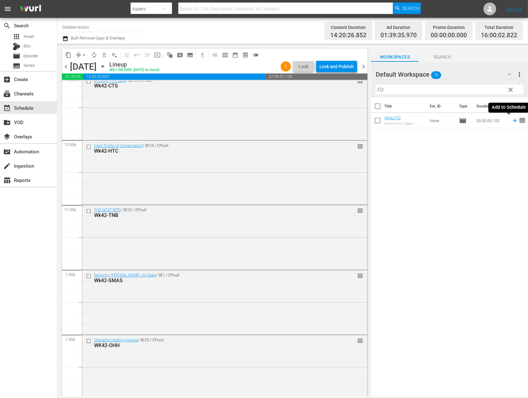
click at [511, 121] on icon at bounding box center [514, 120] width 7 height 7
click at [486, 89] on input "FD" at bounding box center [449, 90] width 147 height 10
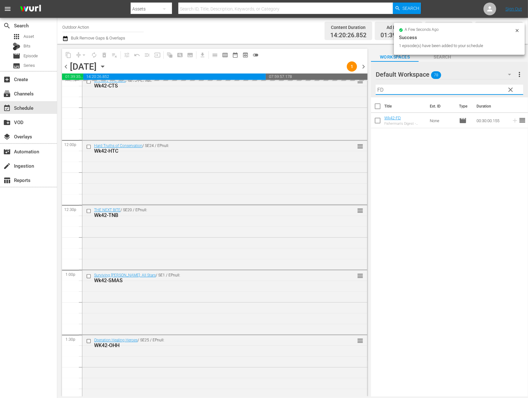
click at [486, 89] on input "FD" at bounding box center [449, 90] width 147 height 10
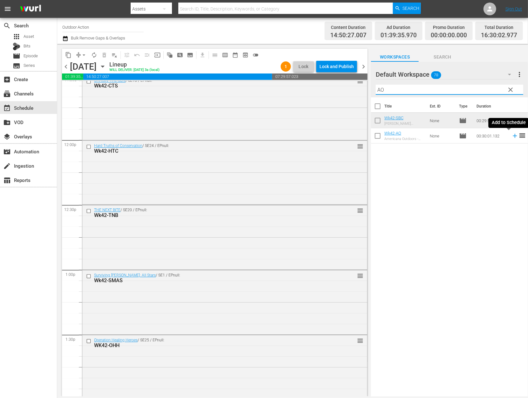
click at [513, 137] on icon at bounding box center [515, 136] width 4 height 4
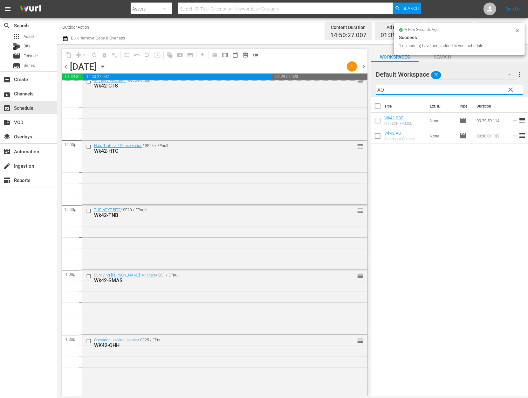
click at [485, 91] on input "AO" at bounding box center [449, 90] width 147 height 10
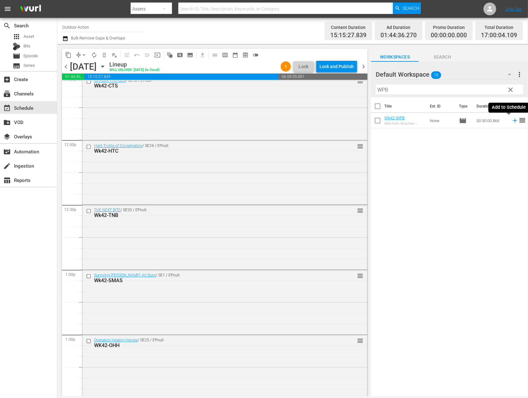
click at [511, 123] on icon at bounding box center [514, 120] width 7 height 7
click at [485, 84] on div "Filter by Title WPB" at bounding box center [449, 89] width 147 height 15
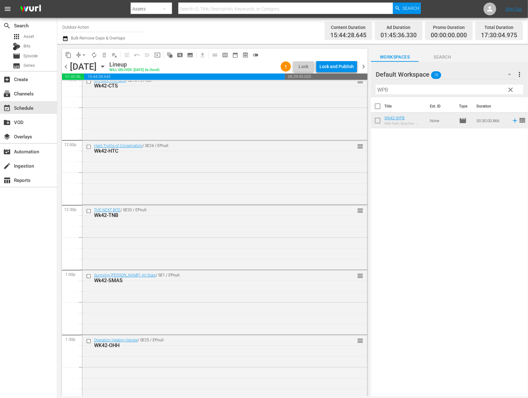
click at [488, 91] on input "WPB" at bounding box center [449, 90] width 147 height 10
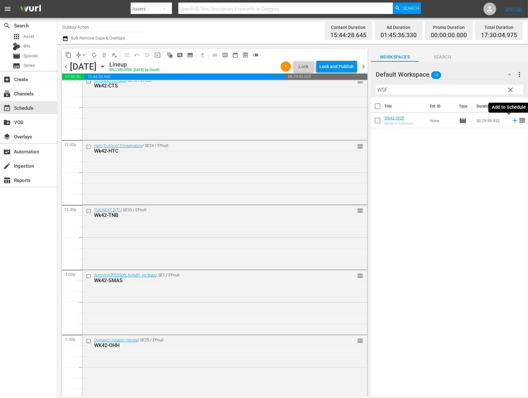
click at [513, 120] on icon at bounding box center [515, 121] width 4 height 4
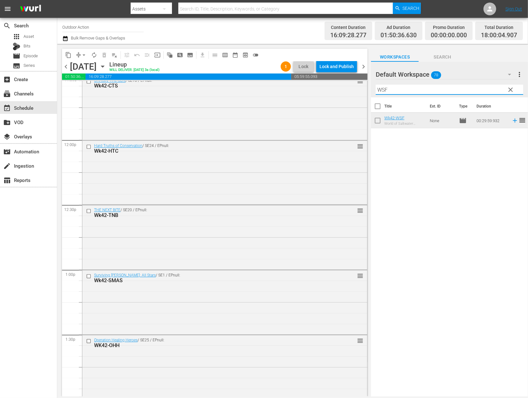
click at [436, 93] on input "WSF" at bounding box center [449, 90] width 147 height 10
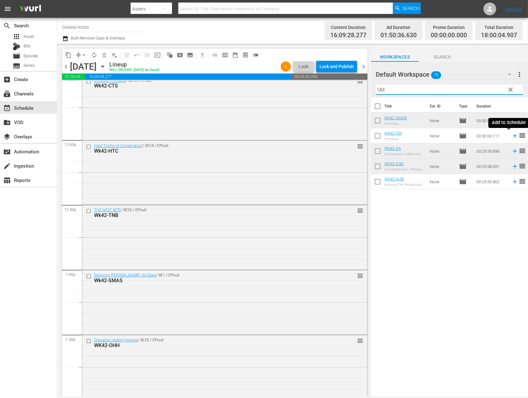
click at [511, 136] on icon at bounding box center [514, 135] width 7 height 7
click at [465, 86] on input "SM" at bounding box center [449, 90] width 147 height 10
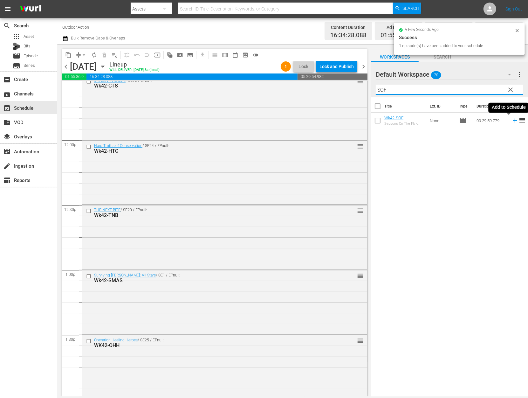
click at [511, 120] on icon at bounding box center [514, 120] width 7 height 7
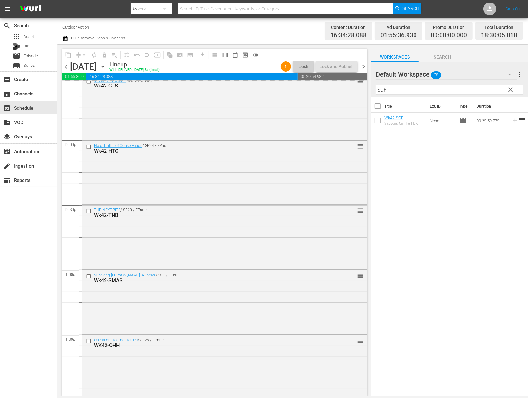
click at [482, 87] on input "SOF" at bounding box center [449, 90] width 147 height 10
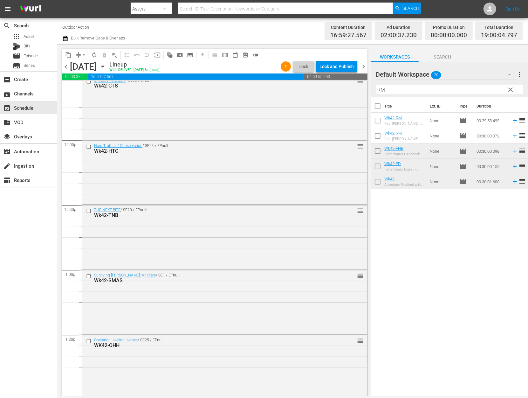
click at [408, 213] on div "Title Ext. ID Type Duration Wk42-RM Real [PERSON_NAME] - We’re off to a Rocky S…" at bounding box center [449, 247] width 157 height 300
click at [511, 134] on icon at bounding box center [514, 135] width 7 height 7
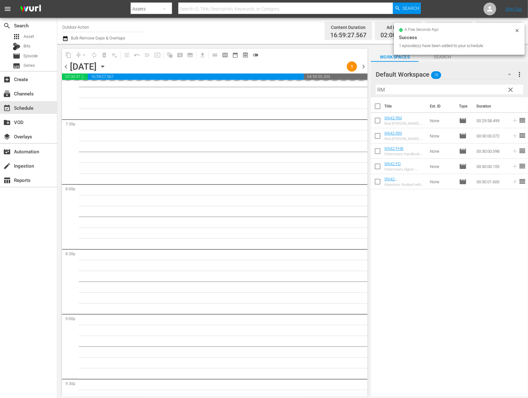
scroll to position [2298, 0]
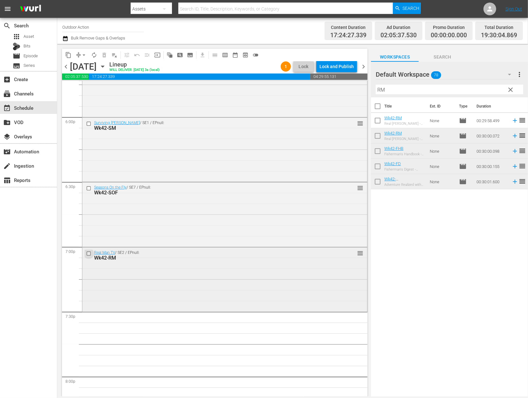
click at [89, 252] on input "checkbox" at bounding box center [89, 253] width 7 height 5
click at [104, 58] on span "delete_forever_outlined" at bounding box center [104, 55] width 6 height 6
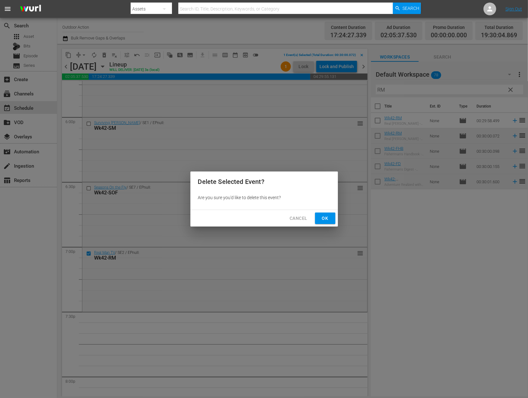
click at [331, 219] on button "Ok" at bounding box center [325, 218] width 20 height 12
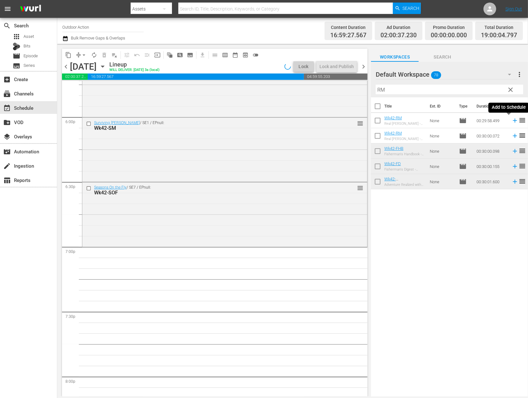
click at [513, 120] on icon at bounding box center [515, 121] width 4 height 4
click at [463, 92] on input "RM" at bounding box center [449, 90] width 147 height 10
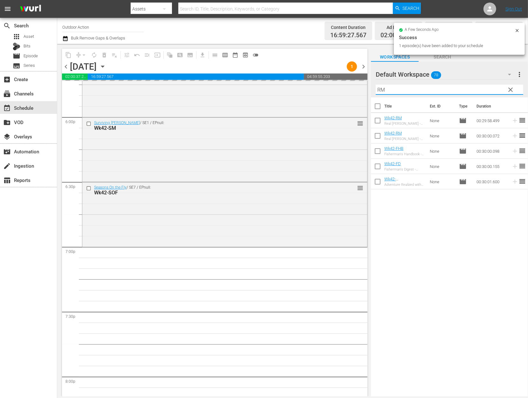
click at [463, 92] on input "RM" at bounding box center [449, 90] width 147 height 10
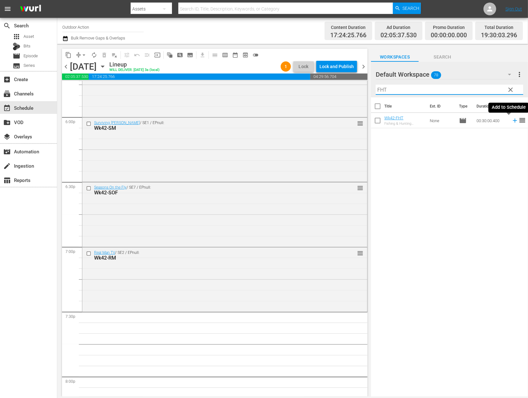
click at [511, 122] on icon at bounding box center [514, 120] width 7 height 7
click at [476, 91] on input "FHT" at bounding box center [449, 90] width 147 height 10
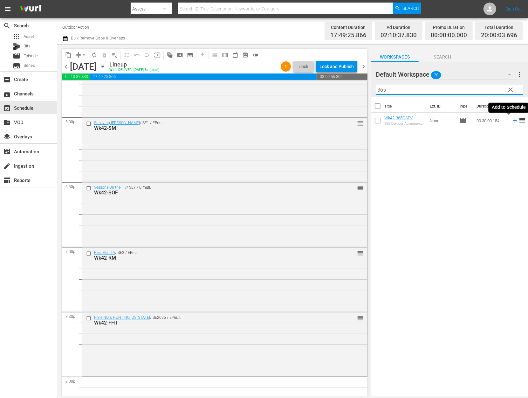
click at [511, 118] on icon at bounding box center [514, 120] width 7 height 7
click at [486, 87] on input "365" at bounding box center [449, 90] width 147 height 10
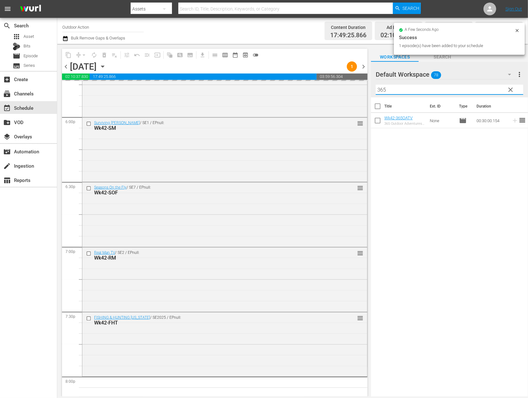
click at [486, 87] on input "365" at bounding box center [449, 90] width 147 height 10
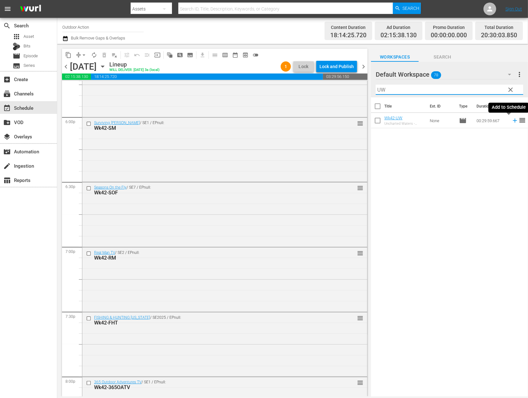
click at [513, 121] on icon at bounding box center [515, 121] width 4 height 4
click at [481, 90] on input "UW" at bounding box center [449, 90] width 147 height 10
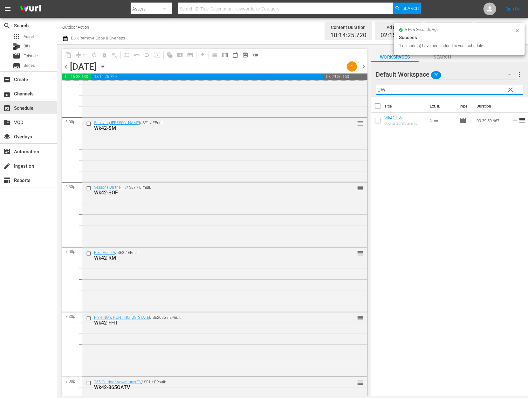
click at [481, 90] on input "UW" at bounding box center [449, 90] width 147 height 10
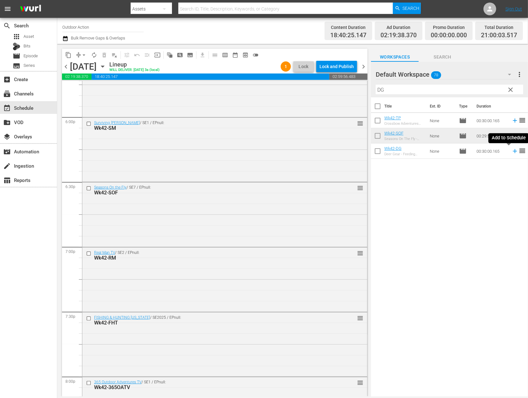
click at [511, 153] on icon at bounding box center [514, 150] width 7 height 7
click at [461, 85] on input "DG" at bounding box center [449, 90] width 147 height 10
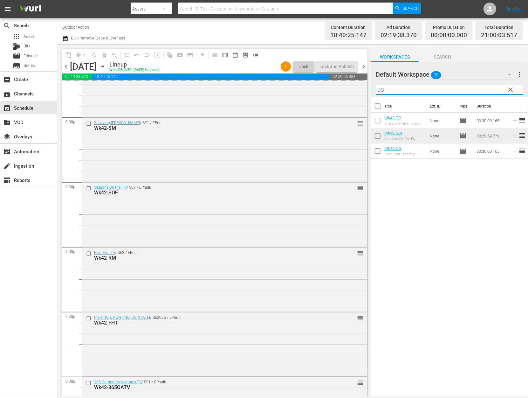
click at [461, 85] on input "DG" at bounding box center [449, 90] width 147 height 10
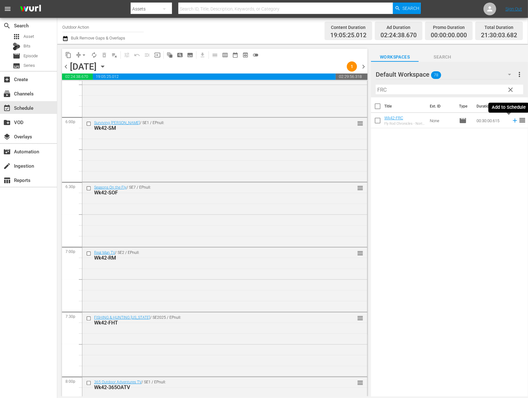
click at [511, 122] on icon at bounding box center [514, 120] width 7 height 7
click at [469, 88] on input "FRC" at bounding box center [449, 90] width 147 height 10
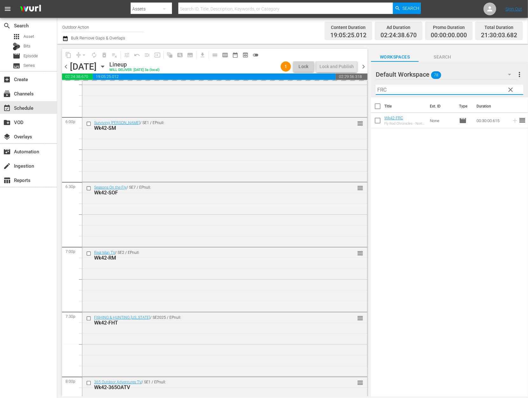
click at [469, 88] on input "FRC" at bounding box center [449, 90] width 147 height 10
click at [511, 121] on icon at bounding box center [514, 120] width 7 height 7
click at [484, 90] on input "AFTCO" at bounding box center [449, 90] width 147 height 10
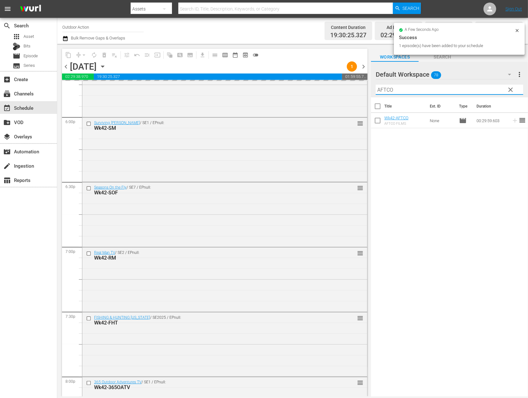
click at [484, 90] on input "AFTCO" at bounding box center [449, 90] width 147 height 10
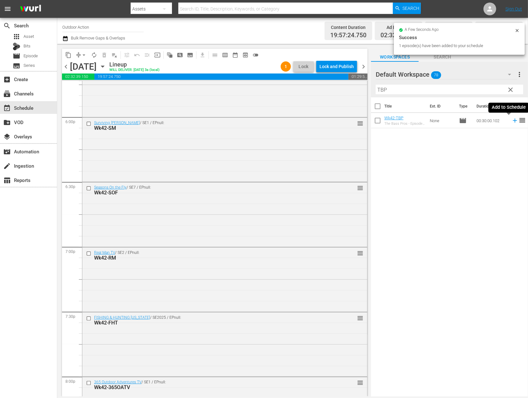
click at [511, 119] on icon at bounding box center [514, 120] width 7 height 7
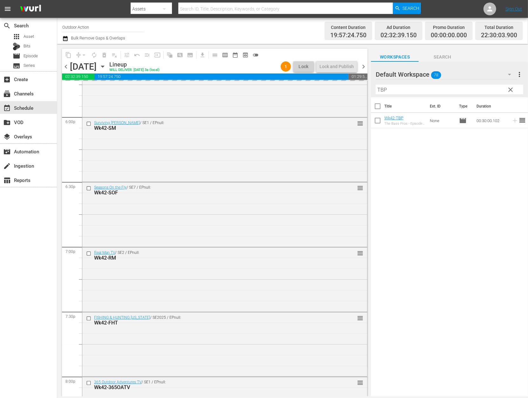
click at [485, 89] on input "TBP" at bounding box center [449, 90] width 147 height 10
click at [422, 139] on div "Title Ext. ID Type Duration Wk42-OIFC_S8E1_Chasing GIANTS in the Big Rock Blue …" at bounding box center [449, 247] width 157 height 300
click at [513, 120] on icon at bounding box center [515, 121] width 4 height 4
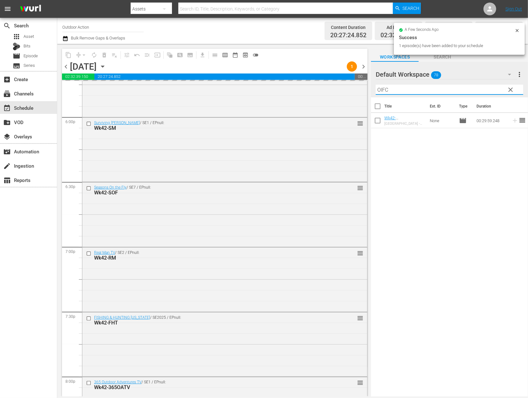
click at [452, 87] on input "OIFC" at bounding box center [449, 90] width 147 height 10
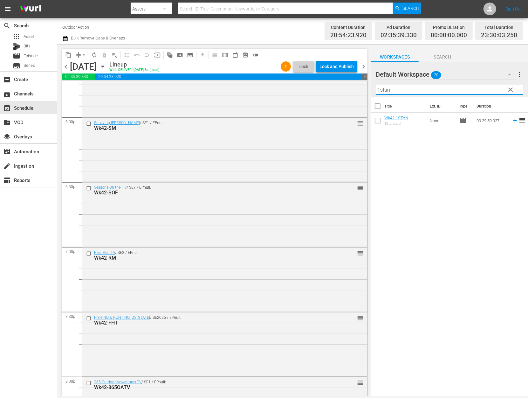
click at [513, 120] on icon at bounding box center [515, 121] width 4 height 4
click at [478, 90] on input "1stan" at bounding box center [449, 90] width 147 height 10
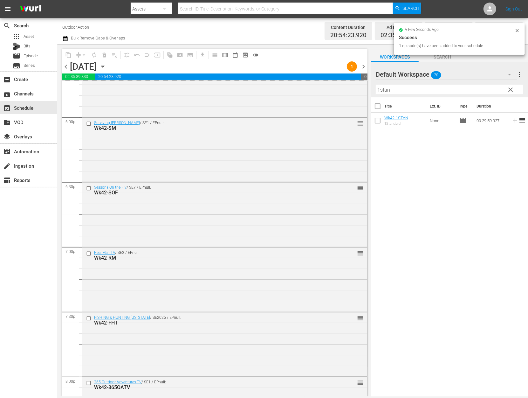
click at [433, 215] on div "Title Ext. ID Type Duration Wk42-1STAN 1Standard None movie 00:29:59.927 reorder" at bounding box center [449, 247] width 157 height 300
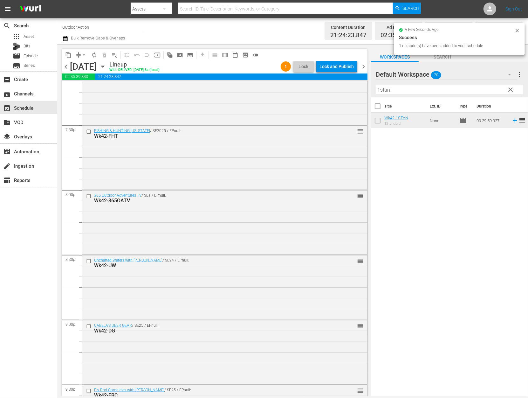
scroll to position [2797, 0]
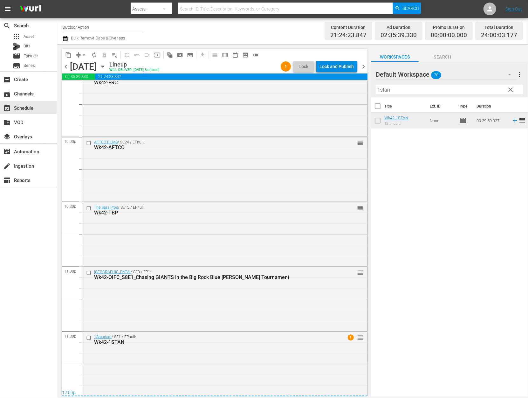
click at [345, 64] on div "Lock and Publish" at bounding box center [336, 66] width 34 height 11
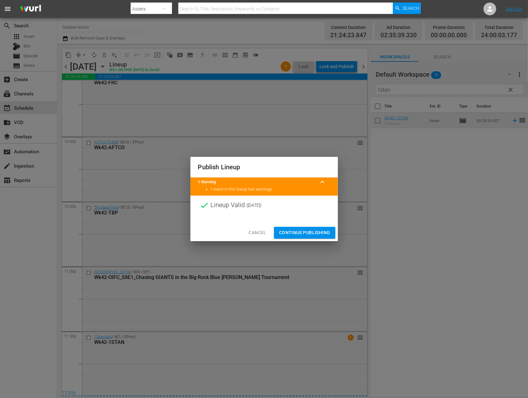
click at [311, 231] on span "Continue Publishing" at bounding box center [304, 233] width 51 height 8
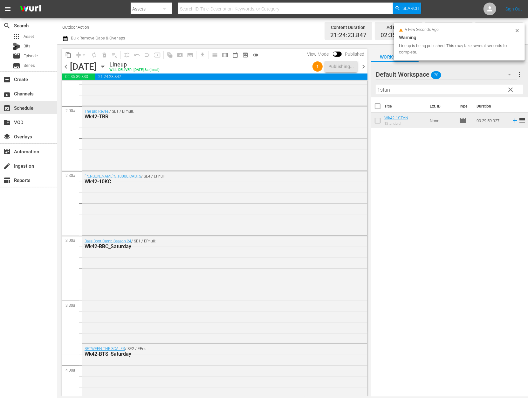
scroll to position [0, 0]
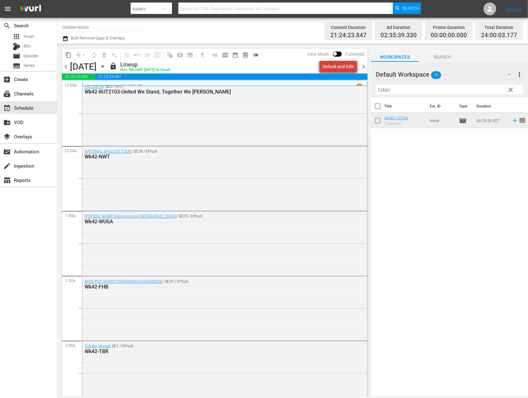
click at [348, 66] on div "Unlock and Edit" at bounding box center [338, 66] width 31 height 11
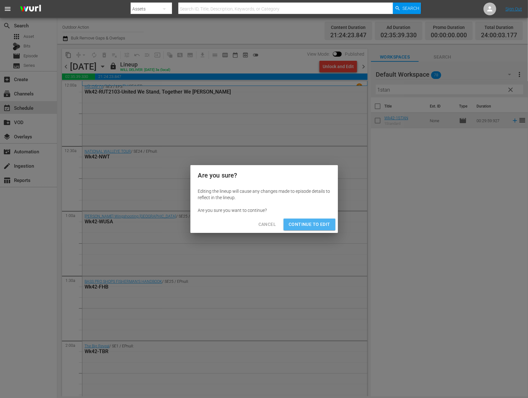
click at [320, 222] on span "Continue to Edit" at bounding box center [309, 224] width 41 height 8
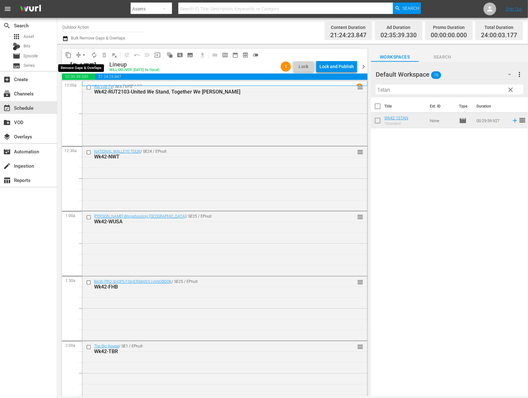
click at [79, 56] on button "arrow_drop_down" at bounding box center [84, 55] width 10 height 10
click at [87, 66] on li "Align to Midnight" at bounding box center [84, 67] width 67 height 10
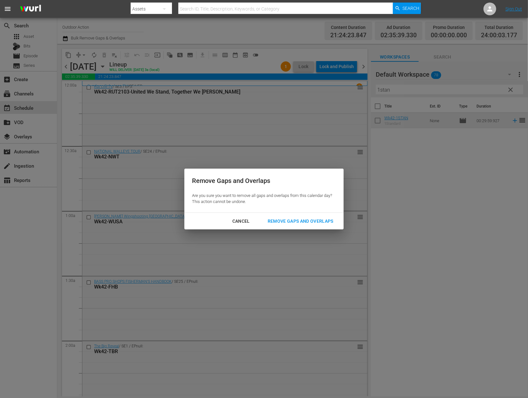
click at [295, 223] on div "Remove Gaps and Overlaps" at bounding box center [301, 221] width 76 height 8
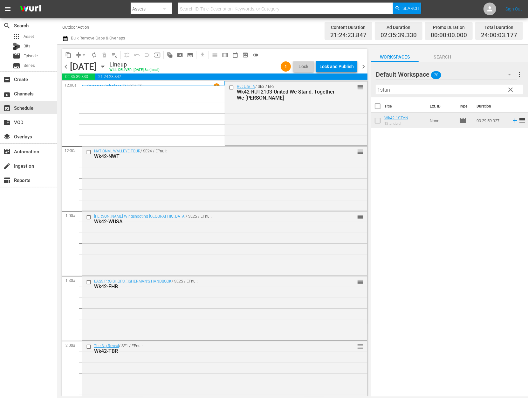
click at [336, 67] on div "Lock and Publish" at bounding box center [336, 66] width 34 height 11
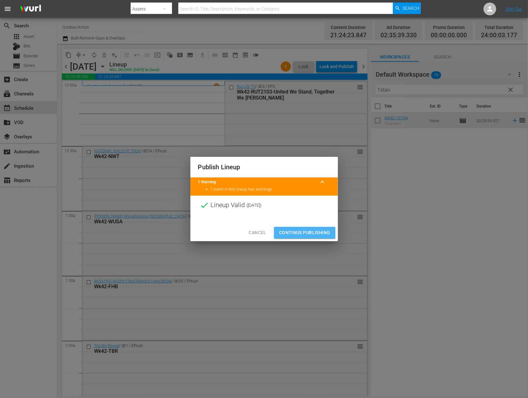
click at [306, 229] on span "Continue Publishing" at bounding box center [304, 233] width 51 height 8
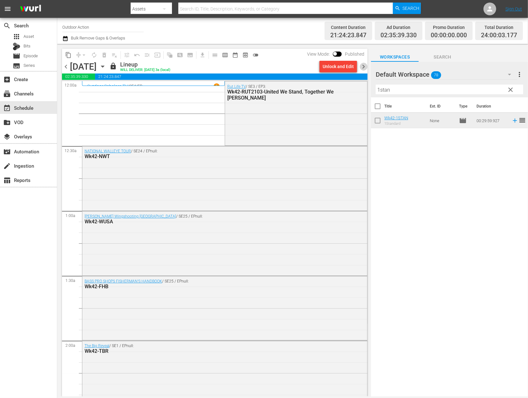
click at [365, 66] on span "chevron_right" at bounding box center [363, 67] width 8 height 8
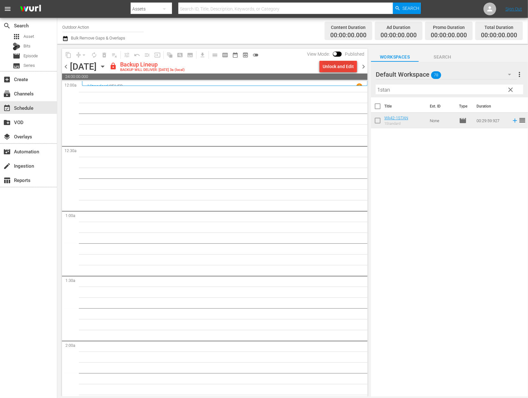
click at [340, 71] on div "Unlock and Edit" at bounding box center [338, 66] width 31 height 11
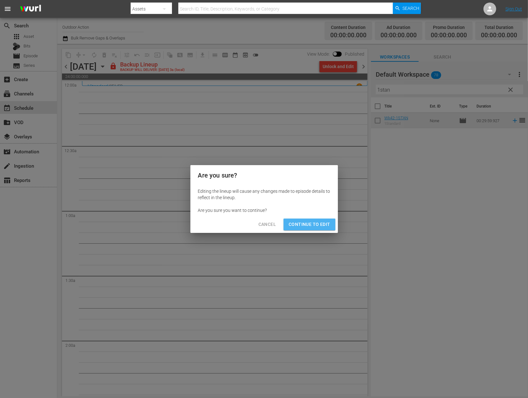
click at [316, 225] on span "Continue to Edit" at bounding box center [309, 224] width 41 height 8
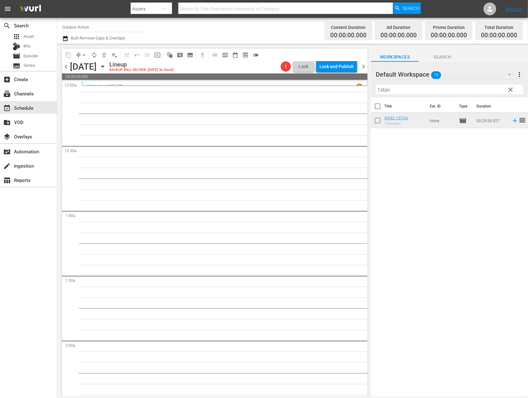
click at [411, 89] on input "1stan" at bounding box center [449, 90] width 147 height 10
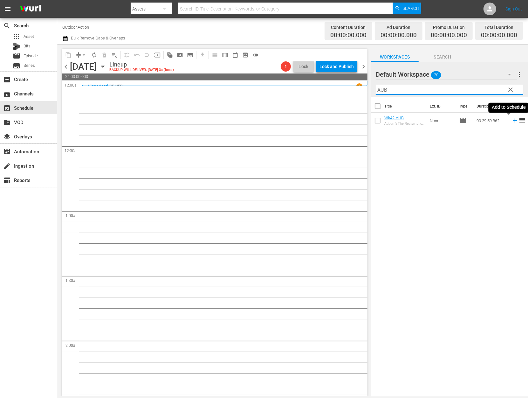
click at [513, 120] on icon at bounding box center [515, 121] width 4 height 4
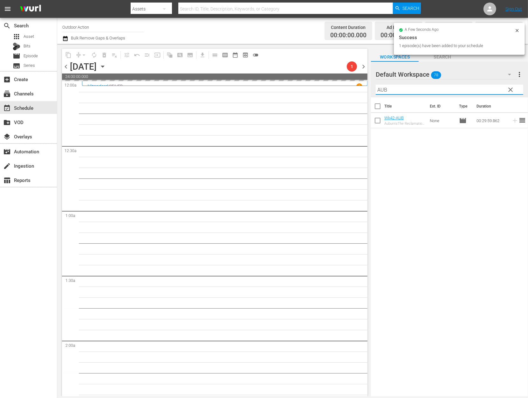
click at [457, 88] on input "AUB" at bounding box center [449, 90] width 147 height 10
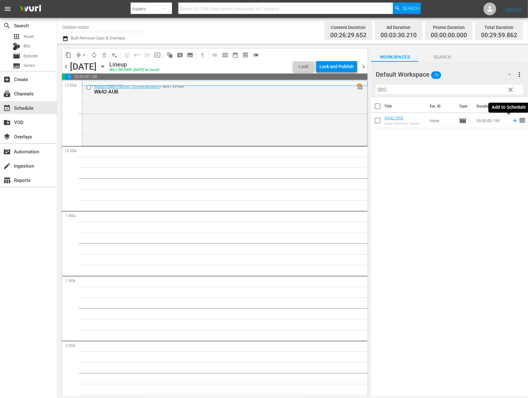
click at [511, 118] on icon at bounding box center [514, 120] width 7 height 7
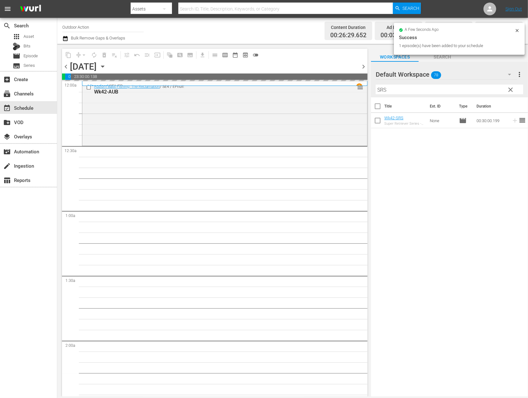
click at [458, 86] on input "SRS" at bounding box center [449, 90] width 147 height 10
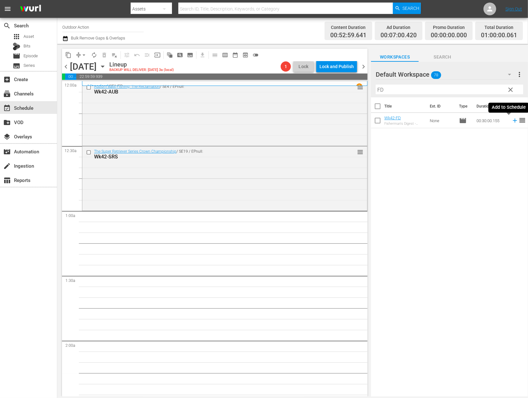
click at [511, 120] on icon at bounding box center [514, 120] width 7 height 7
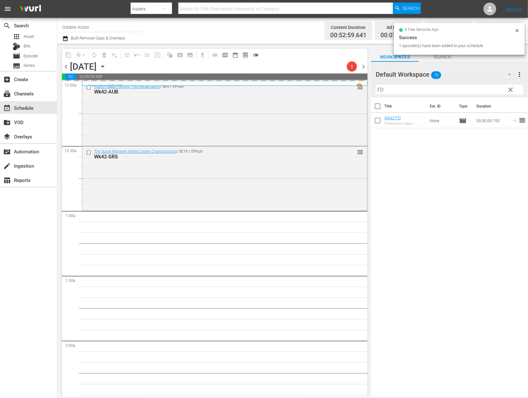
click at [453, 90] on input "FD" at bounding box center [449, 90] width 147 height 10
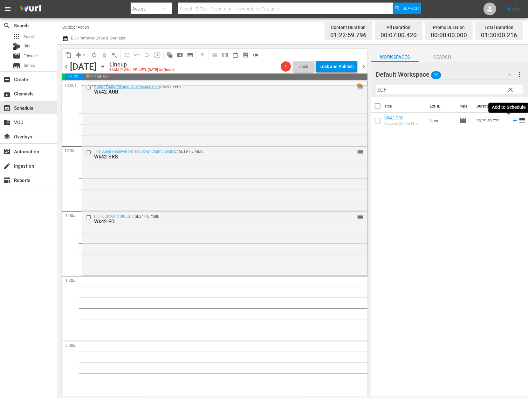
click at [511, 121] on icon at bounding box center [514, 120] width 7 height 7
click at [474, 87] on input "SOF" at bounding box center [449, 90] width 147 height 10
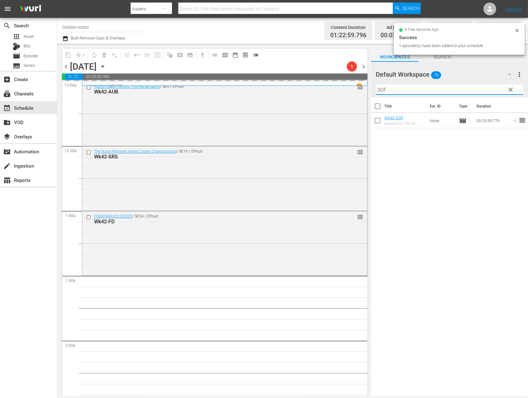
click at [474, 87] on input "SOF" at bounding box center [449, 90] width 147 height 10
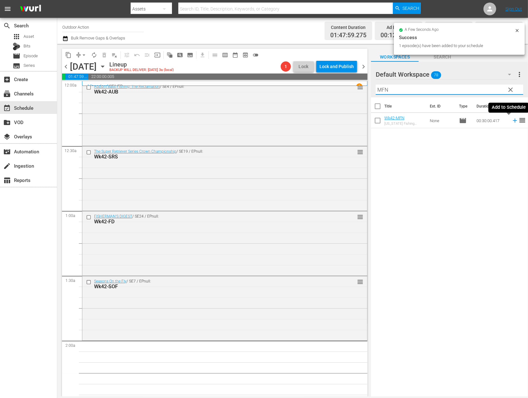
click at [511, 121] on icon at bounding box center [514, 120] width 7 height 7
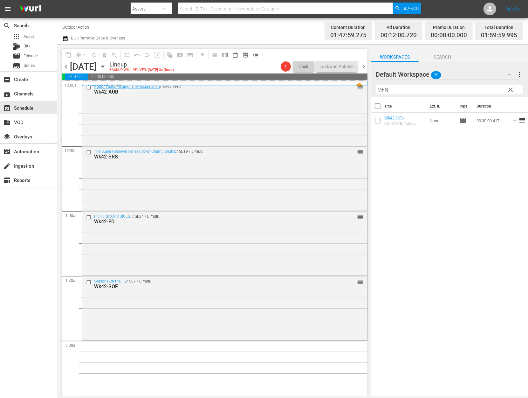
click at [490, 85] on input "MFN" at bounding box center [449, 90] width 147 height 10
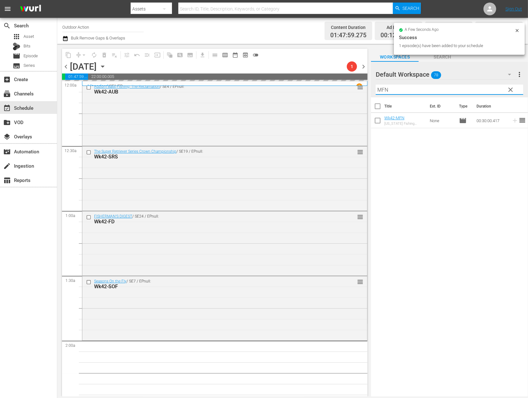
click at [490, 85] on input "MFN" at bounding box center [449, 90] width 147 height 10
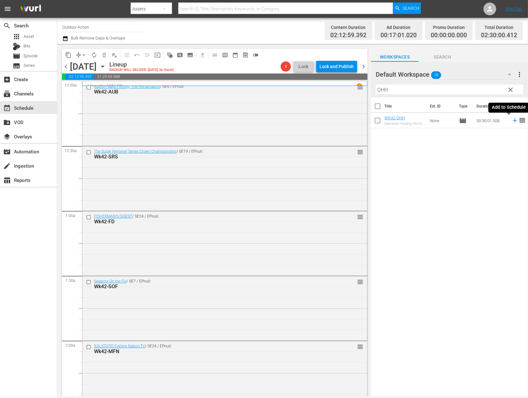
click at [511, 122] on icon at bounding box center [514, 120] width 7 height 7
click at [474, 90] on input "OHH" at bounding box center [449, 90] width 147 height 10
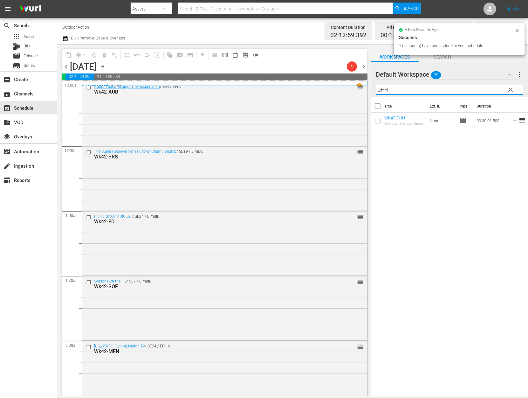
click at [474, 90] on input "OHH" at bounding box center [449, 90] width 147 height 10
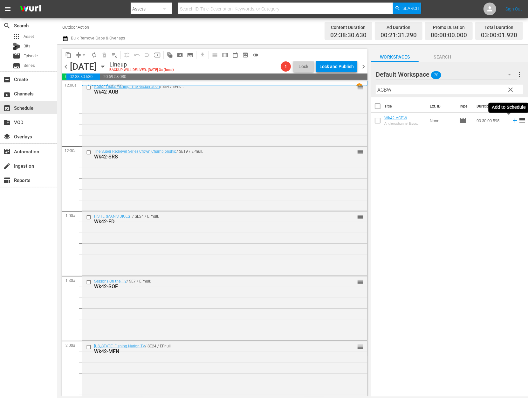
click at [511, 122] on icon at bounding box center [514, 120] width 7 height 7
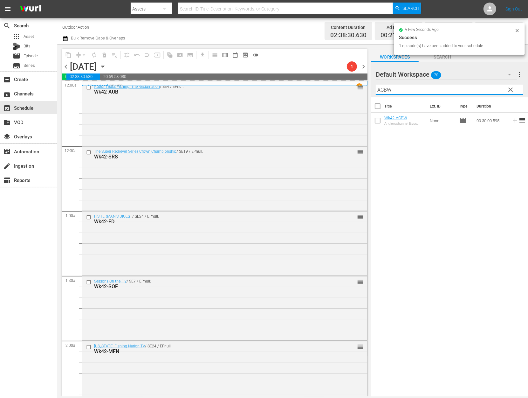
click at [491, 89] on input "ACBW" at bounding box center [449, 90] width 147 height 10
click at [513, 120] on icon at bounding box center [515, 121] width 4 height 4
click at [488, 91] on input "HOA" at bounding box center [449, 90] width 147 height 10
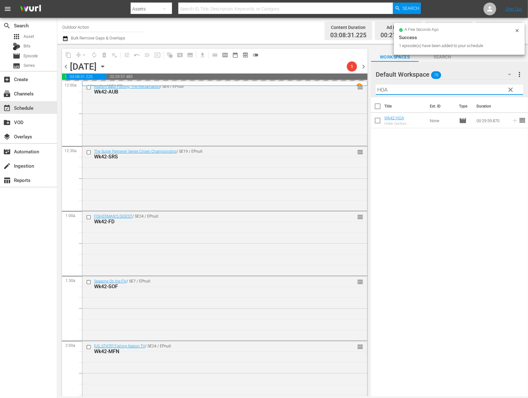
click at [488, 91] on input "HOA" at bounding box center [449, 90] width 147 height 10
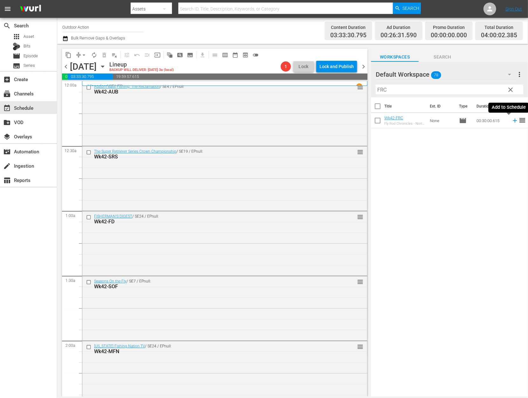
click at [511, 120] on icon at bounding box center [514, 120] width 7 height 7
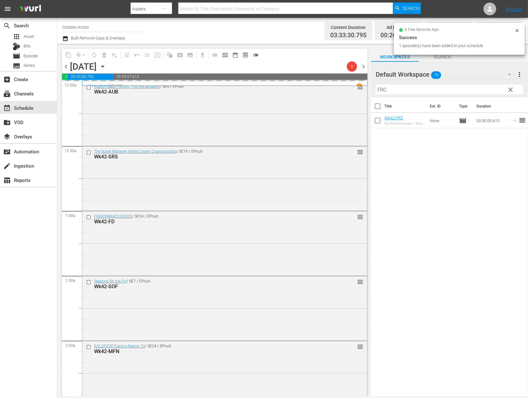
click at [471, 89] on input "FRC" at bounding box center [449, 90] width 147 height 10
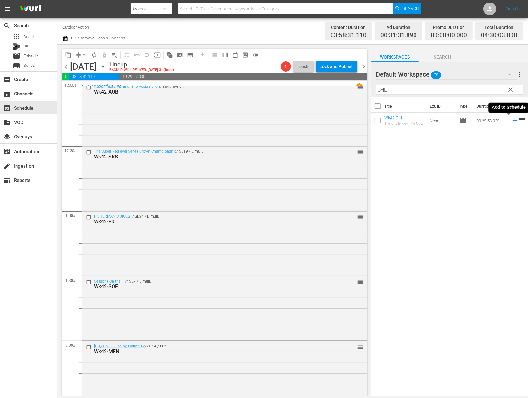
click at [513, 120] on icon at bounding box center [515, 121] width 4 height 4
click at [484, 91] on input "CHL" at bounding box center [449, 90] width 147 height 10
click at [511, 121] on icon at bounding box center [514, 120] width 7 height 7
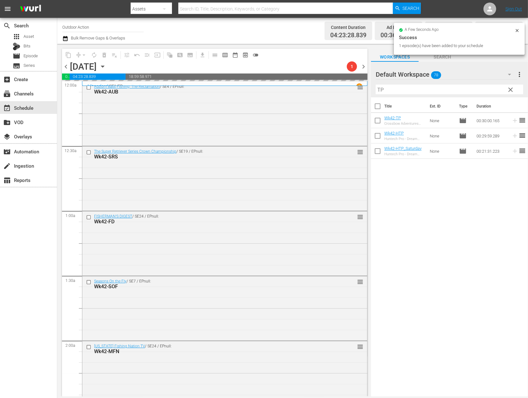
click at [457, 87] on input "TP" at bounding box center [449, 90] width 147 height 10
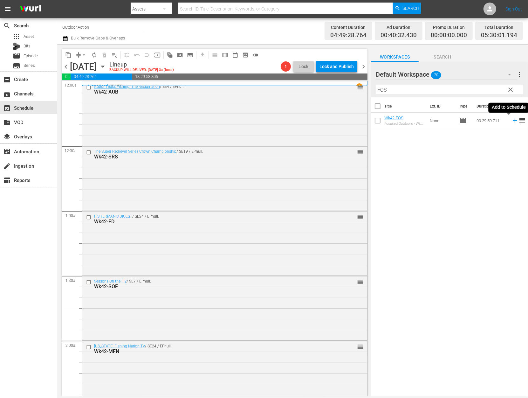
click at [511, 120] on icon at bounding box center [514, 120] width 7 height 7
click at [470, 94] on input "FOS" at bounding box center [449, 90] width 147 height 10
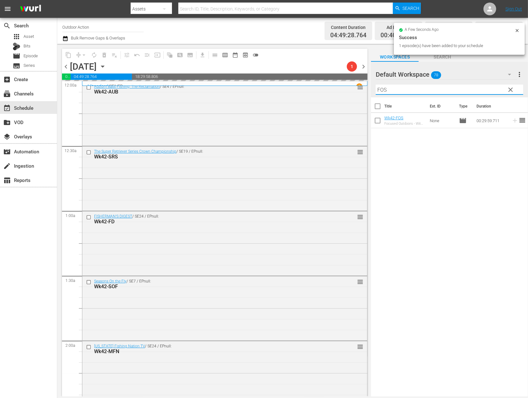
click at [470, 94] on input "FOS" at bounding box center [449, 90] width 147 height 10
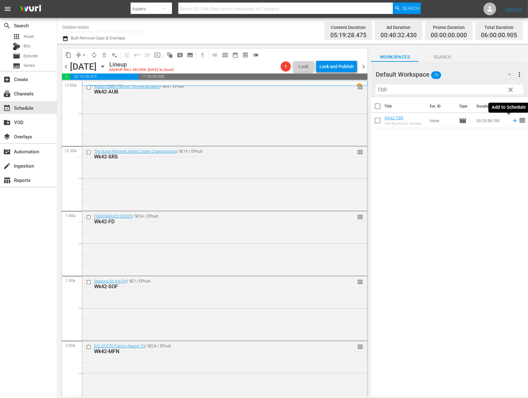
click at [511, 121] on icon at bounding box center [514, 120] width 7 height 7
click at [482, 91] on input "TBR" at bounding box center [449, 90] width 147 height 10
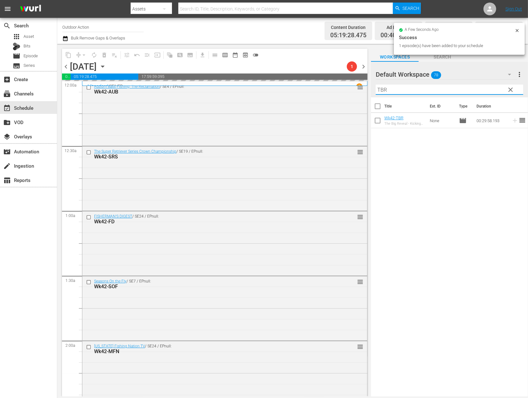
click at [482, 91] on input "TBR" at bounding box center [449, 90] width 147 height 10
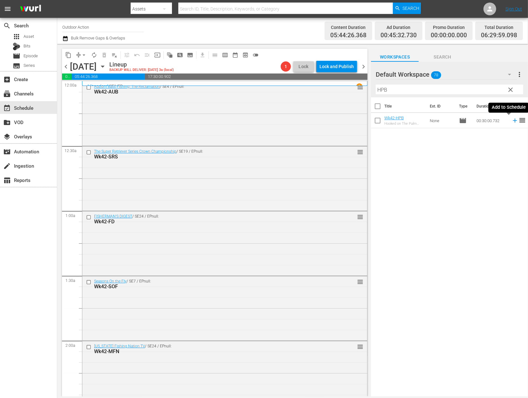
click at [511, 120] on icon at bounding box center [514, 120] width 7 height 7
click at [479, 89] on input "HPB" at bounding box center [449, 90] width 147 height 10
click at [511, 120] on icon at bounding box center [514, 120] width 7 height 7
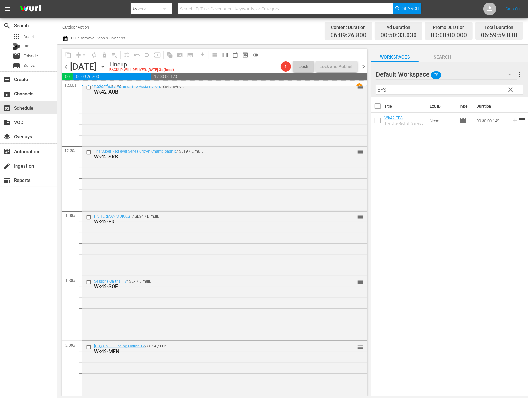
click at [476, 86] on input "EFS" at bounding box center [449, 90] width 147 height 10
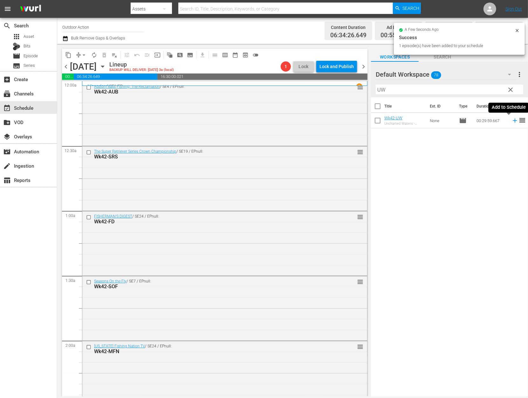
click at [513, 120] on icon at bounding box center [515, 121] width 4 height 4
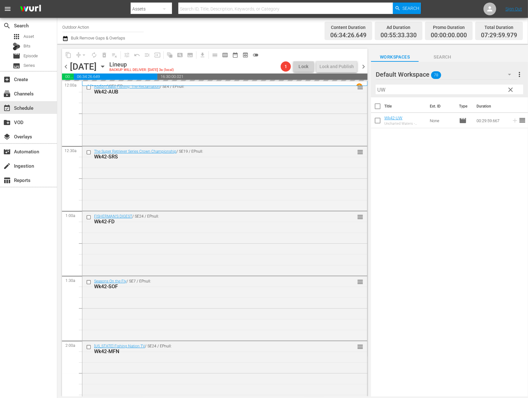
click at [490, 92] on input "UW" at bounding box center [449, 90] width 147 height 10
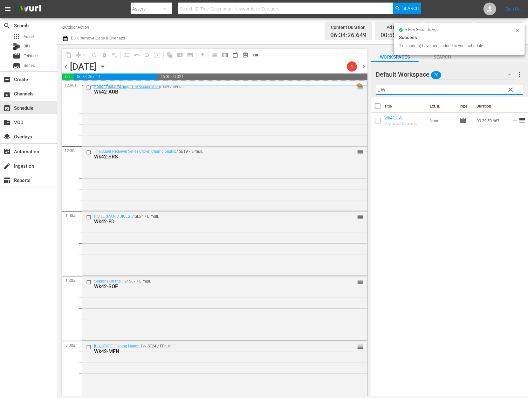
click at [490, 92] on input "UW" at bounding box center [449, 90] width 147 height 10
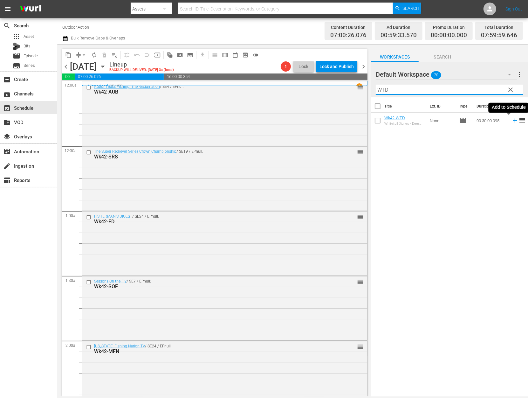
click at [511, 121] on icon at bounding box center [514, 120] width 7 height 7
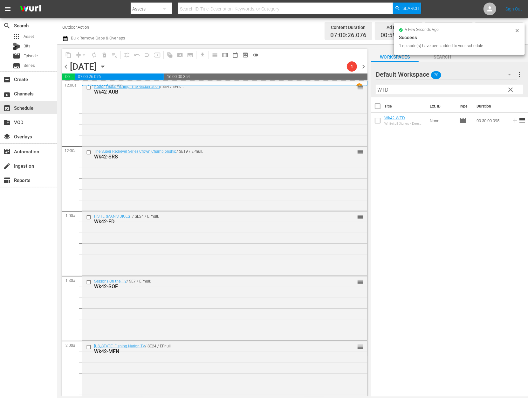
click at [493, 90] on input "WTD" at bounding box center [449, 90] width 147 height 10
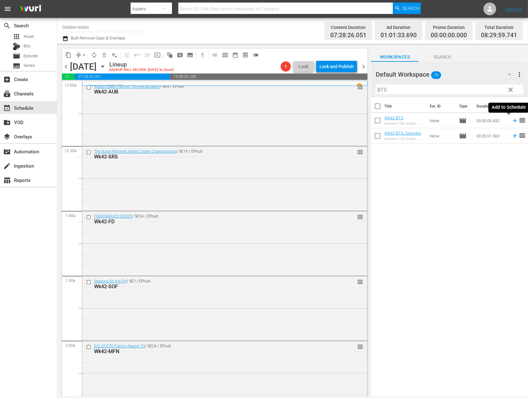
click at [513, 120] on icon at bounding box center [515, 121] width 4 height 4
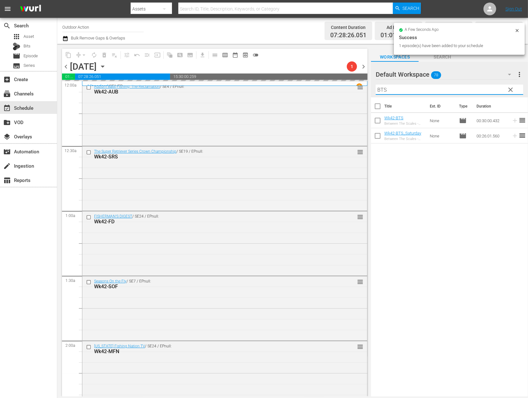
click at [492, 92] on input "BTS" at bounding box center [449, 90] width 147 height 10
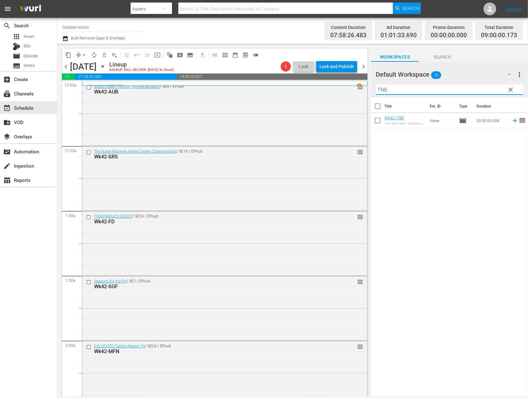
click at [511, 121] on icon at bounding box center [514, 120] width 7 height 7
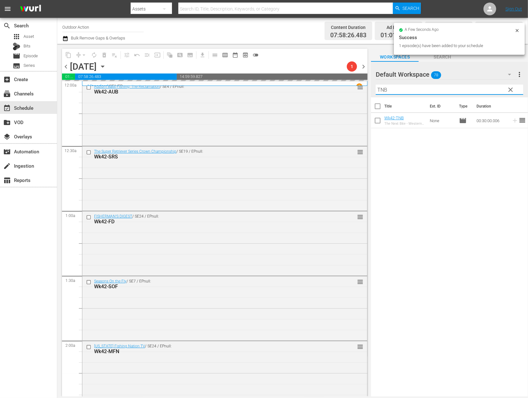
click at [482, 88] on input "TNB" at bounding box center [449, 90] width 147 height 10
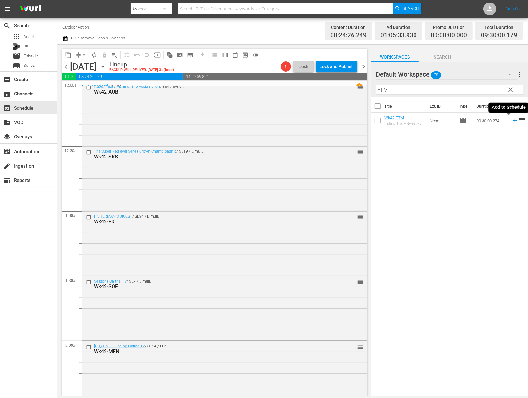
click at [511, 121] on icon at bounding box center [514, 120] width 7 height 7
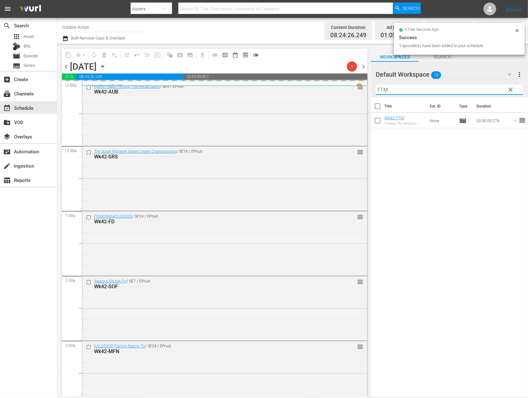
click at [479, 88] on input "FTM" at bounding box center [449, 90] width 147 height 10
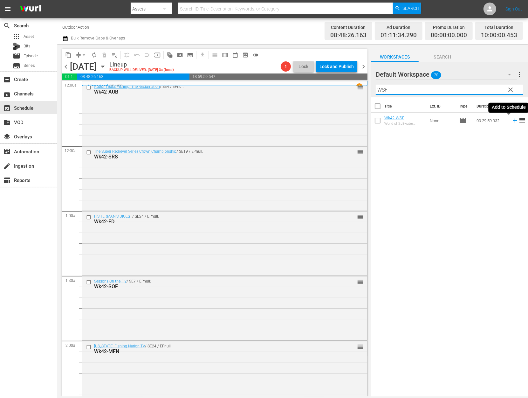
click at [513, 120] on icon at bounding box center [515, 121] width 4 height 4
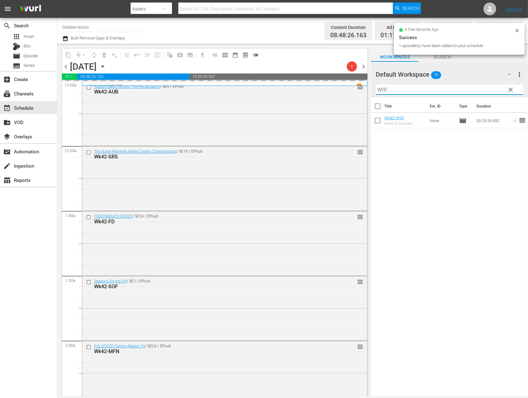
click at [480, 90] on input "WSF" at bounding box center [449, 90] width 147 height 10
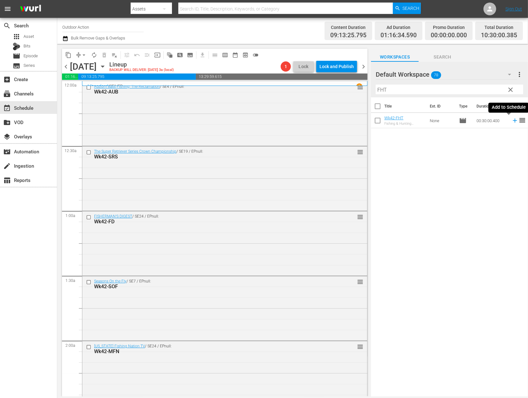
click at [511, 120] on icon at bounding box center [514, 120] width 7 height 7
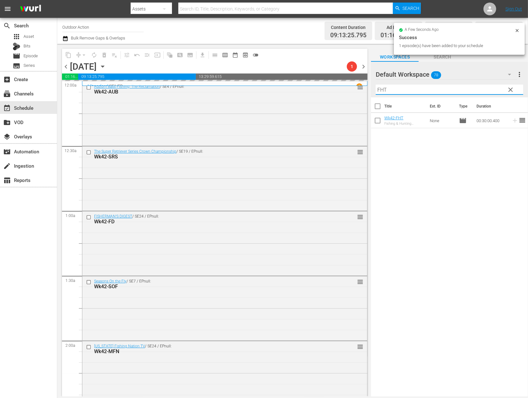
click at [485, 89] on input "FHT" at bounding box center [449, 90] width 147 height 10
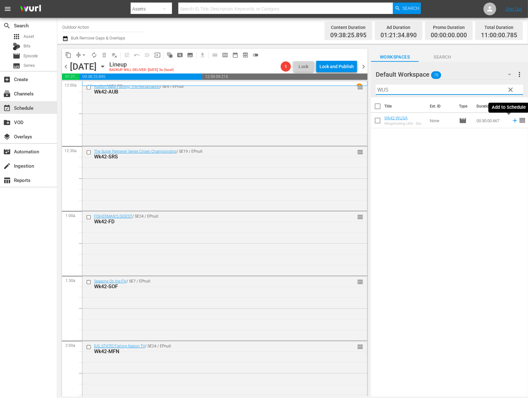
click at [511, 121] on icon at bounding box center [514, 120] width 7 height 7
click at [486, 86] on input "WUS" at bounding box center [449, 90] width 147 height 10
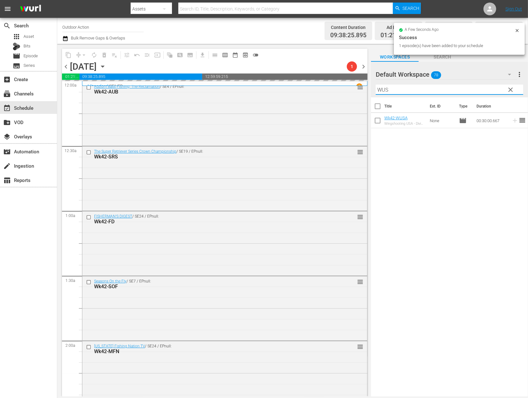
click at [486, 86] on input "WUS" at bounding box center [449, 90] width 147 height 10
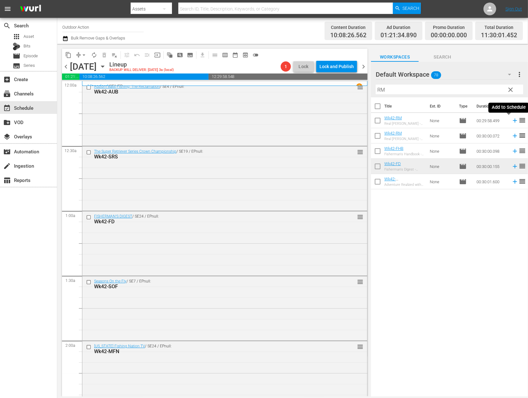
click at [511, 121] on icon at bounding box center [514, 120] width 7 height 7
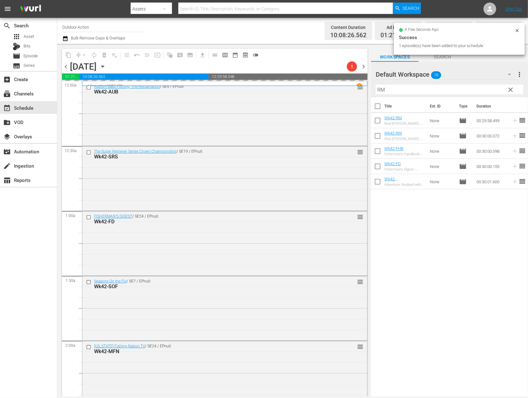
click at [489, 87] on input "RM" at bounding box center [449, 90] width 147 height 10
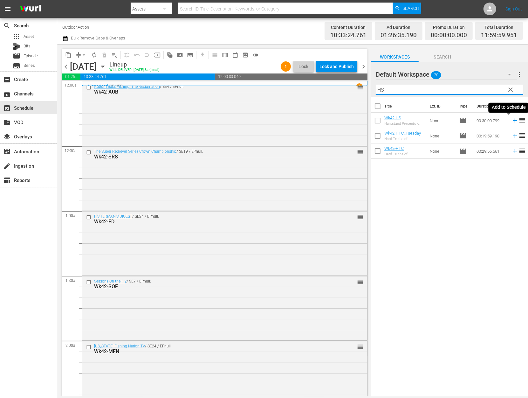
click at [513, 120] on icon at bounding box center [515, 121] width 4 height 4
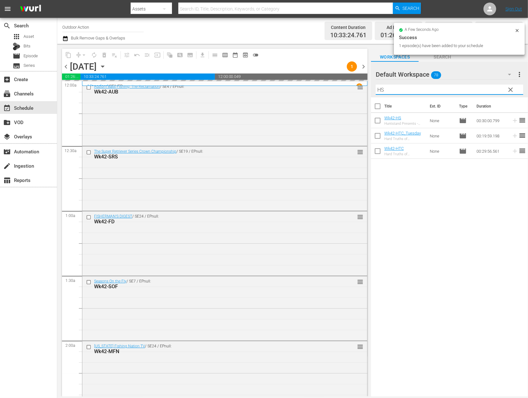
click at [469, 92] on input "HS" at bounding box center [449, 90] width 147 height 10
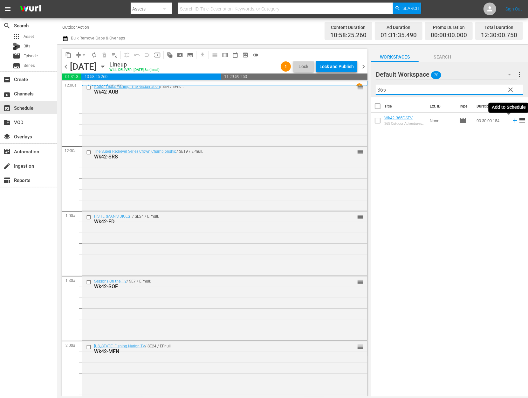
click at [511, 121] on icon at bounding box center [514, 120] width 7 height 7
click at [476, 85] on input "365" at bounding box center [449, 90] width 147 height 10
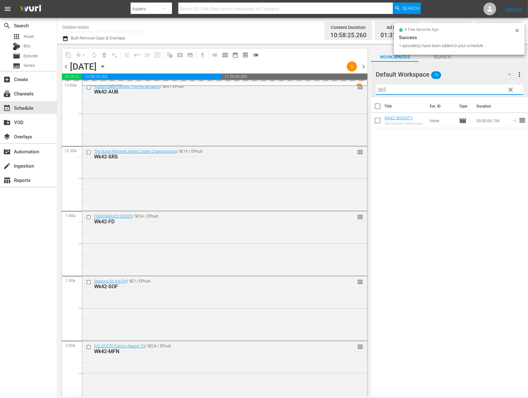
click at [476, 85] on input "365" at bounding box center [449, 90] width 147 height 10
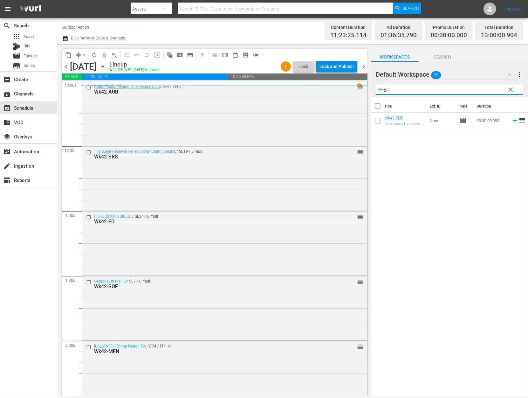
click at [511, 121] on icon at bounding box center [514, 120] width 7 height 7
click at [479, 90] on input "FHB" at bounding box center [449, 90] width 147 height 10
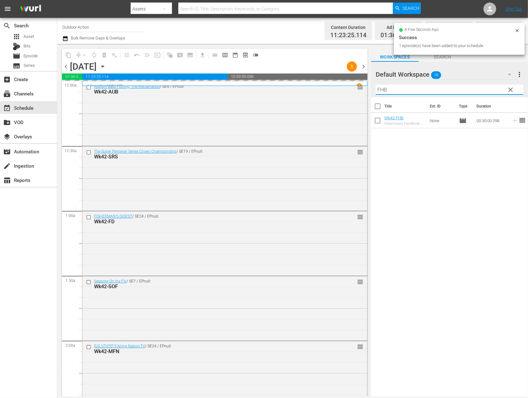
click at [479, 90] on input "FHB" at bounding box center [449, 90] width 147 height 10
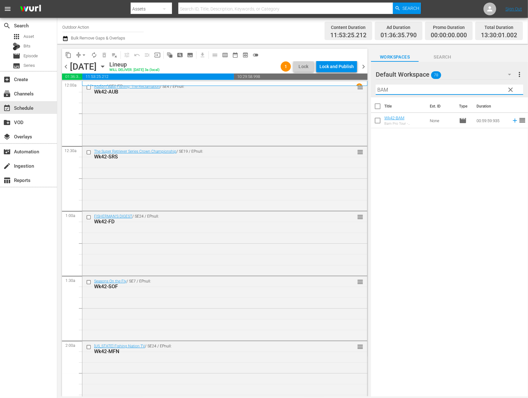
click at [499, 185] on div "Title Ext. ID Type Duration Wk42-BAM Bam Pro Tour - [PERSON_NAME] None movie 00…" at bounding box center [449, 247] width 157 height 300
click at [513, 120] on icon at bounding box center [515, 121] width 4 height 4
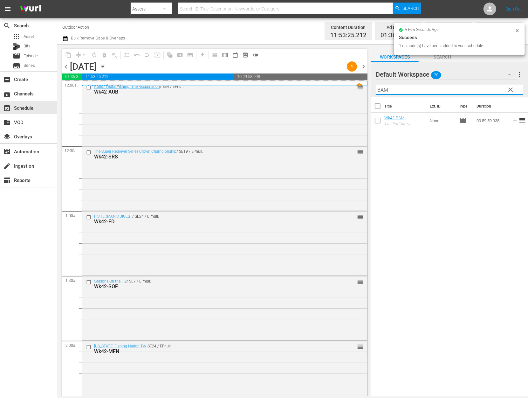
click at [485, 93] on input "BAM" at bounding box center [449, 90] width 147 height 10
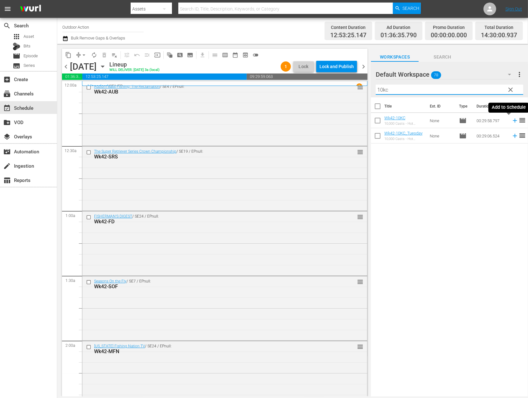
click at [511, 120] on icon at bounding box center [514, 120] width 7 height 7
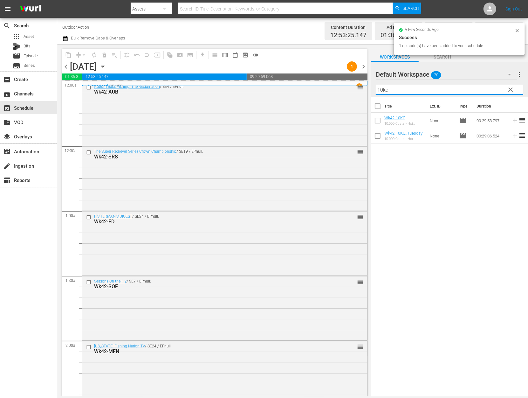
click at [474, 87] on input "10kc" at bounding box center [449, 90] width 147 height 10
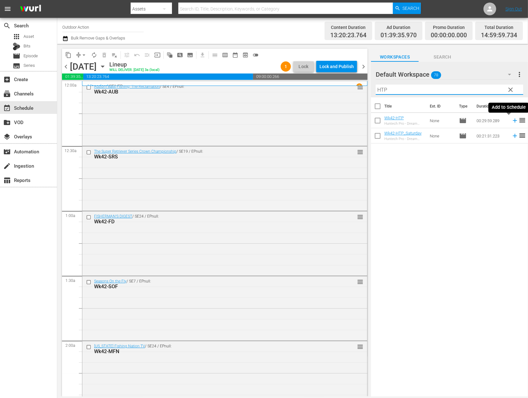
click at [511, 120] on icon at bounding box center [514, 120] width 7 height 7
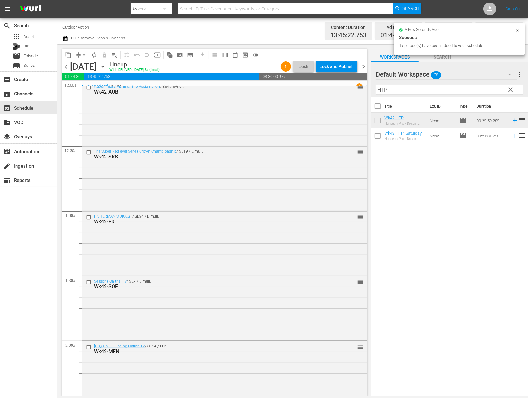
click at [415, 83] on div "Filter by Title HTP" at bounding box center [449, 89] width 147 height 15
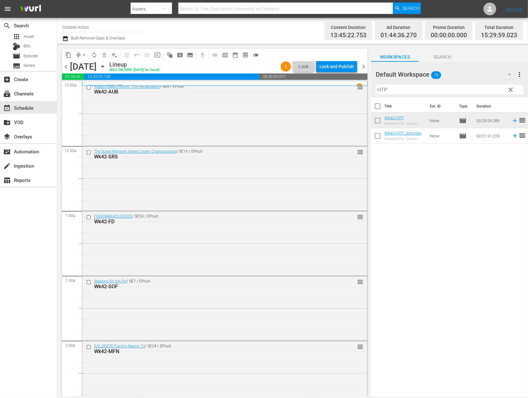
click at [410, 89] on input "HTP" at bounding box center [449, 90] width 147 height 10
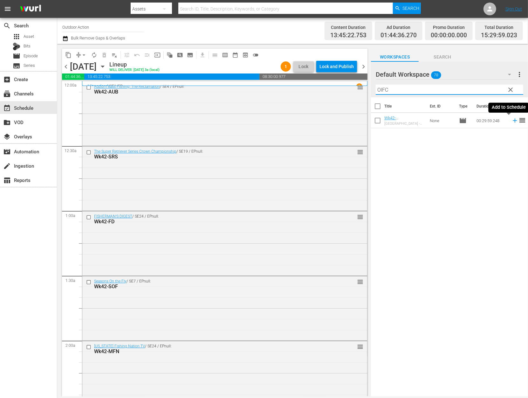
click at [511, 121] on icon at bounding box center [514, 120] width 7 height 7
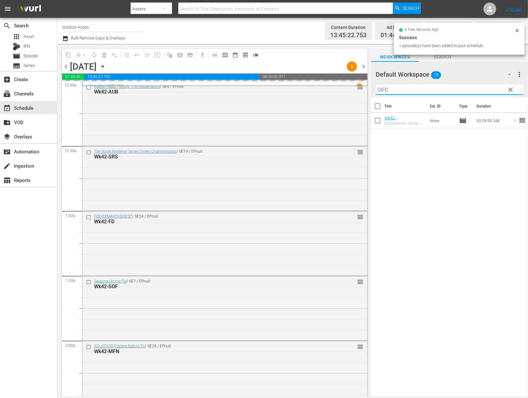
click at [461, 88] on input "OIFC" at bounding box center [449, 90] width 147 height 10
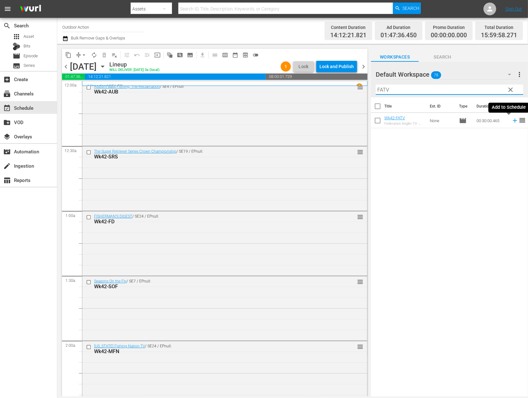
click at [511, 123] on icon at bounding box center [514, 120] width 7 height 7
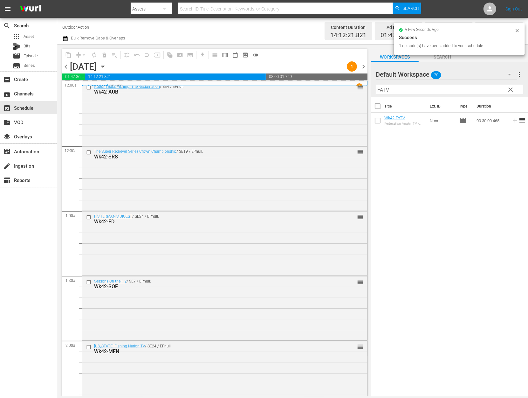
click at [478, 90] on input "FATV" at bounding box center [449, 90] width 147 height 10
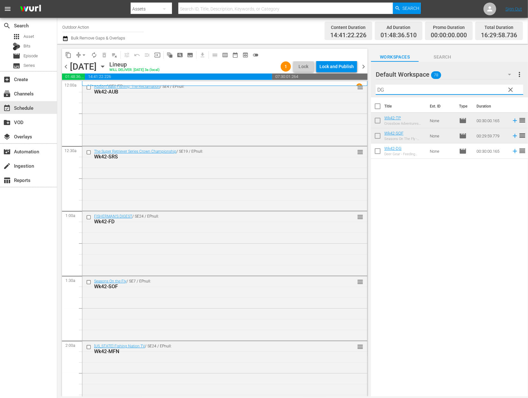
click at [511, 150] on icon at bounding box center [514, 150] width 7 height 7
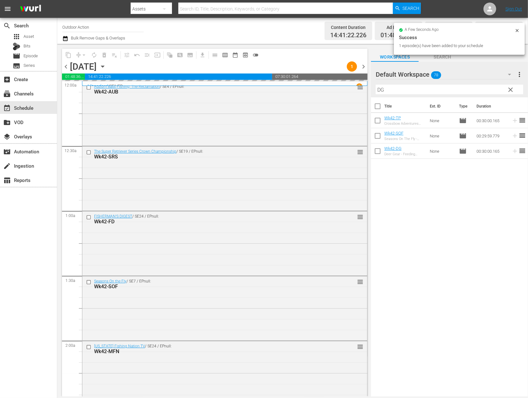
click at [479, 90] on input "DG" at bounding box center [449, 90] width 147 height 10
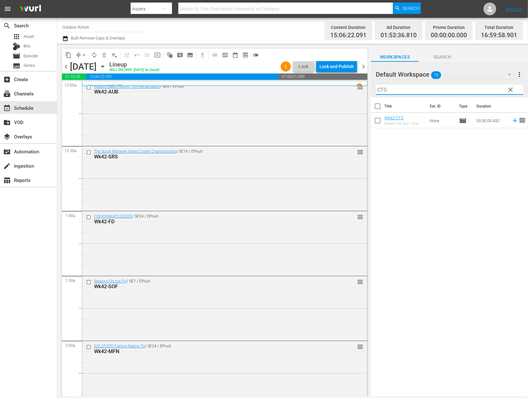
click at [513, 120] on icon at bounding box center [515, 121] width 4 height 4
click at [484, 91] on input "CTS" at bounding box center [449, 90] width 147 height 10
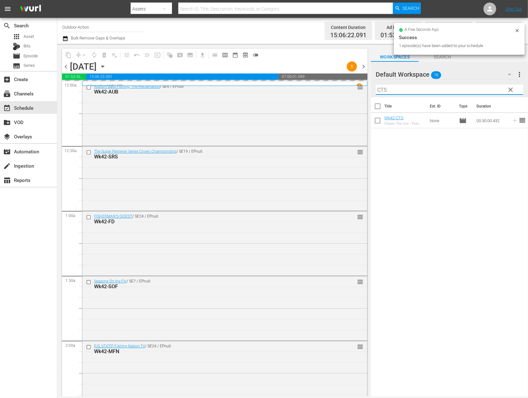
click at [484, 91] on input "CTS" at bounding box center [449, 90] width 147 height 10
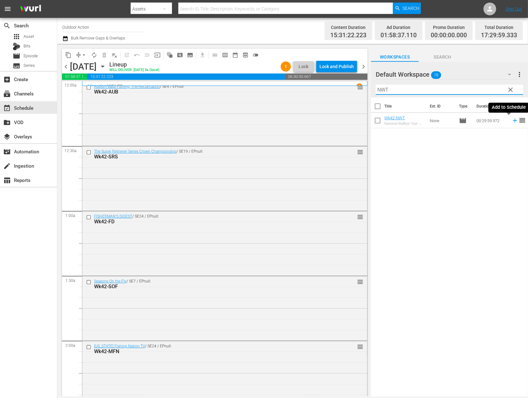
click at [511, 122] on icon at bounding box center [514, 120] width 7 height 7
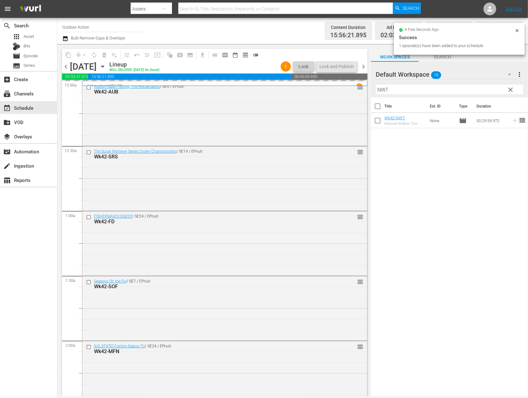
click at [435, 92] on input "NWT" at bounding box center [449, 90] width 147 height 10
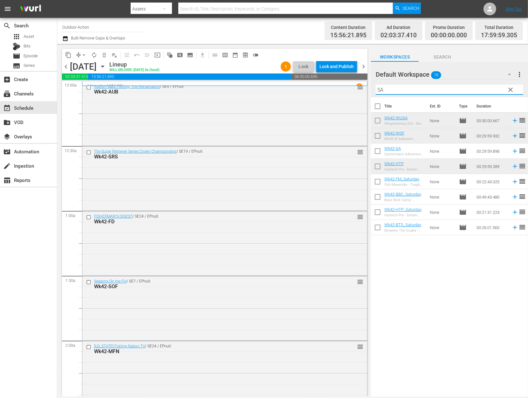
click at [513, 151] on icon at bounding box center [515, 151] width 4 height 4
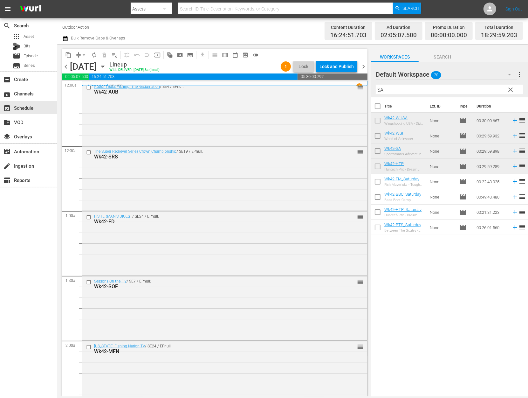
click at [457, 90] on input "SA" at bounding box center [449, 90] width 147 height 10
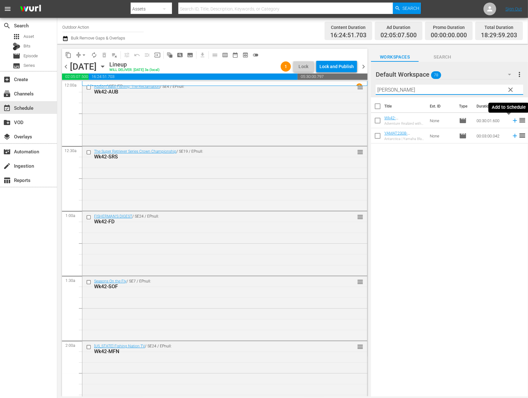
click at [511, 120] on icon at bounding box center [514, 120] width 7 height 7
click at [484, 85] on input "[PERSON_NAME]" at bounding box center [449, 90] width 147 height 10
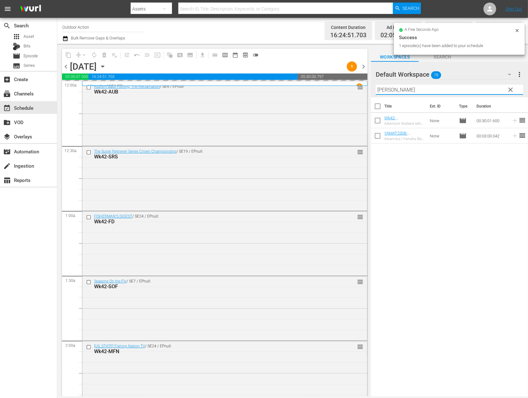
click at [484, 85] on input "[PERSON_NAME]" at bounding box center [449, 90] width 147 height 10
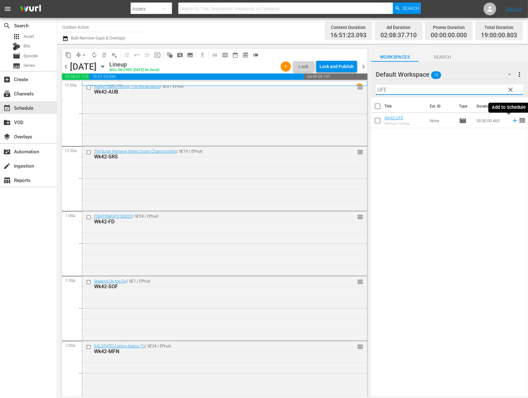
click at [511, 121] on icon at bounding box center [514, 120] width 7 height 7
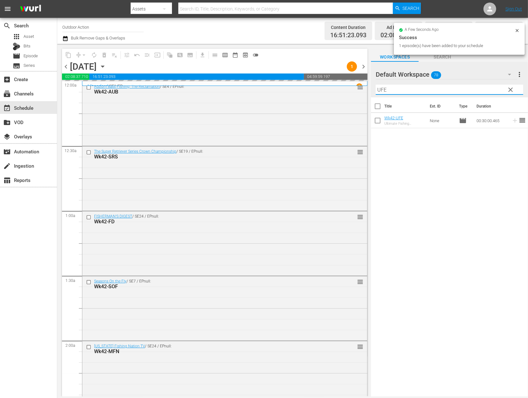
click at [469, 88] on input "UFE" at bounding box center [449, 90] width 147 height 10
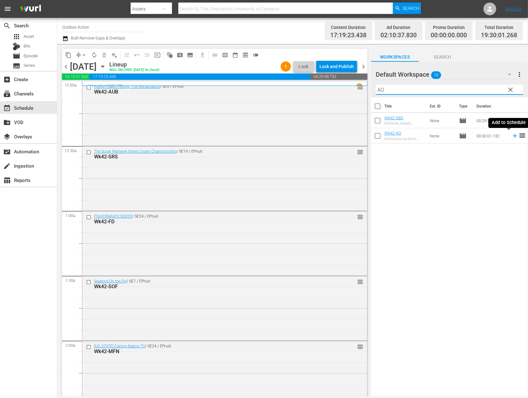
click at [511, 133] on icon at bounding box center [514, 135] width 7 height 7
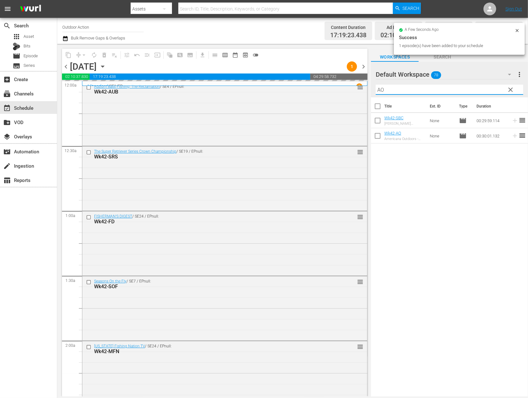
click at [463, 87] on input "AO" at bounding box center [449, 90] width 147 height 10
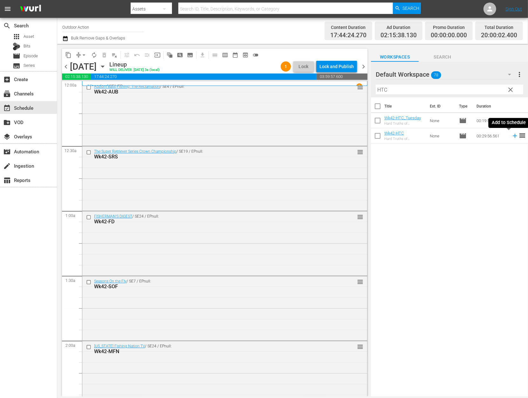
click at [511, 135] on icon at bounding box center [514, 135] width 7 height 7
click at [463, 91] on input "HTC" at bounding box center [449, 90] width 147 height 10
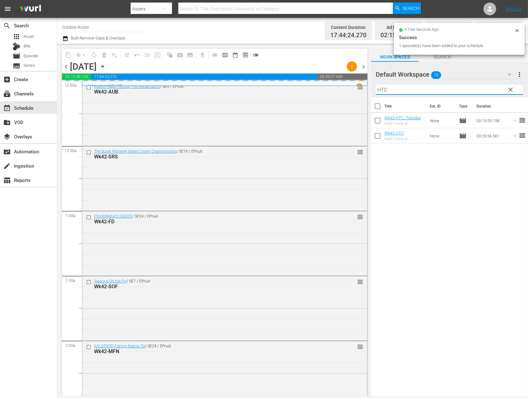
click at [463, 91] on input "HTC" at bounding box center [449, 90] width 147 height 10
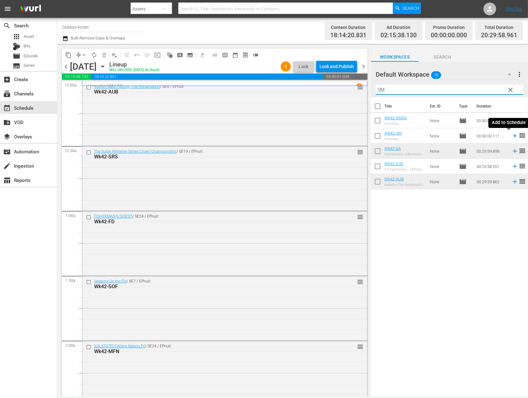
click at [511, 134] on icon at bounding box center [514, 135] width 7 height 7
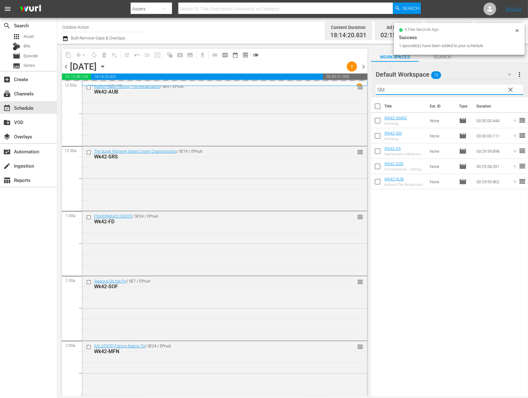
click at [469, 89] on input "SM" at bounding box center [449, 90] width 147 height 10
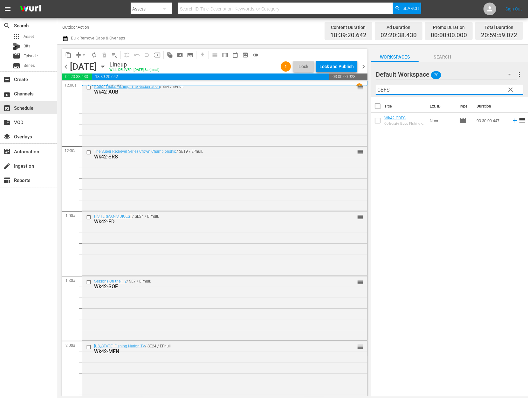
click at [511, 121] on icon at bounding box center [514, 120] width 7 height 7
click at [474, 89] on input "CBFS" at bounding box center [449, 90] width 147 height 10
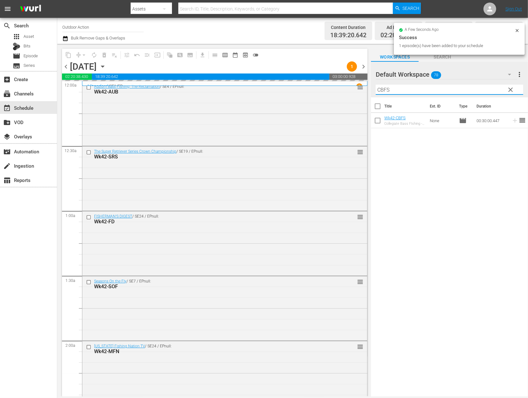
click at [474, 89] on input "CBFS" at bounding box center [449, 90] width 147 height 10
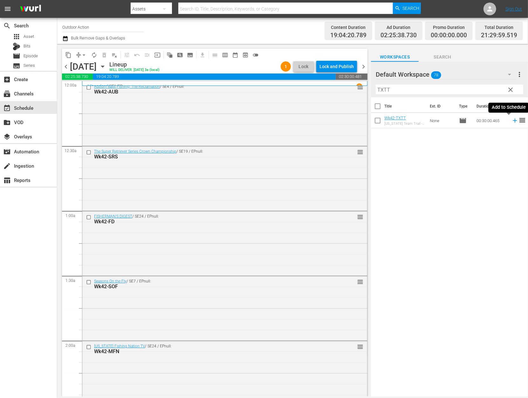
click at [513, 120] on icon at bounding box center [515, 121] width 4 height 4
click at [485, 90] on input "TXTT" at bounding box center [449, 90] width 147 height 10
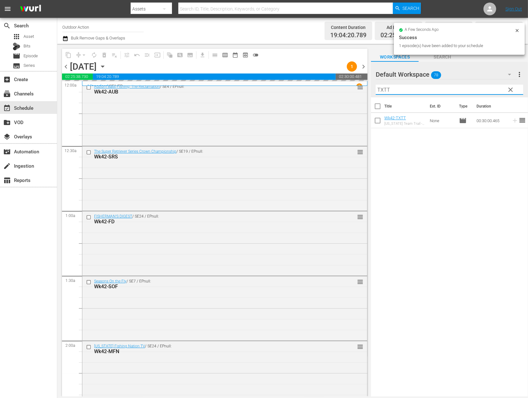
click at [485, 90] on input "TXTT" at bounding box center [449, 90] width 147 height 10
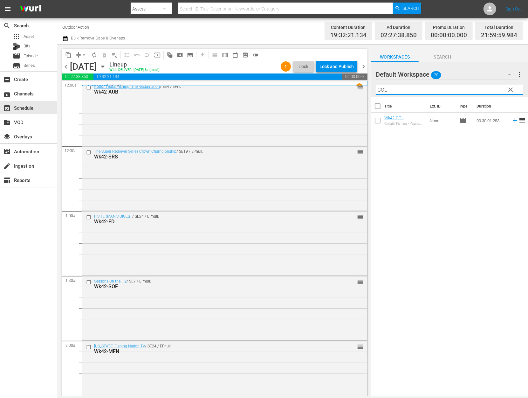
click at [511, 121] on icon at bounding box center [514, 120] width 7 height 7
click at [488, 91] on input "GOL" at bounding box center [449, 90] width 147 height 10
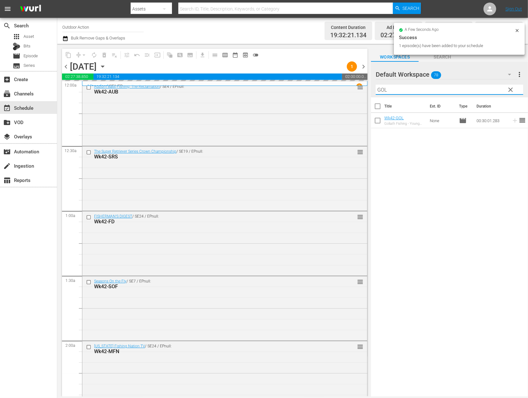
click at [488, 91] on input "GOL" at bounding box center [449, 90] width 147 height 10
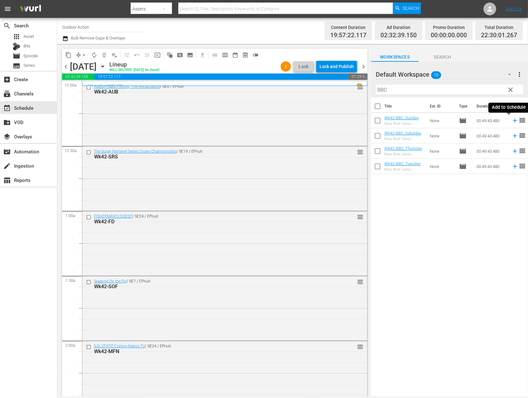
click at [511, 121] on icon at bounding box center [514, 120] width 7 height 7
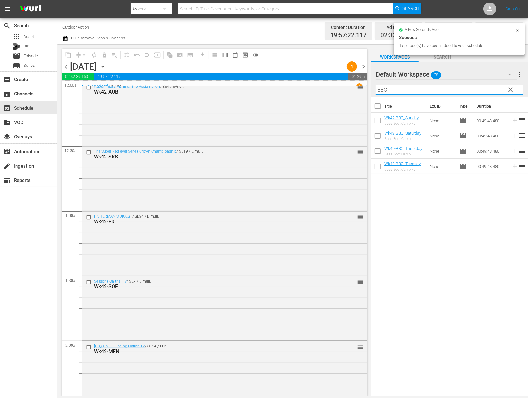
click at [484, 89] on input "BBC" at bounding box center [449, 90] width 147 height 10
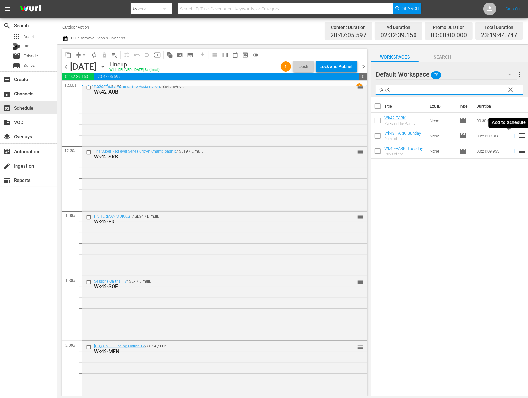
click at [511, 133] on icon at bounding box center [514, 135] width 7 height 7
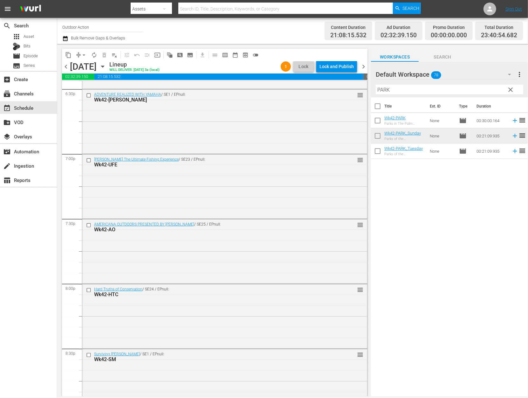
scroll to position [2393, 0]
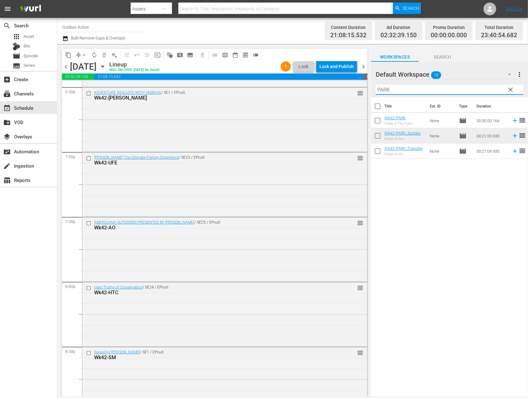
click at [430, 91] on input "PARK" at bounding box center [449, 90] width 147 height 10
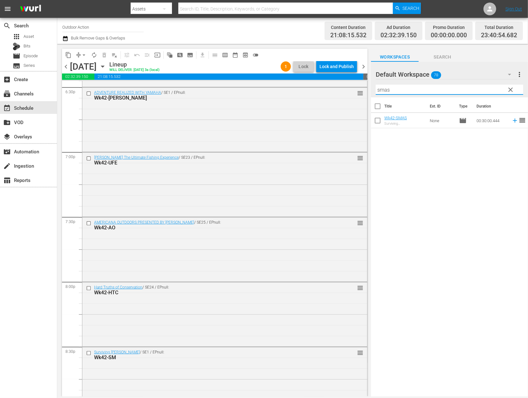
type input "smas"
click at [441, 196] on div "Title Ext. ID Type Duration Wk42-SMAS Surviving [PERSON_NAME] All-Stars - Hold …" at bounding box center [449, 247] width 157 height 300
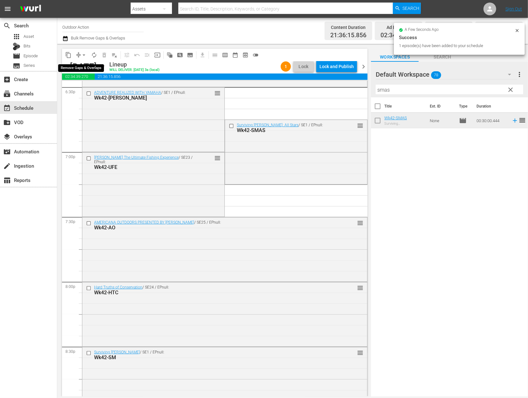
click at [81, 56] on span "arrow_drop_down" at bounding box center [84, 55] width 6 height 6
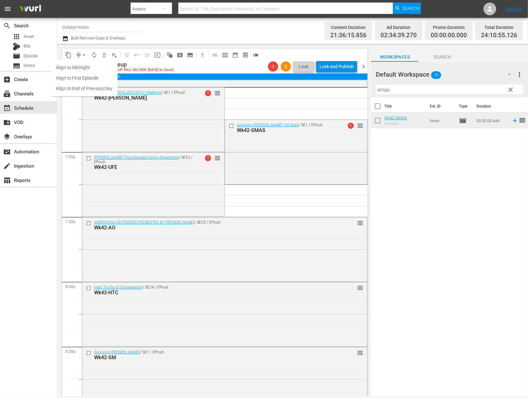
click at [86, 65] on li "Align to Midnight" at bounding box center [84, 67] width 67 height 10
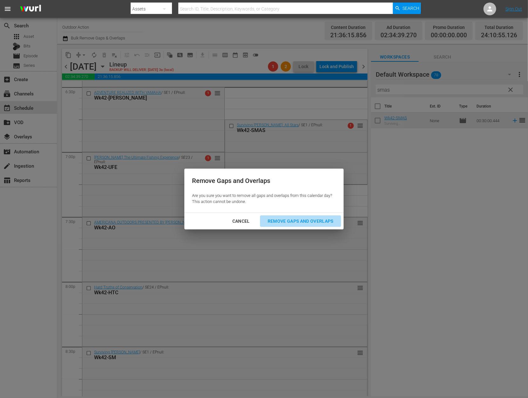
click at [295, 219] on div "Remove Gaps and Overlaps" at bounding box center [301, 221] width 76 height 8
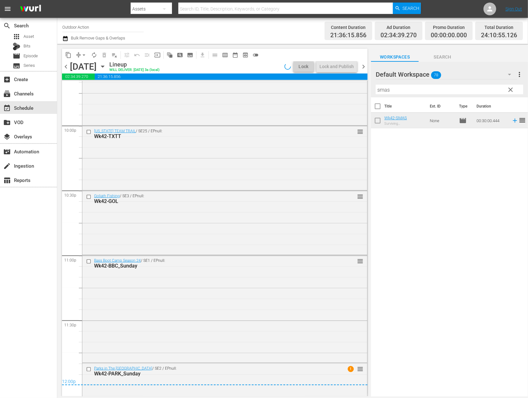
scroll to position [2821, 0]
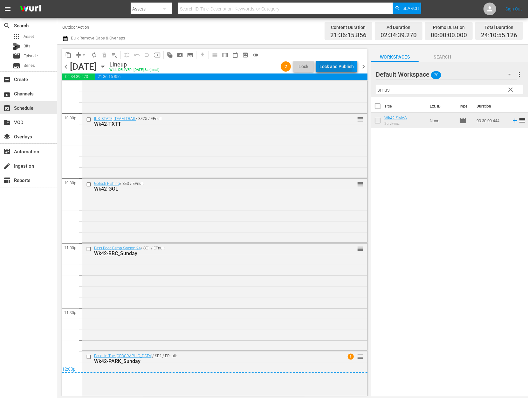
click at [337, 68] on div "Lock and Publish" at bounding box center [336, 66] width 34 height 11
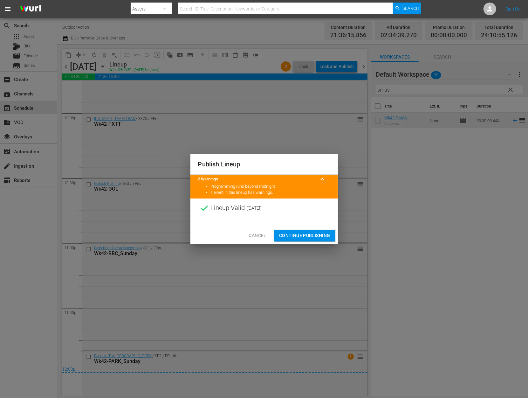
click at [300, 232] on span "Continue Publishing" at bounding box center [304, 235] width 51 height 8
